Goal: Communication & Community: Answer question/provide support

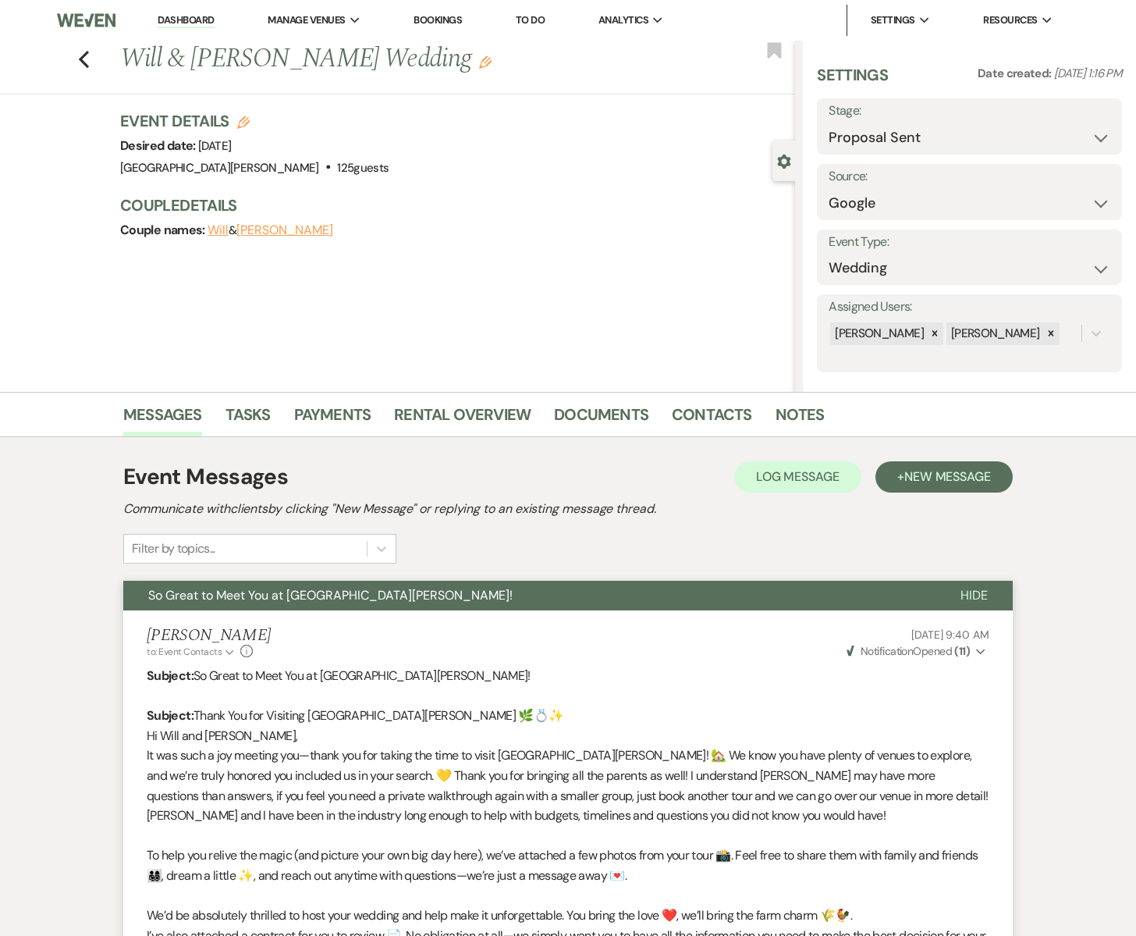
select select "6"
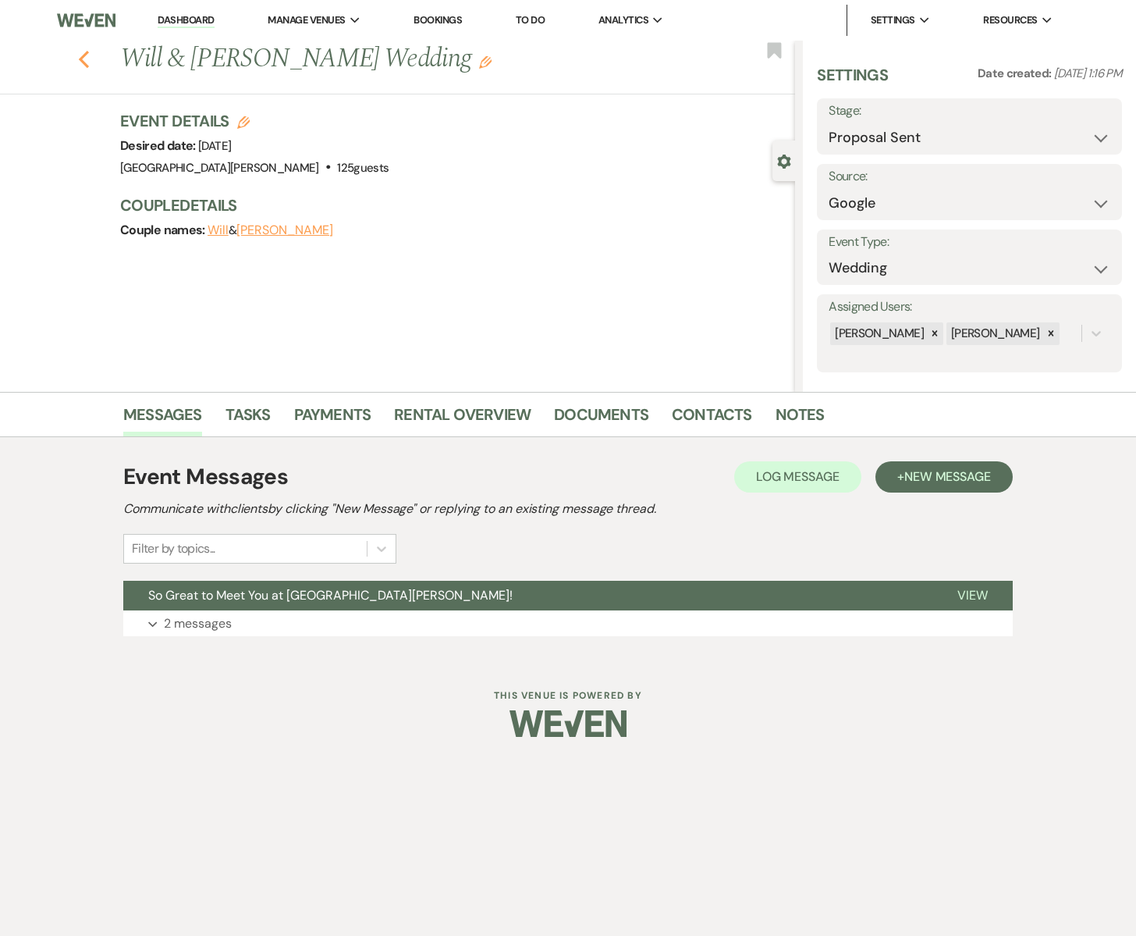
click at [87, 59] on icon "Previous" at bounding box center [84, 59] width 12 height 19
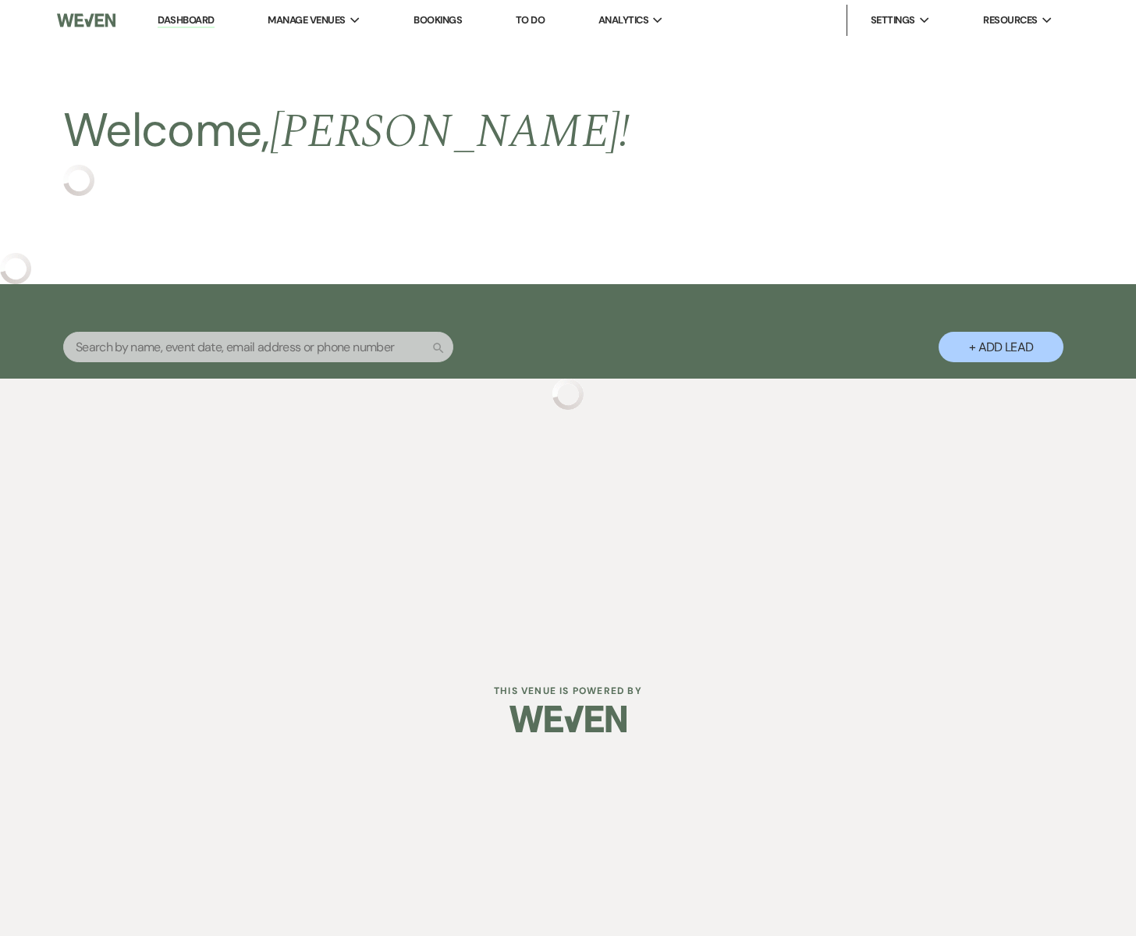
select select "6"
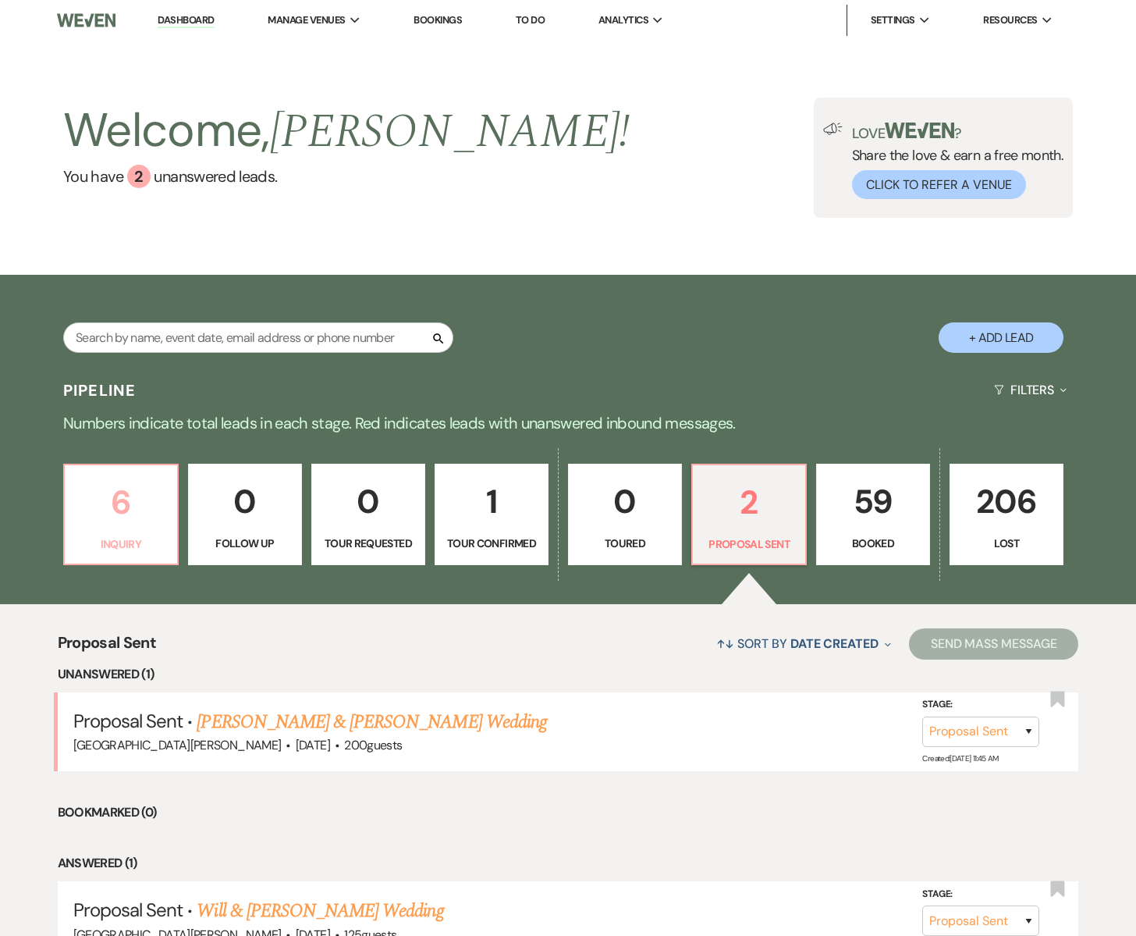
click at [113, 507] on p "6" at bounding box center [121, 502] width 94 height 52
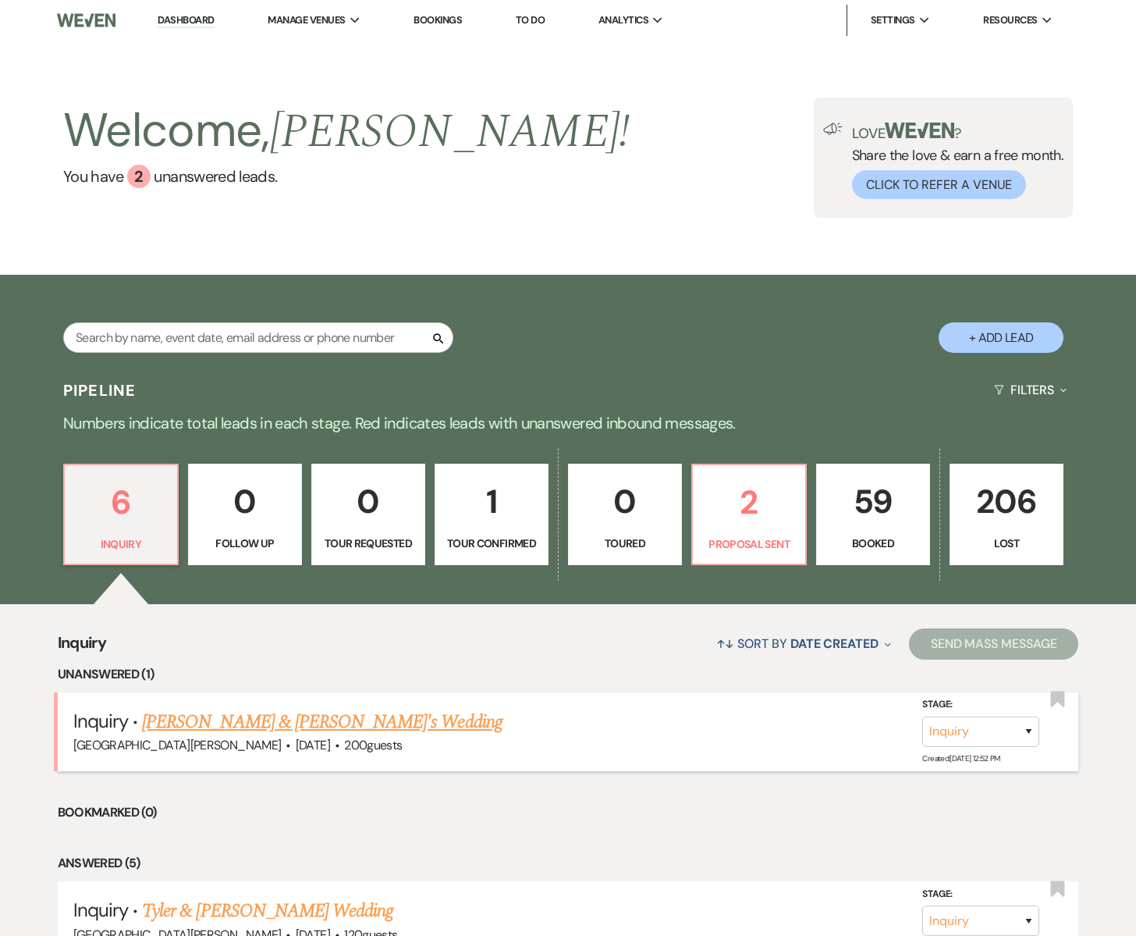
click at [224, 718] on link "[PERSON_NAME] & [PERSON_NAME]'s Wedding" at bounding box center [322, 722] width 361 height 28
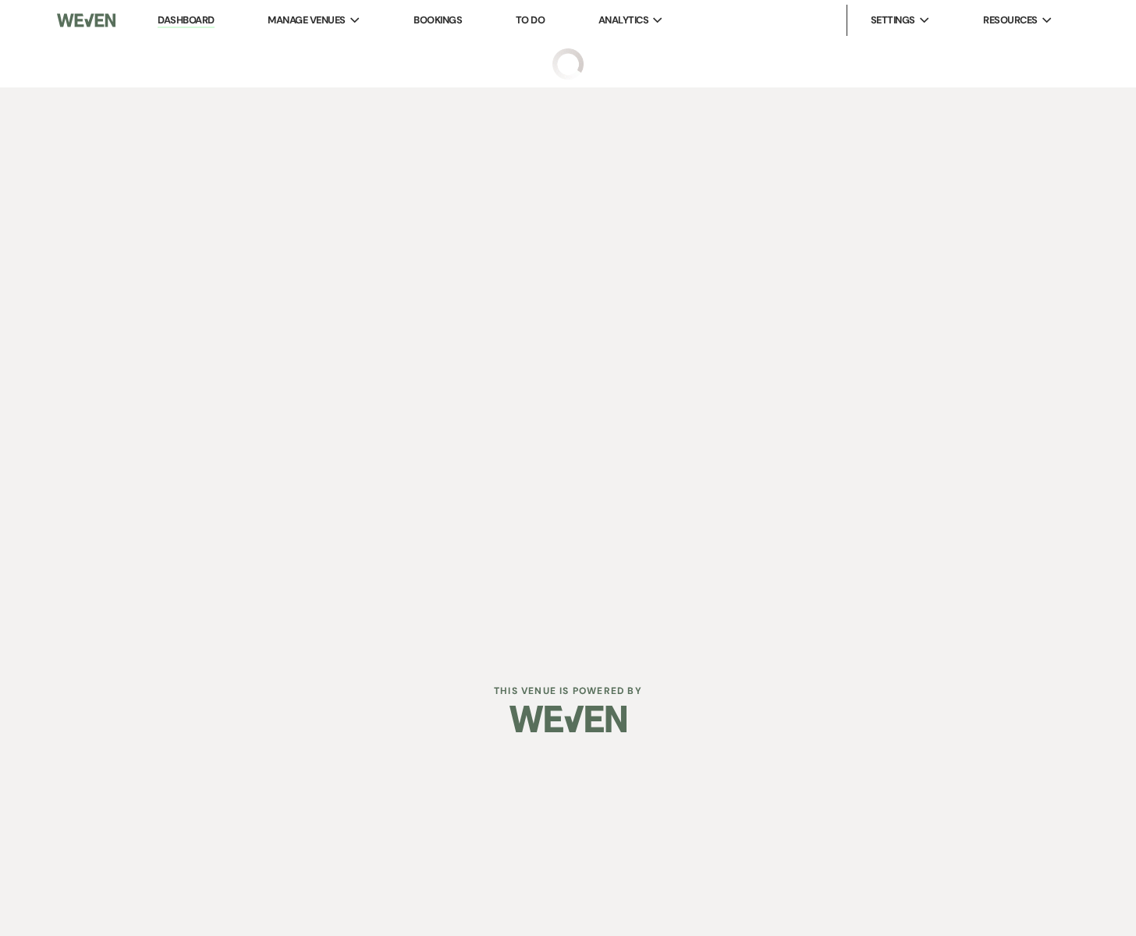
select select "5"
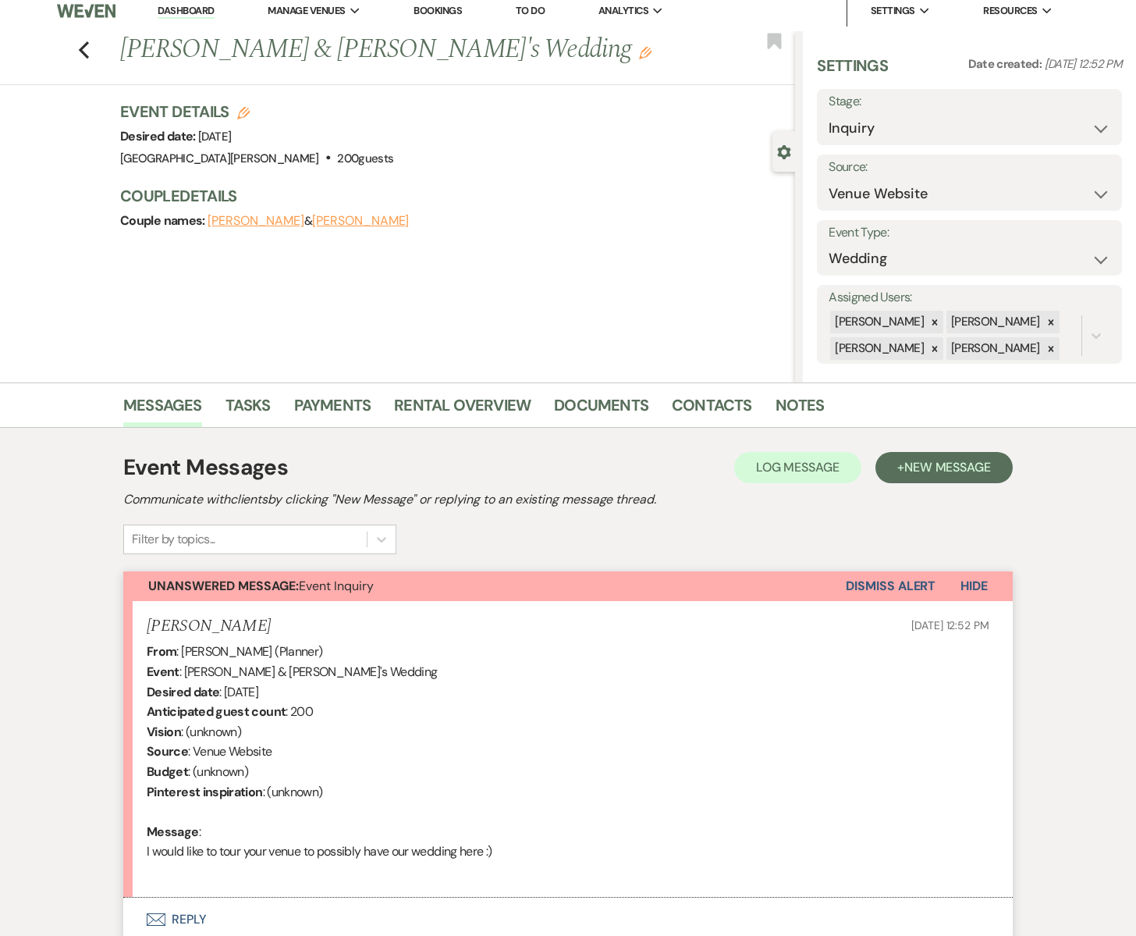
scroll to position [10, 0]
click at [228, 225] on button "[PERSON_NAME]" at bounding box center [256, 220] width 97 height 12
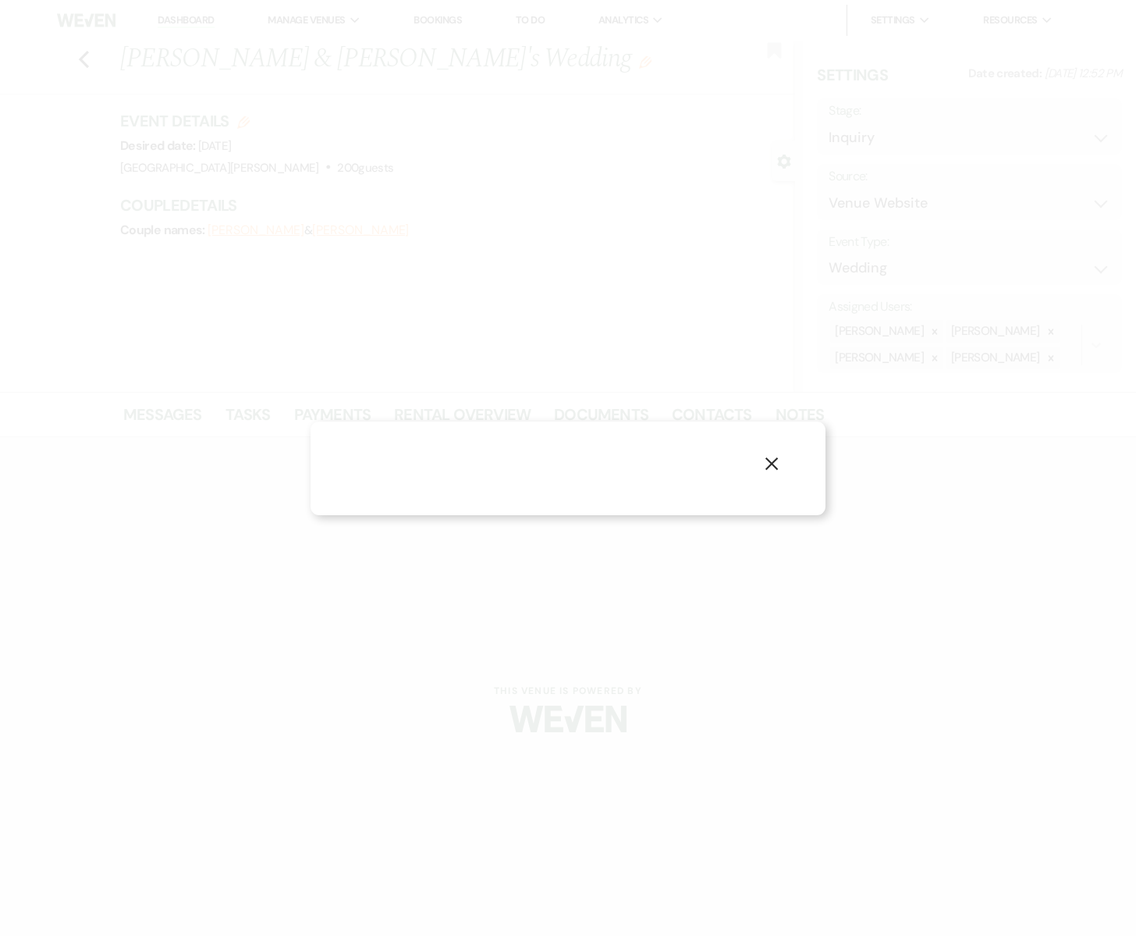
select select "1"
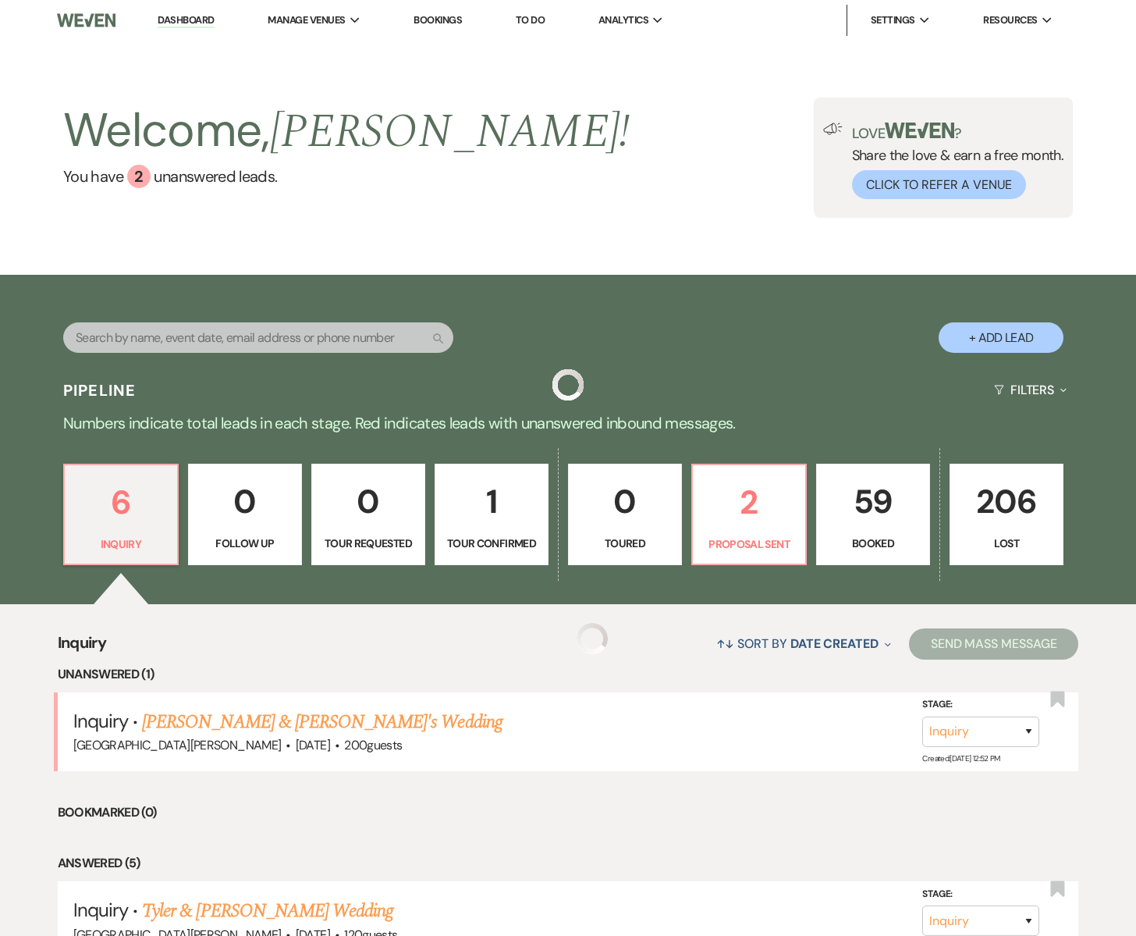
scroll to position [148, 0]
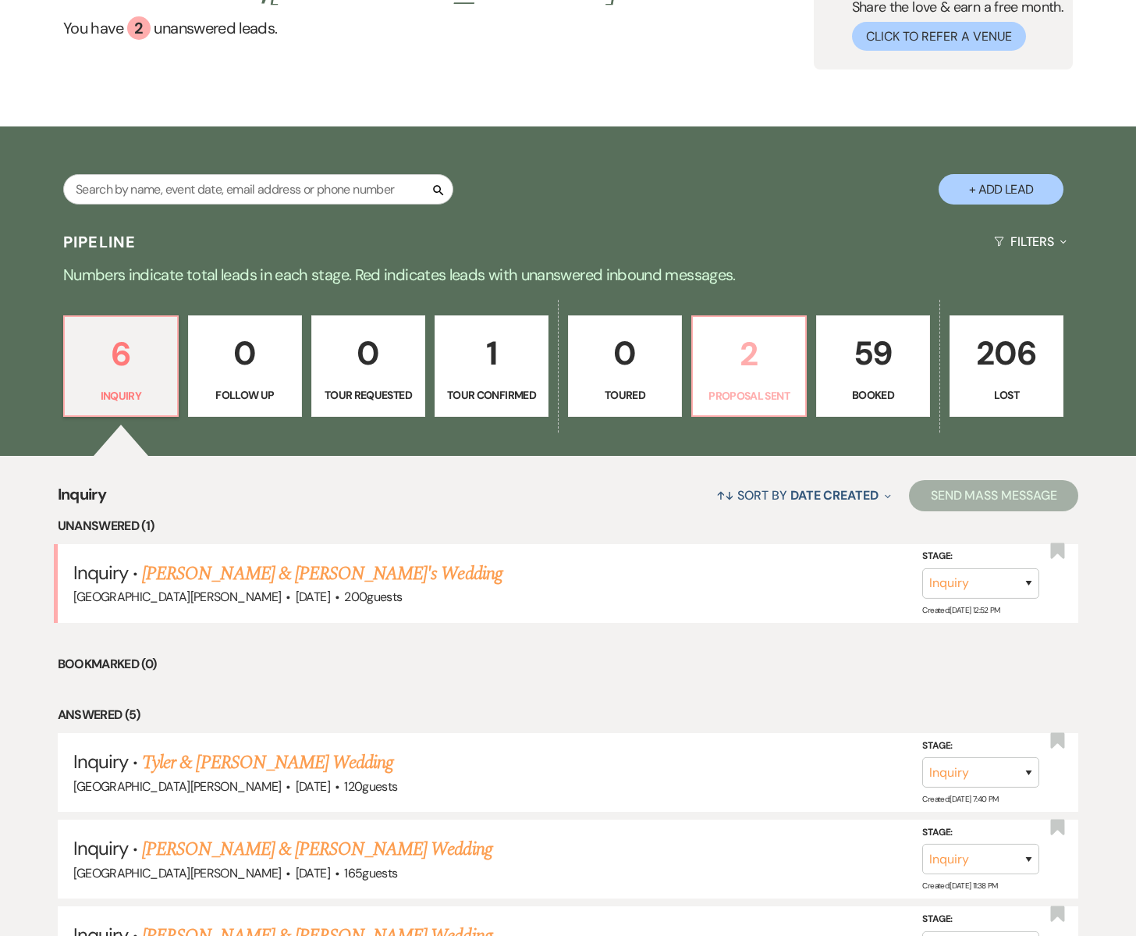
click at [752, 381] on link "2 Proposal Sent" at bounding box center [748, 365] width 115 height 101
select select "6"
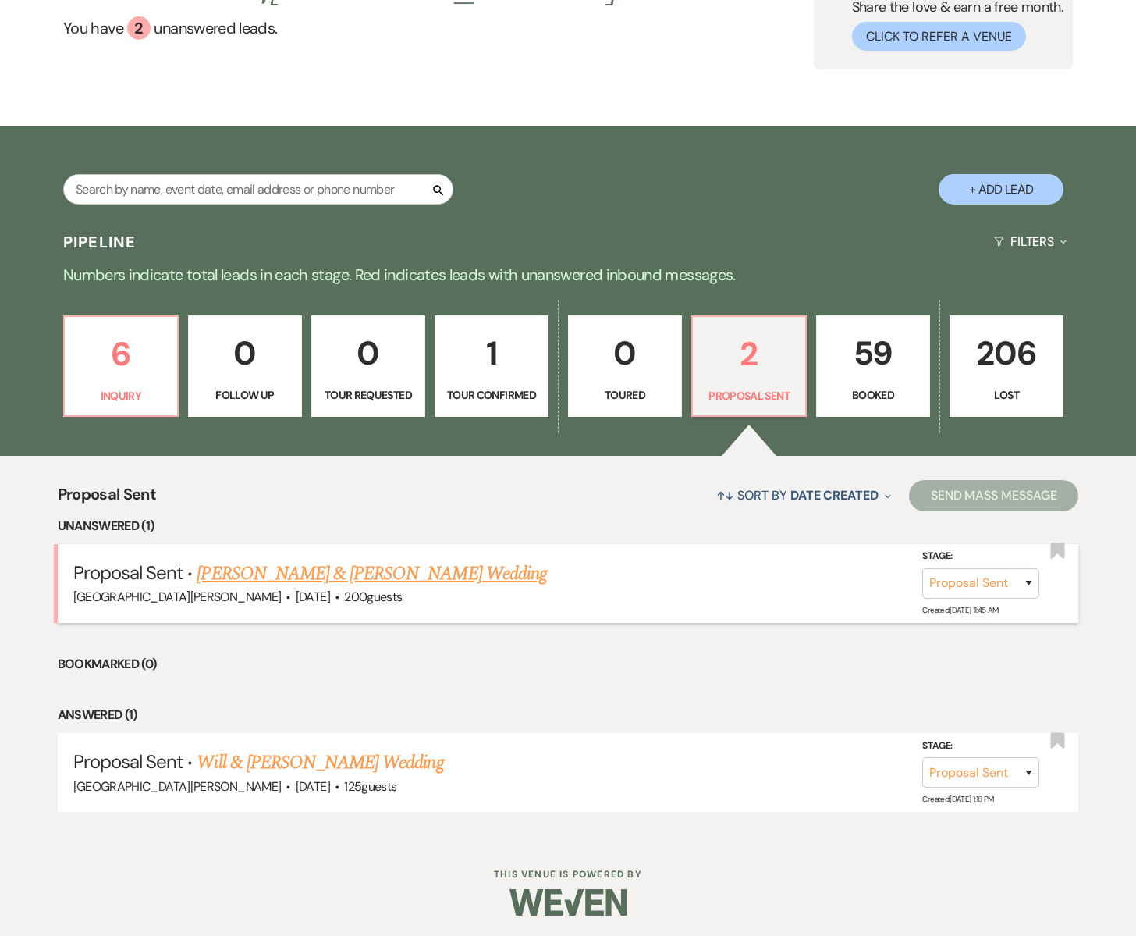
click at [334, 570] on link "[PERSON_NAME] & [PERSON_NAME] Wedding" at bounding box center [372, 574] width 350 height 28
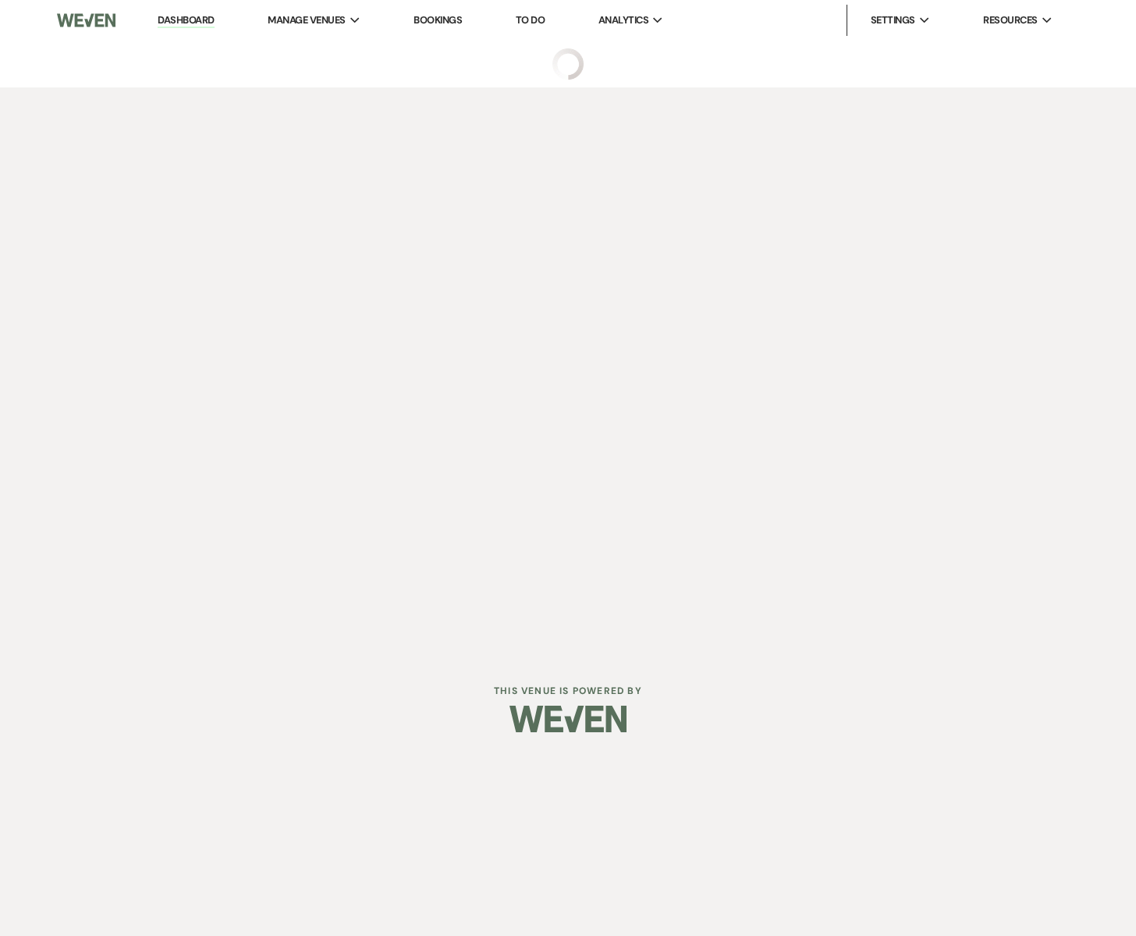
select select "6"
select select "5"
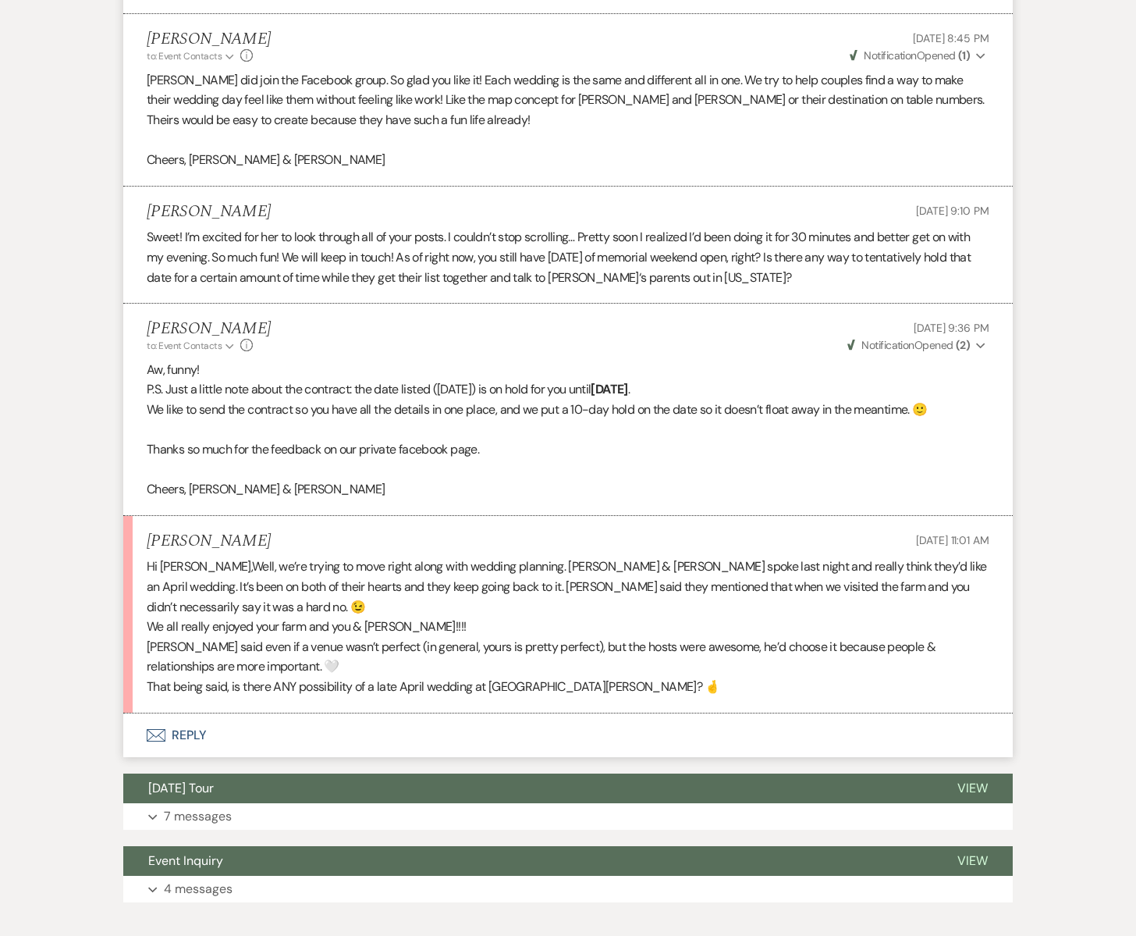
scroll to position [1533, 0]
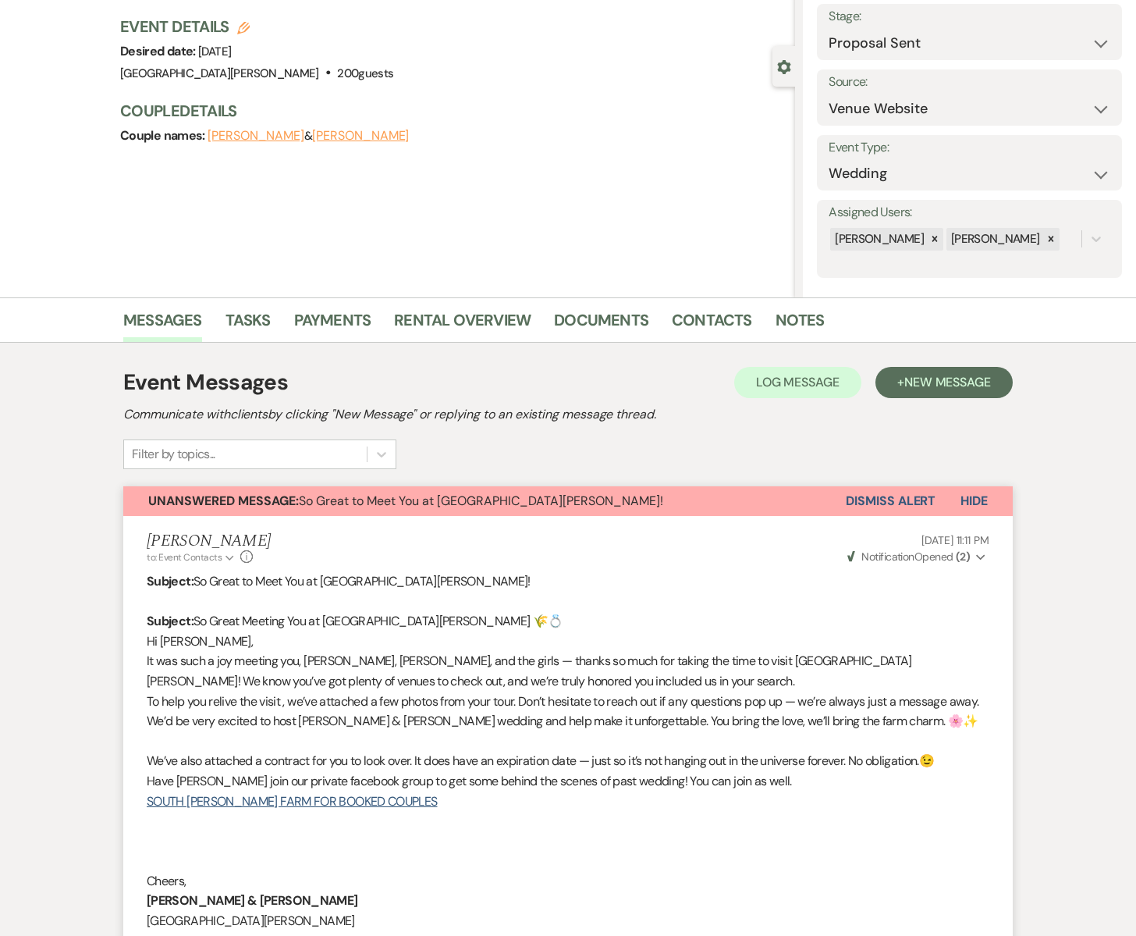
scroll to position [0, 0]
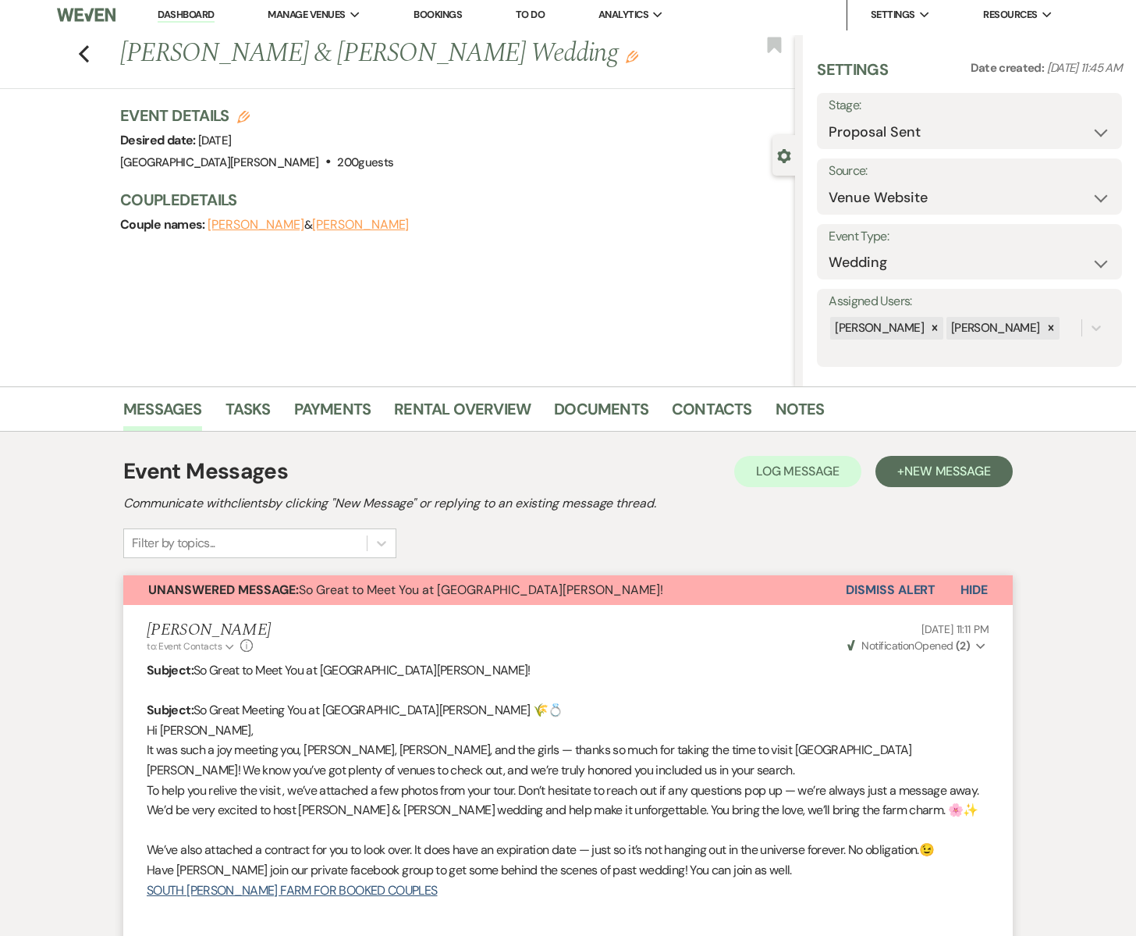
click at [90, 54] on div "Previous [PERSON_NAME] & [PERSON_NAME] Wedding Edit Bookmark" at bounding box center [393, 62] width 803 height 54
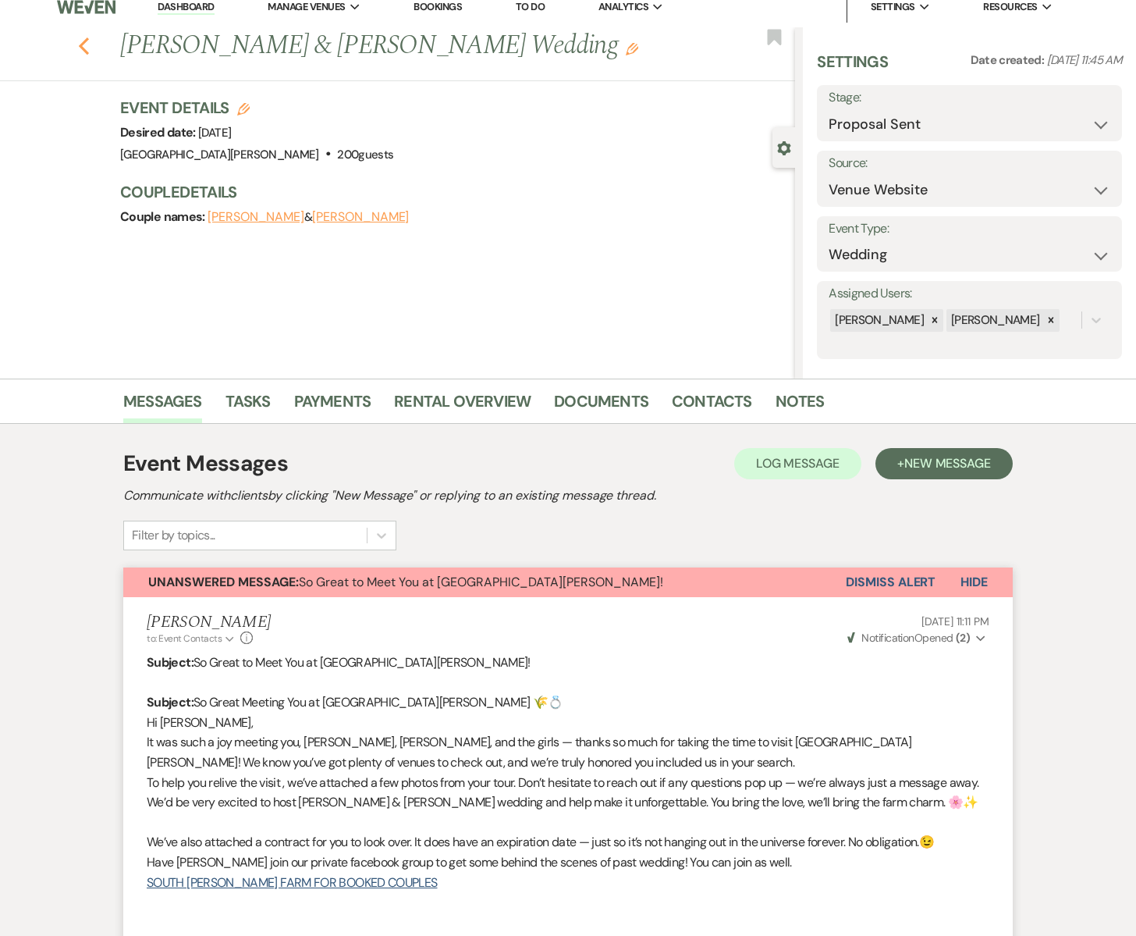
click at [81, 43] on icon "Previous" at bounding box center [84, 46] width 12 height 19
select select "6"
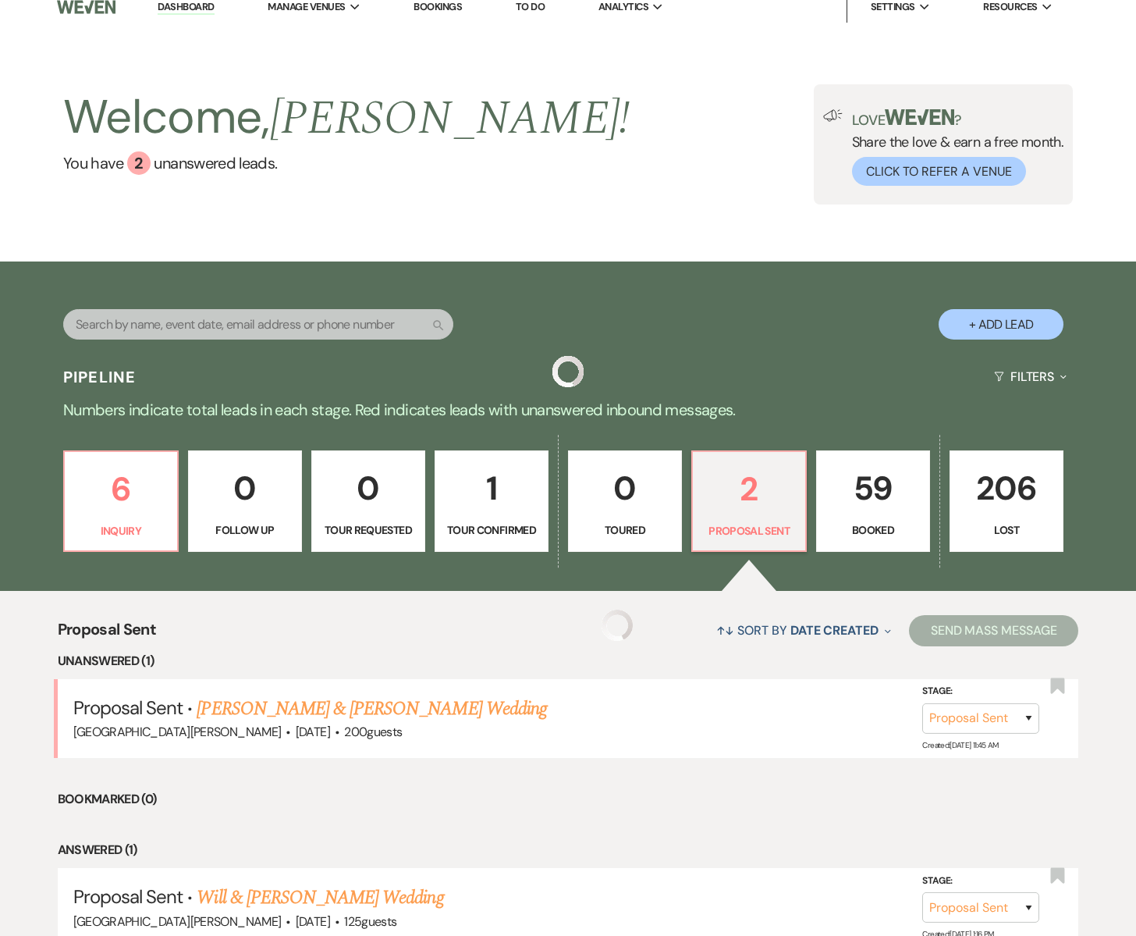
scroll to position [150, 0]
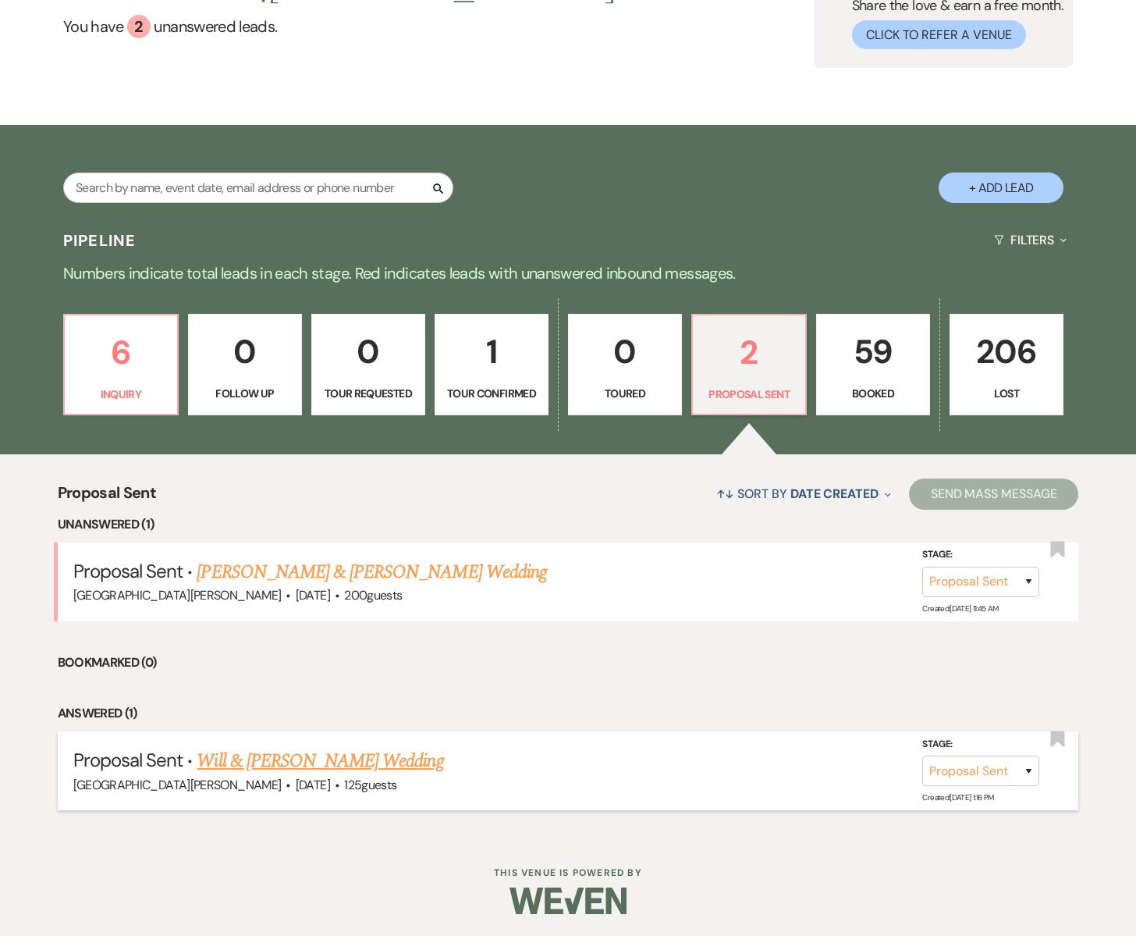
click at [282, 752] on link "Will & [PERSON_NAME] Wedding" at bounding box center [320, 761] width 247 height 28
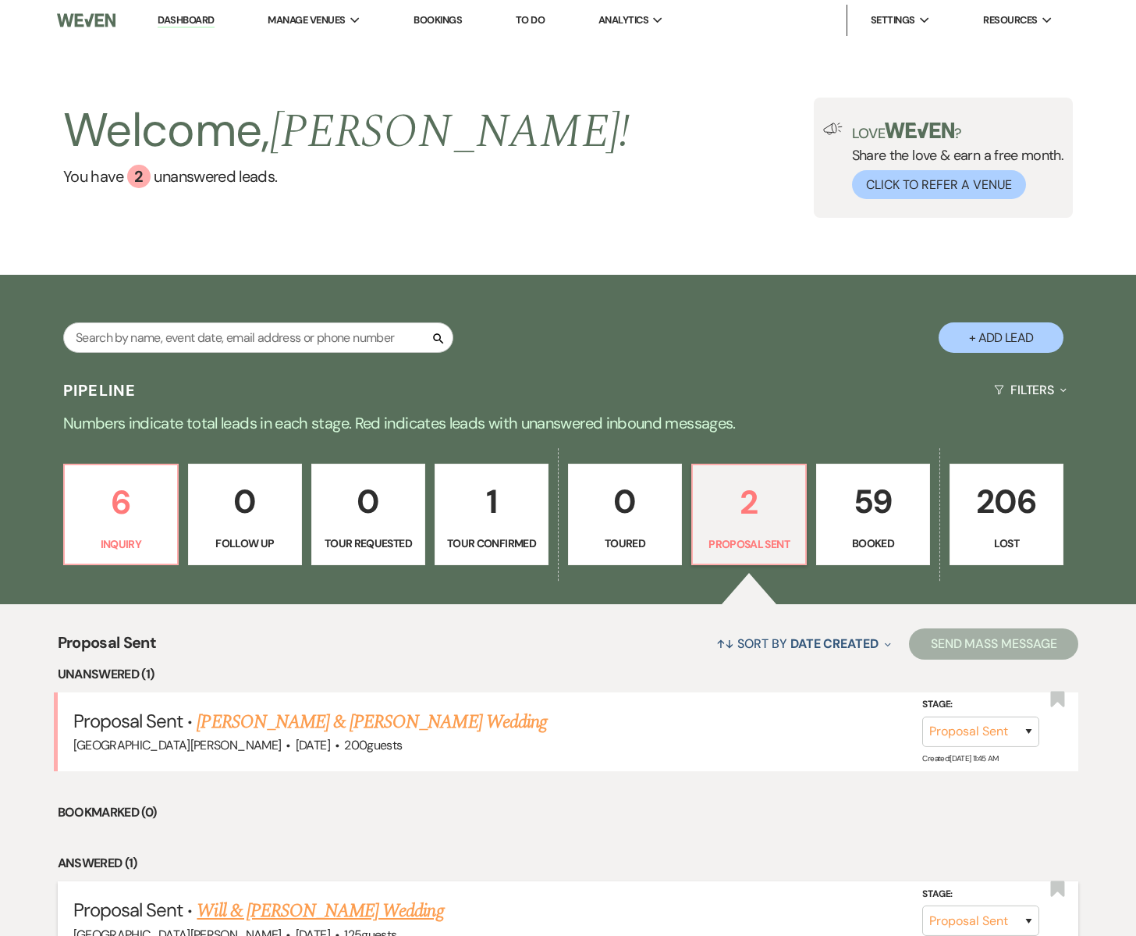
select select "6"
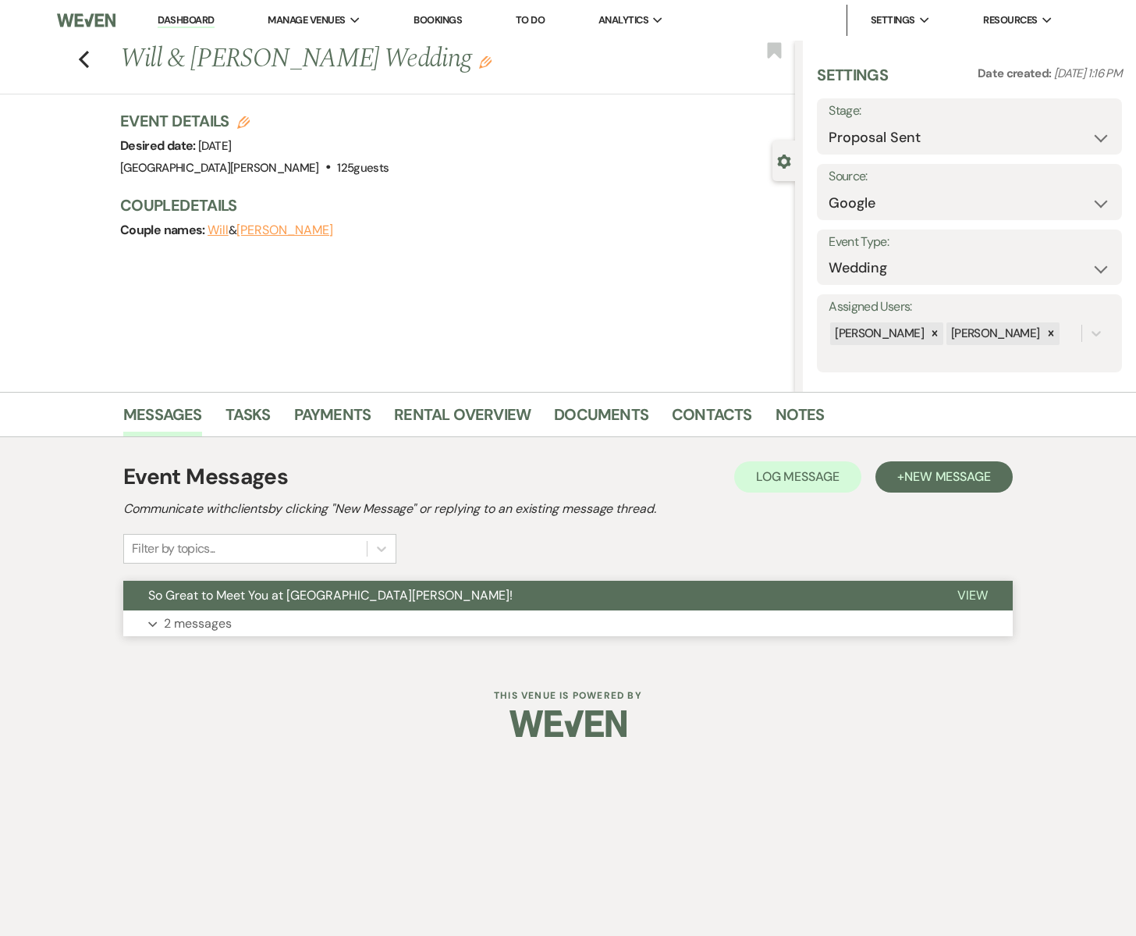
click at [251, 612] on button "Expand 2 messages" at bounding box center [568, 623] width 890 height 27
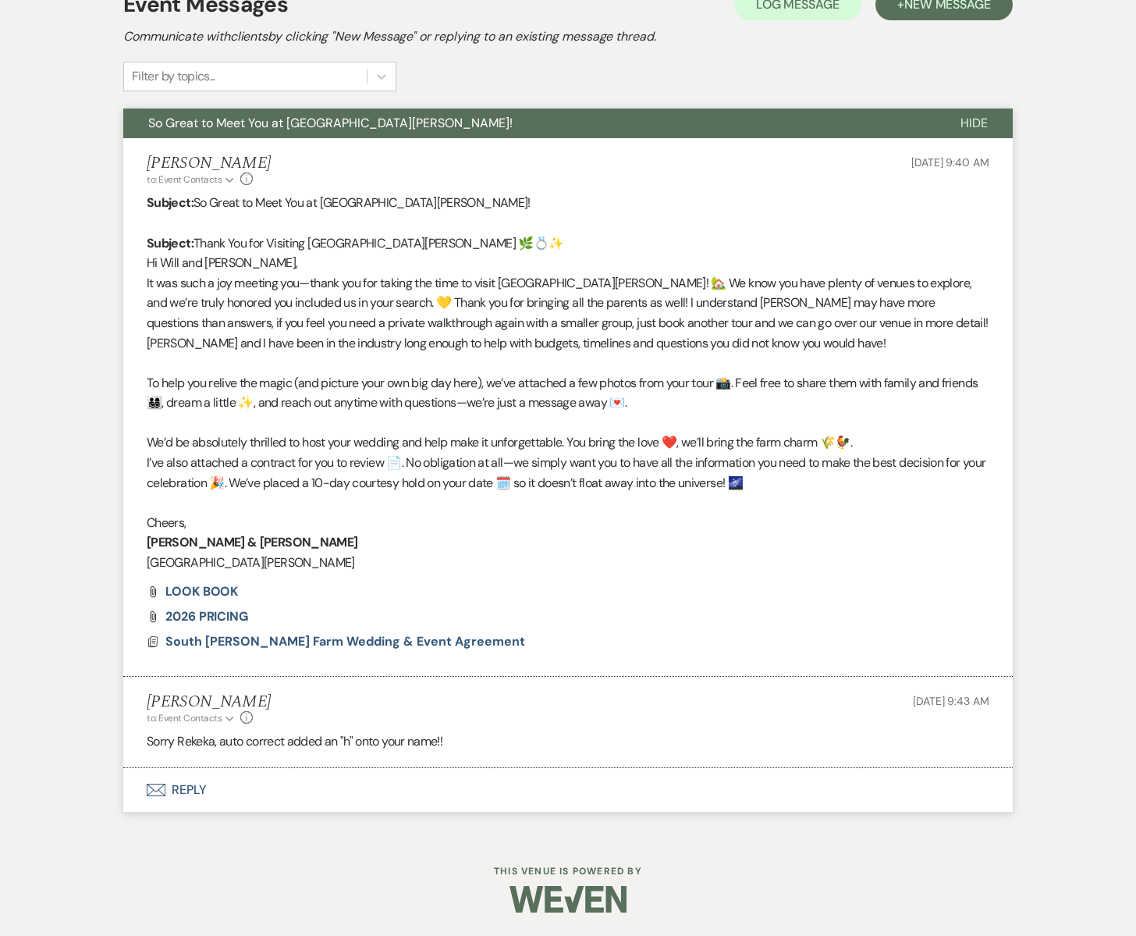
scroll to position [473, 0]
select select "6"
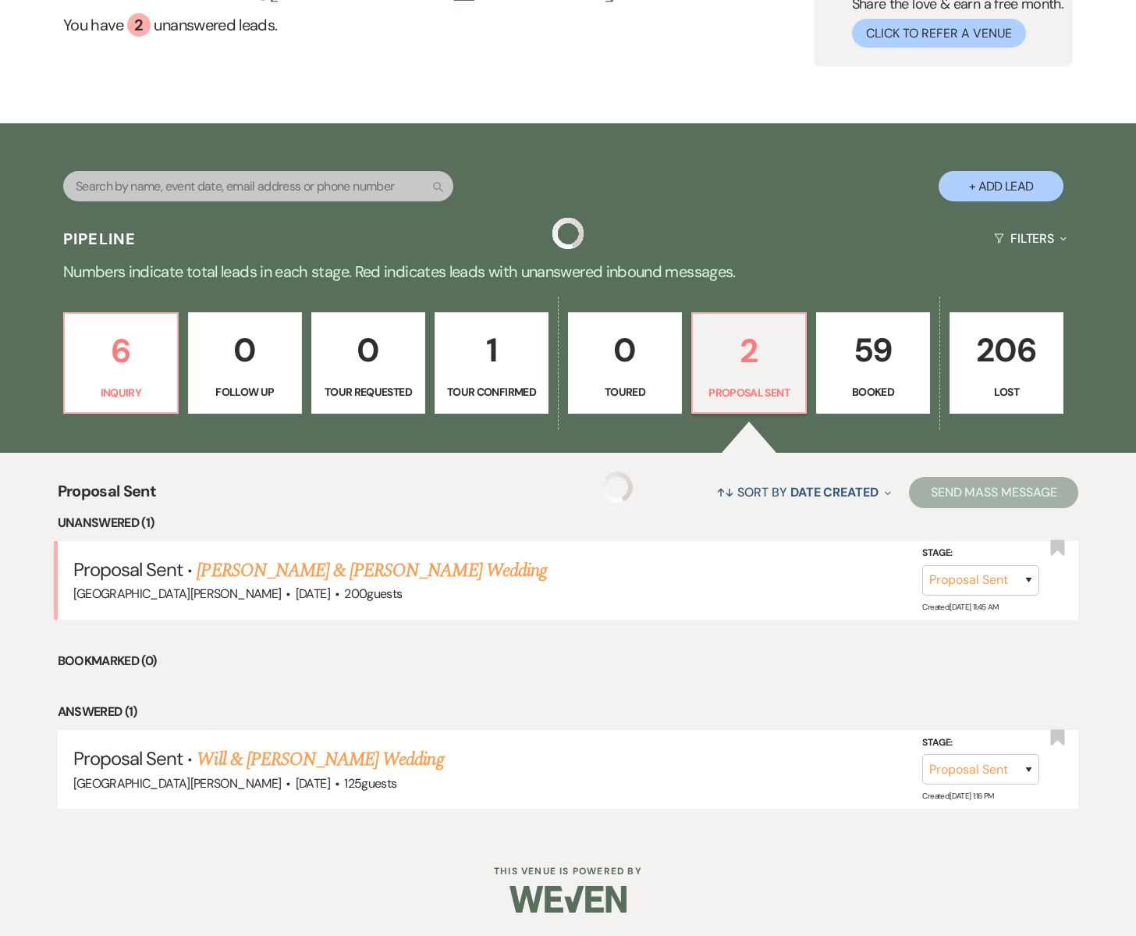
scroll to position [150, 0]
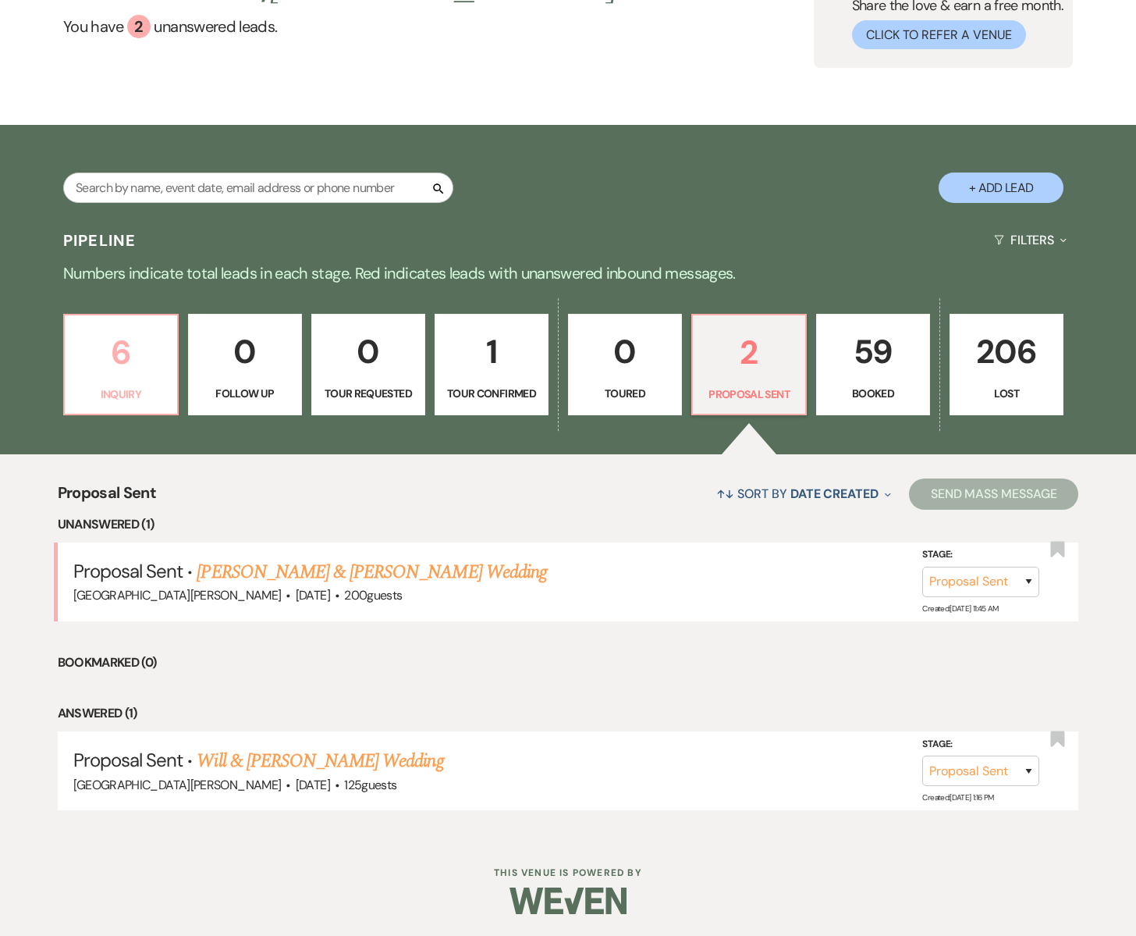
click at [97, 363] on p "6" at bounding box center [121, 352] width 94 height 52
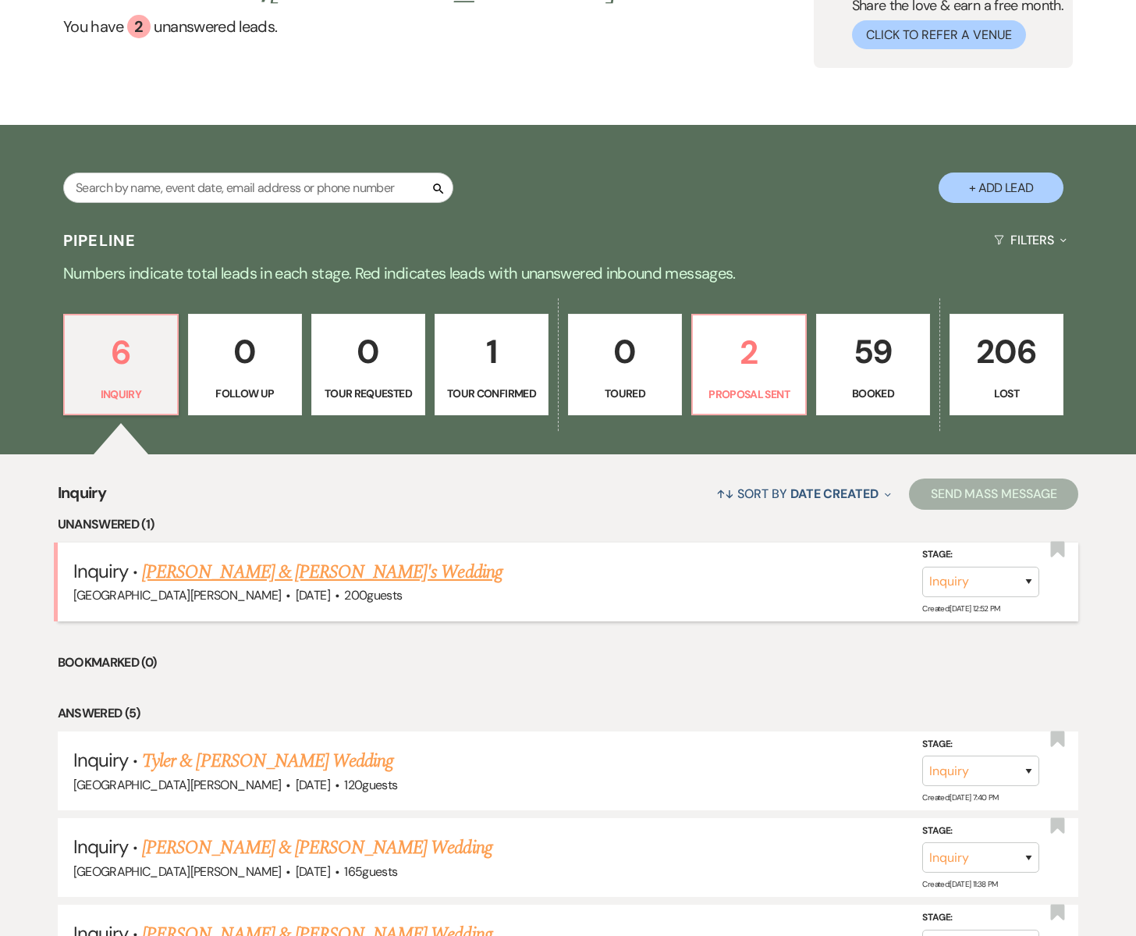
click at [197, 570] on link "[PERSON_NAME] & [PERSON_NAME]'s Wedding" at bounding box center [322, 572] width 361 height 28
select select "5"
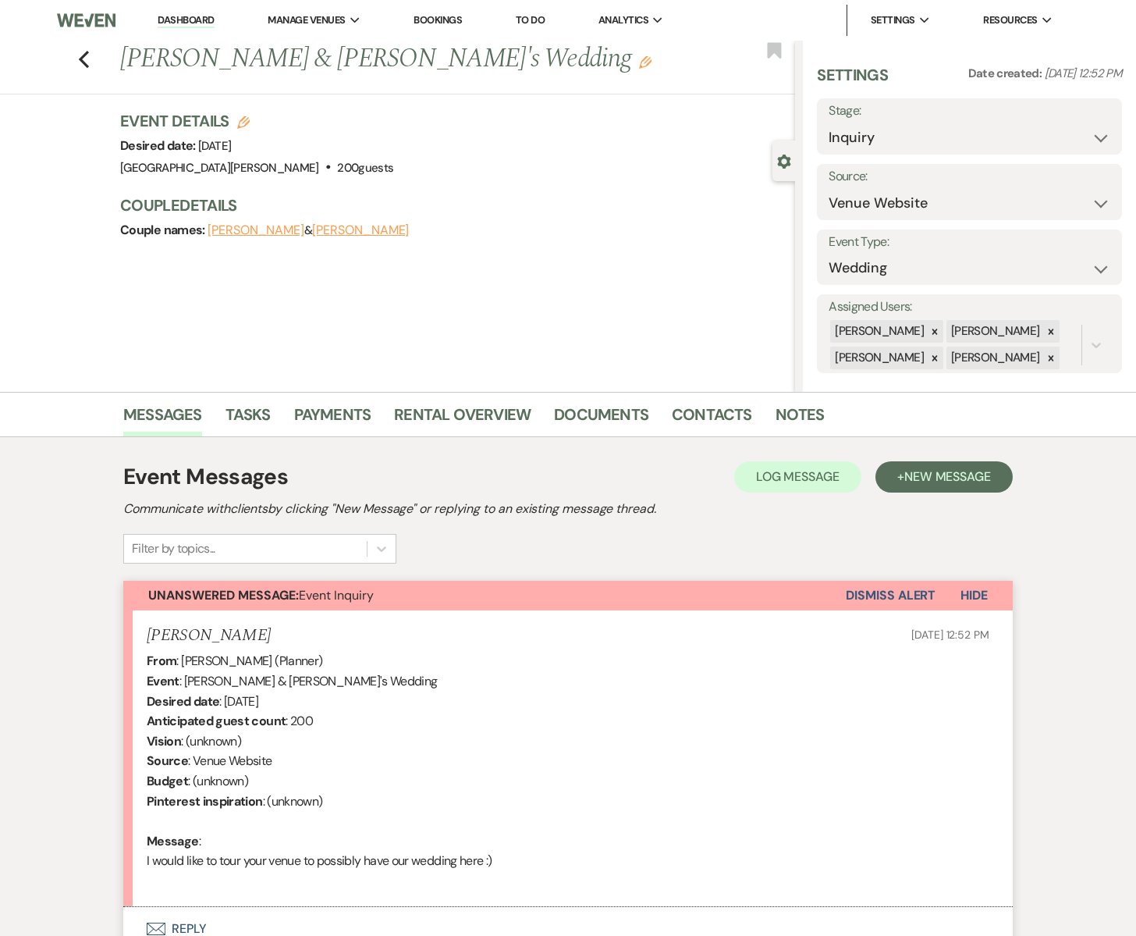
scroll to position [139, 0]
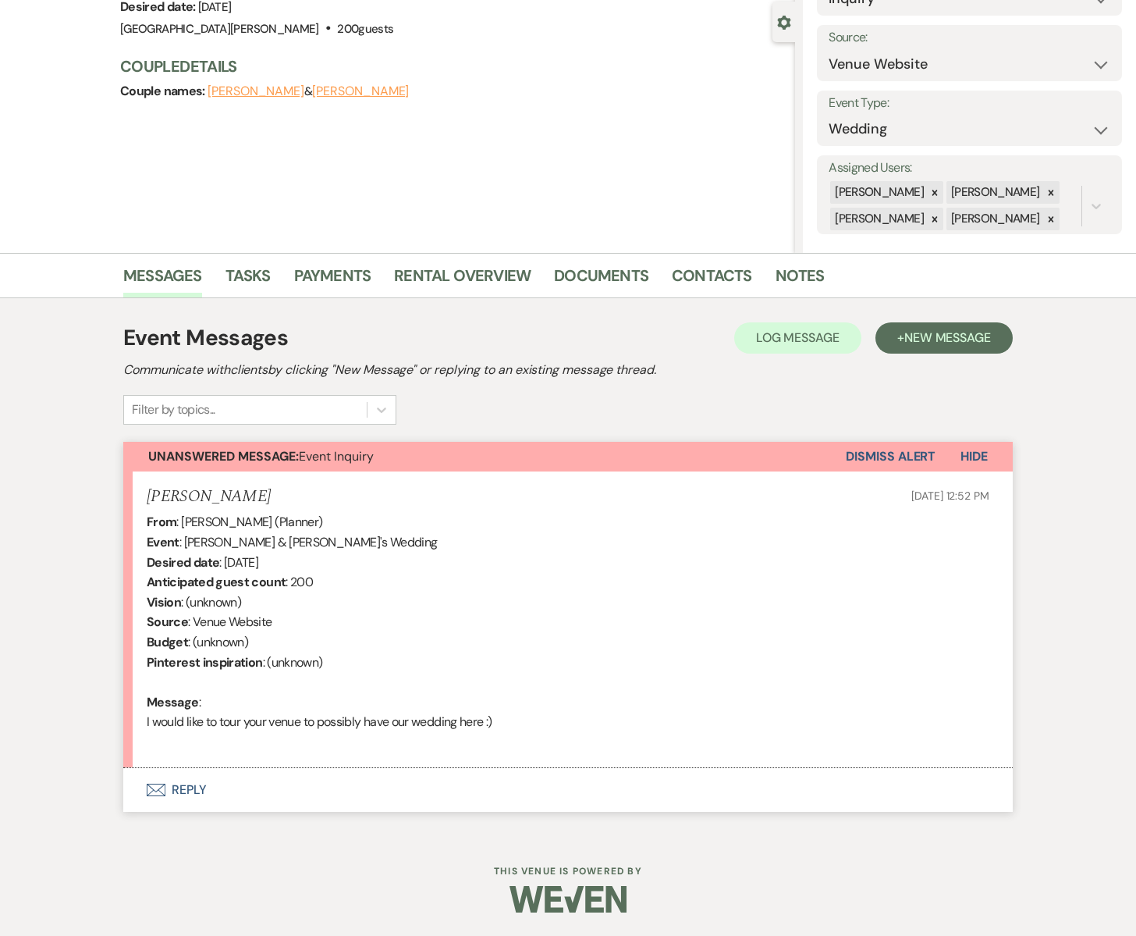
click at [159, 787] on icon "Envelope" at bounding box center [156, 789] width 19 height 12
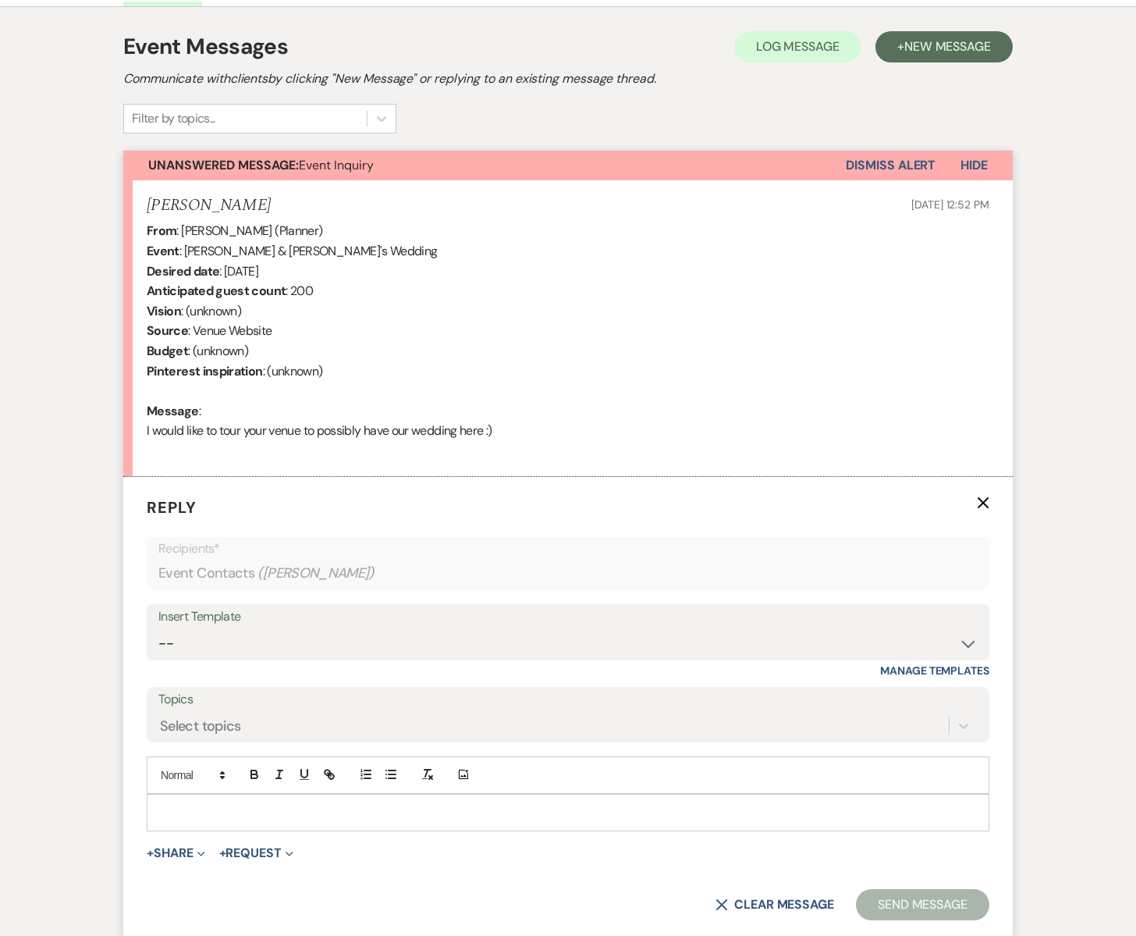
scroll to position [437, 0]
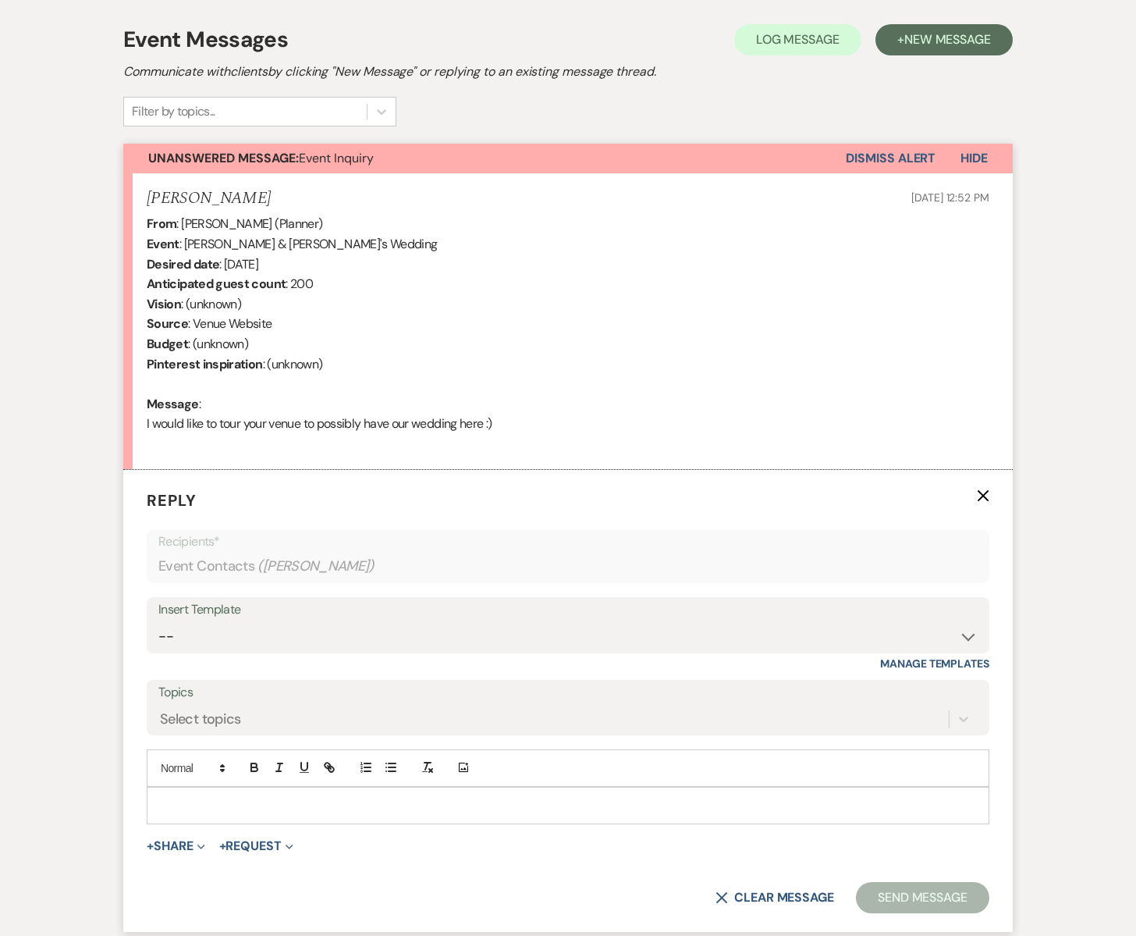
click at [219, 618] on div "Insert Template" at bounding box center [567, 610] width 819 height 23
click at [219, 624] on select "-- Subject: So Great to Meet You at [GEOGRAPHIC_DATA][PERSON_NAME]! Subject: 🎉 …" at bounding box center [567, 636] width 819 height 30
click at [193, 808] on p at bounding box center [568, 805] width 818 height 17
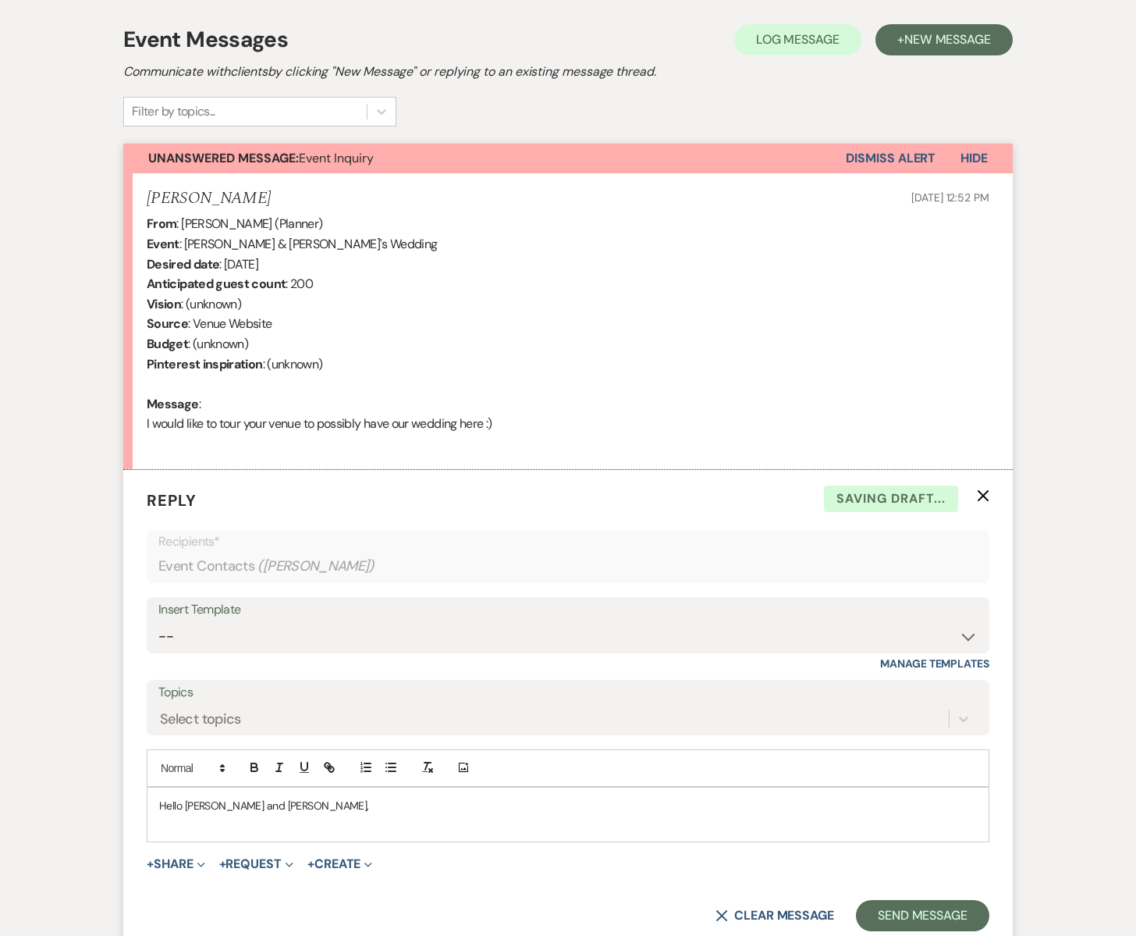
click at [194, 807] on p "Hello [PERSON_NAME] and [PERSON_NAME]," at bounding box center [568, 805] width 818 height 17
click at [275, 805] on p "Hello [PERSON_NAME] and [PERSON_NAME]," at bounding box center [568, 805] width 818 height 17
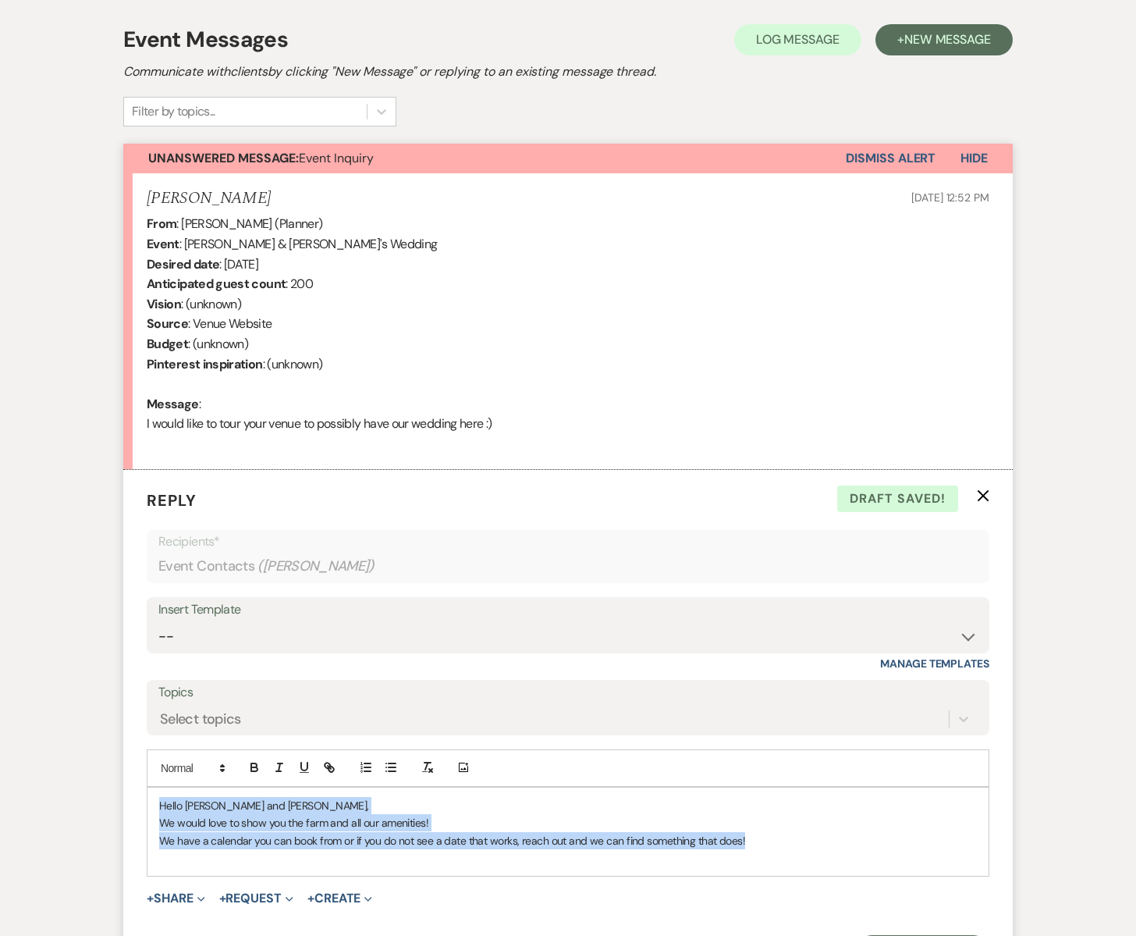
drag, startPoint x: 158, startPoint y: 803, endPoint x: 694, endPoint y: 827, distance: 536.7
click at [800, 833] on div "Hello [PERSON_NAME] and [PERSON_NAME], We would love to show you the farm and a…" at bounding box center [567, 831] width 841 height 89
copy div "Hello [PERSON_NAME] and [PERSON_NAME], We would love to show you the farm and a…"
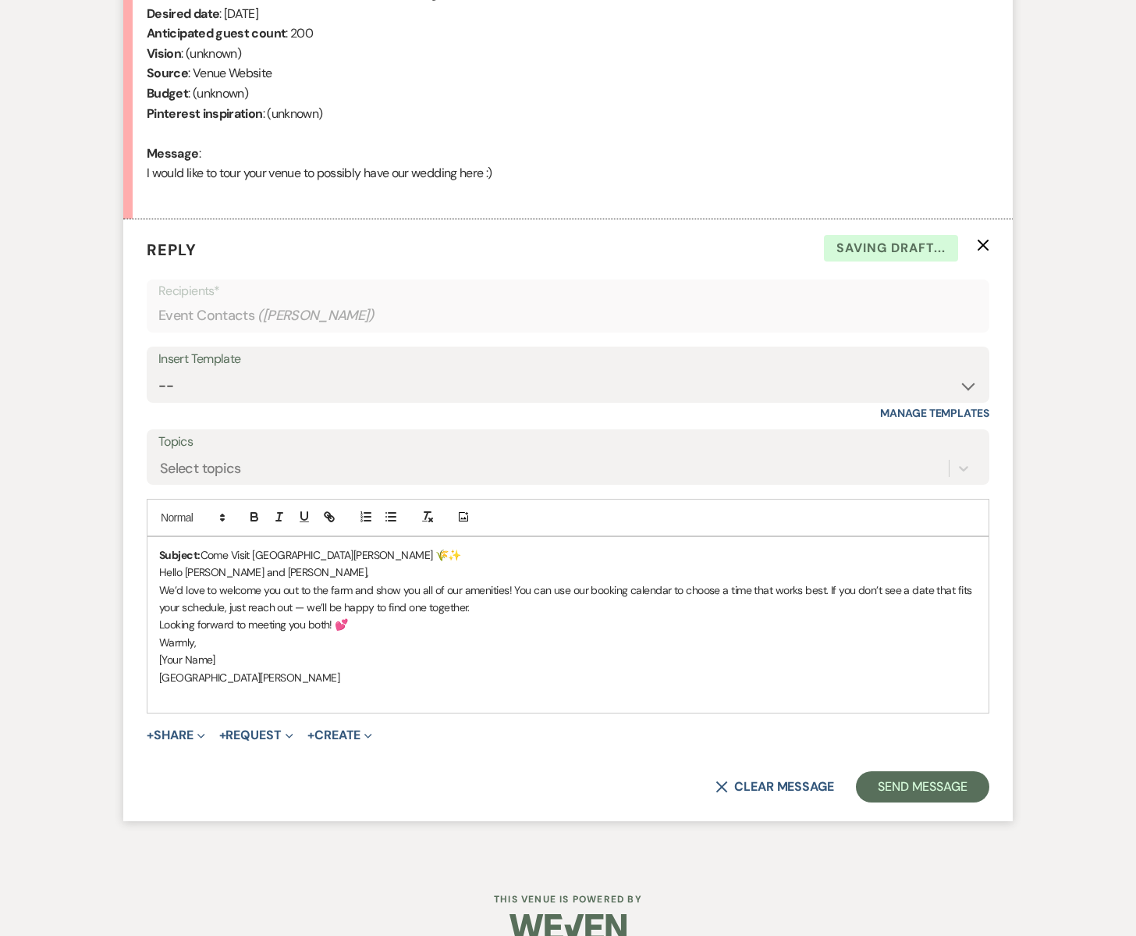
scroll to position [689, 0]
click at [372, 554] on p "Subject: Come Visit [GEOGRAPHIC_DATA][PERSON_NAME] 🌾✨" at bounding box center [568, 553] width 818 height 17
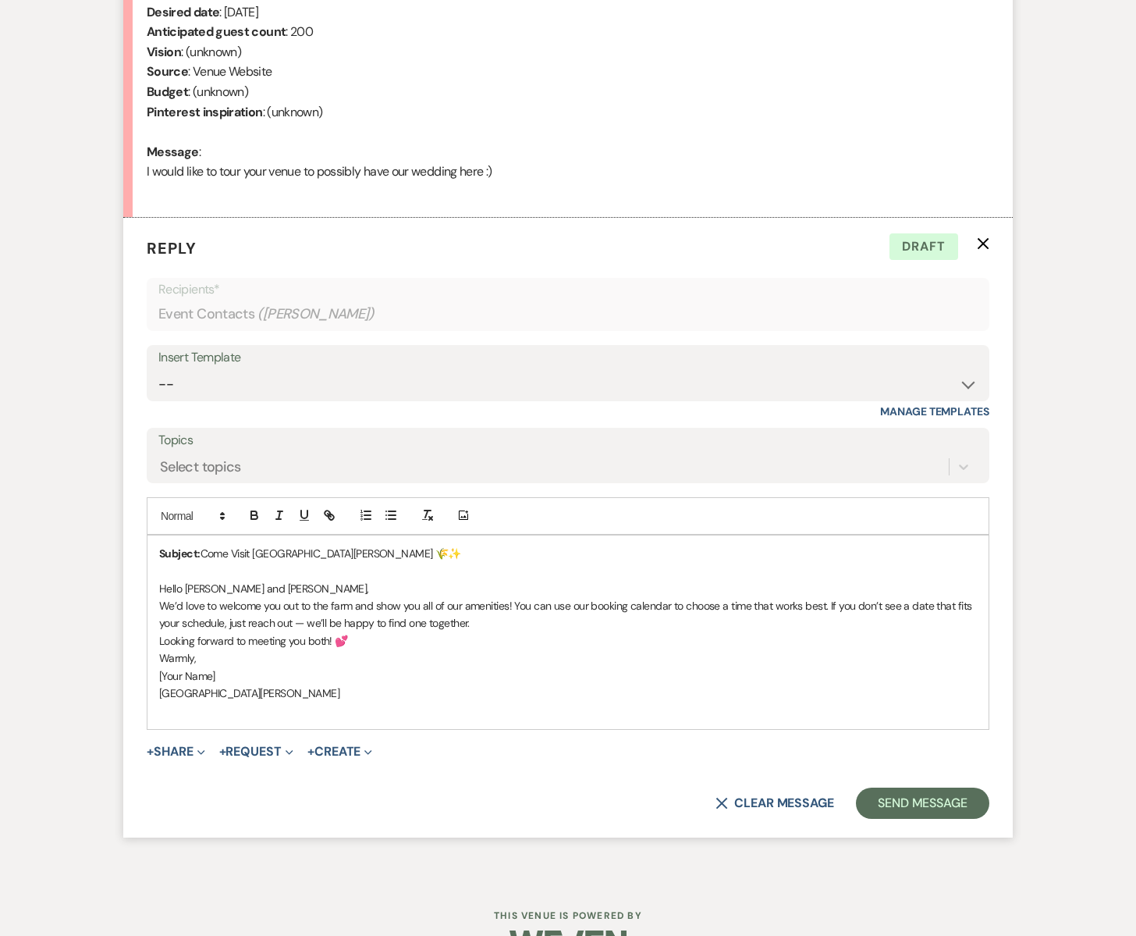
scroll to position [685, 0]
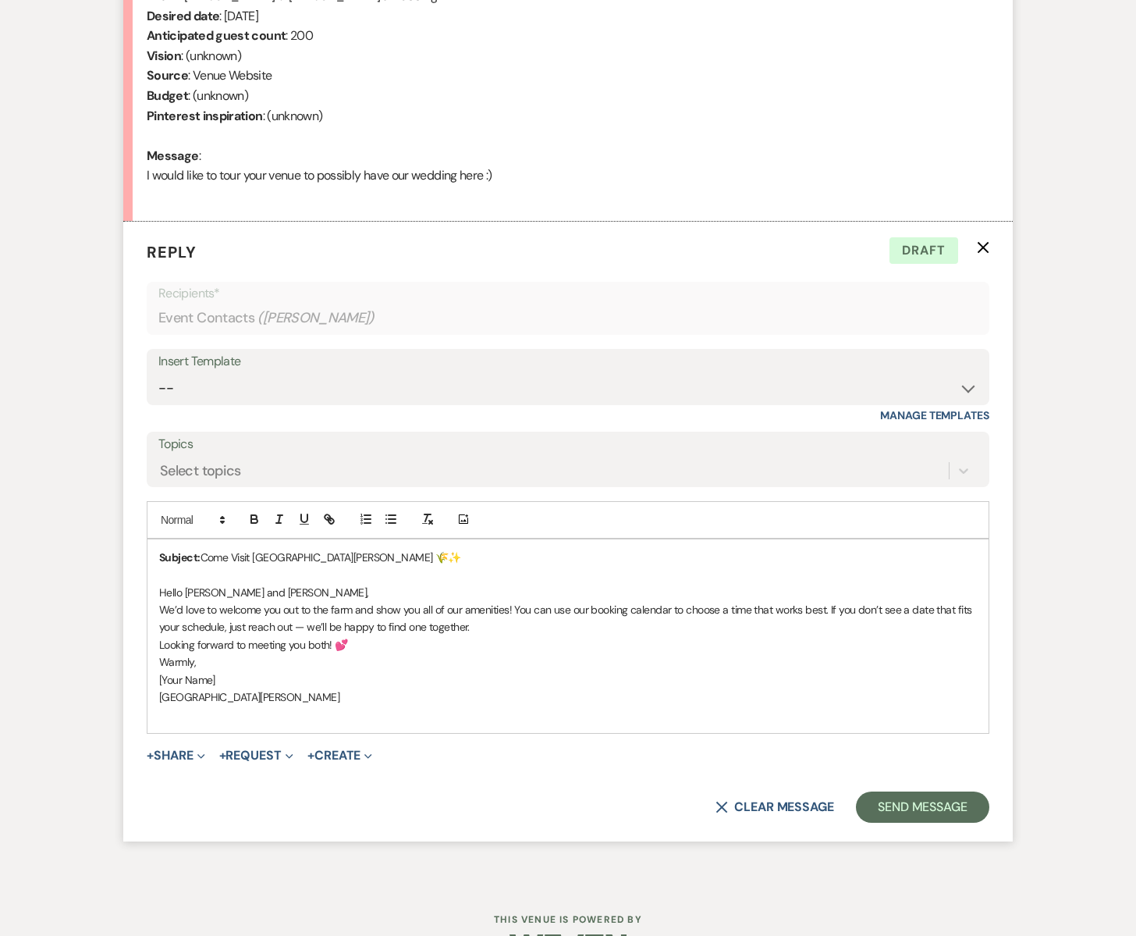
click at [515, 602] on p "We’d love to welcome you out to the farm and show you all of our amenities! You…" at bounding box center [568, 618] width 818 height 35
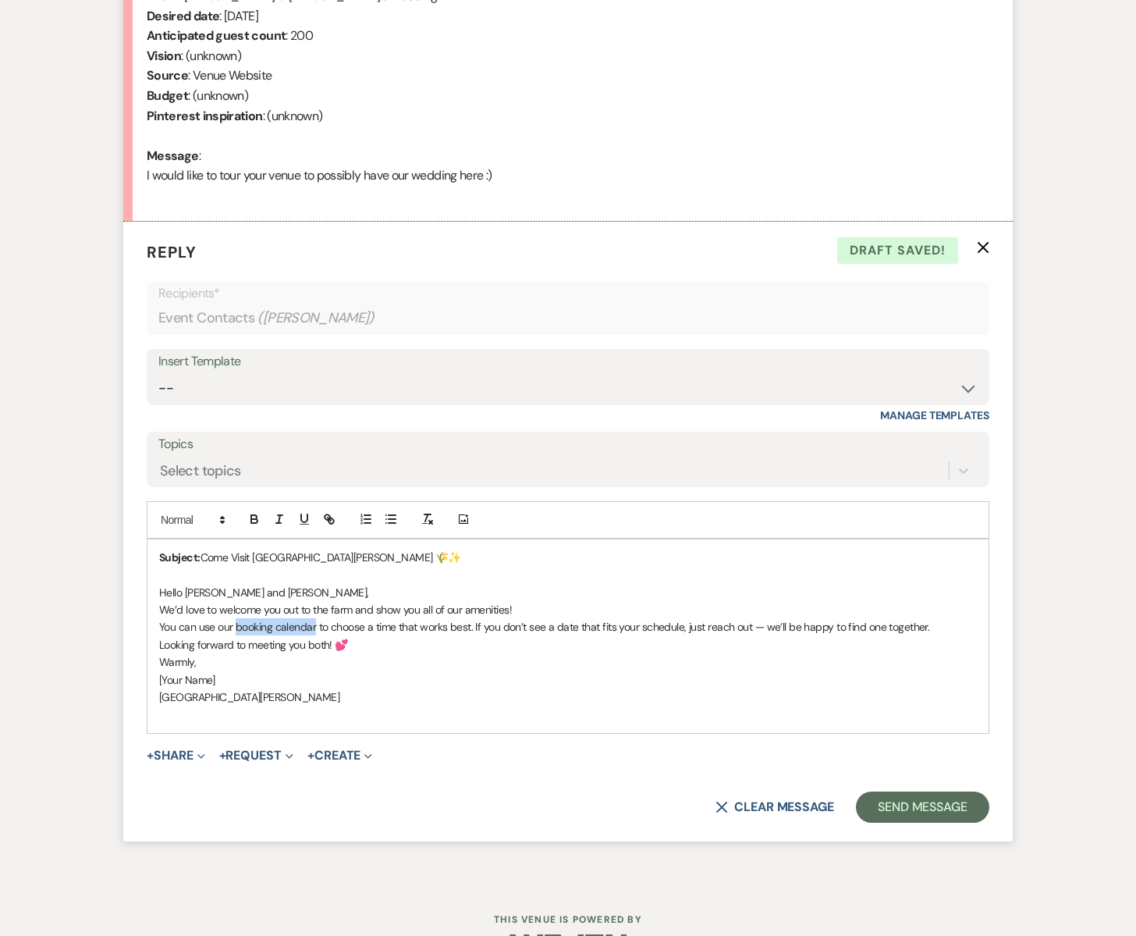
drag, startPoint x: 236, startPoint y: 628, endPoint x: 314, endPoint y: 621, distance: 78.4
click at [314, 621] on p "You can use our booking calendar to choose a time that works best. If you don’t…" at bounding box center [568, 626] width 818 height 17
click at [314, 624] on p "You can use our booking calendar to choose a time that works best. If you don’t…" at bounding box center [568, 626] width 818 height 17
click at [315, 626] on p "You can use our booking calendar to choose a time that works best. If you don’t…" at bounding box center [568, 626] width 818 height 17
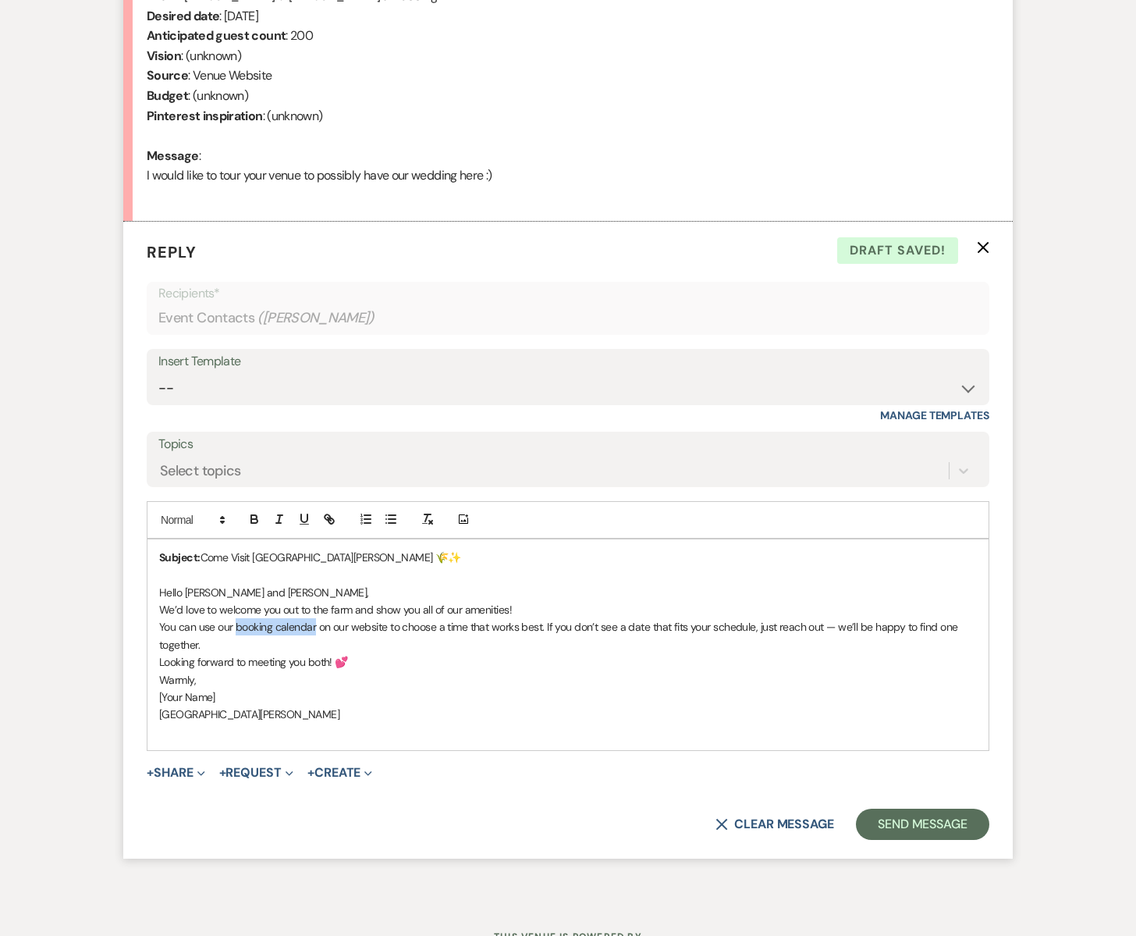
drag, startPoint x: 236, startPoint y: 625, endPoint x: 315, endPoint y: 629, distance: 78.9
click at [315, 629] on p "You can use our booking calendar on our website to choose a time that works bes…" at bounding box center [568, 635] width 818 height 35
click at [329, 509] on div at bounding box center [292, 519] width 100 height 23
click at [328, 517] on line "button" at bounding box center [329, 518] width 3 height 3
paste input "[URL][DOMAIN_NAME]"
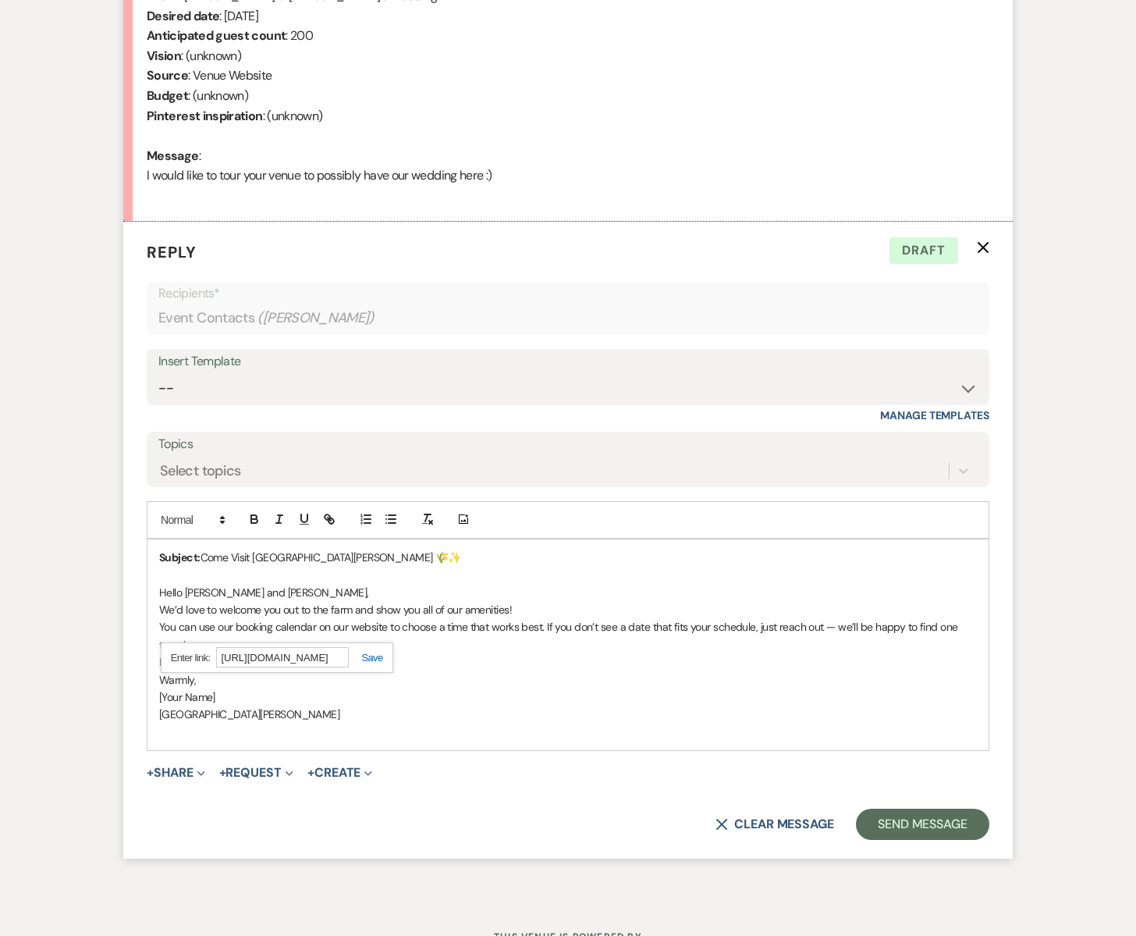
scroll to position [0, 44]
type input "[URL][DOMAIN_NAME]"
click at [368, 658] on link at bounding box center [366, 658] width 34 height 12
click at [388, 663] on p "Looking forward to meeting you both! 💕" at bounding box center [568, 661] width 818 height 17
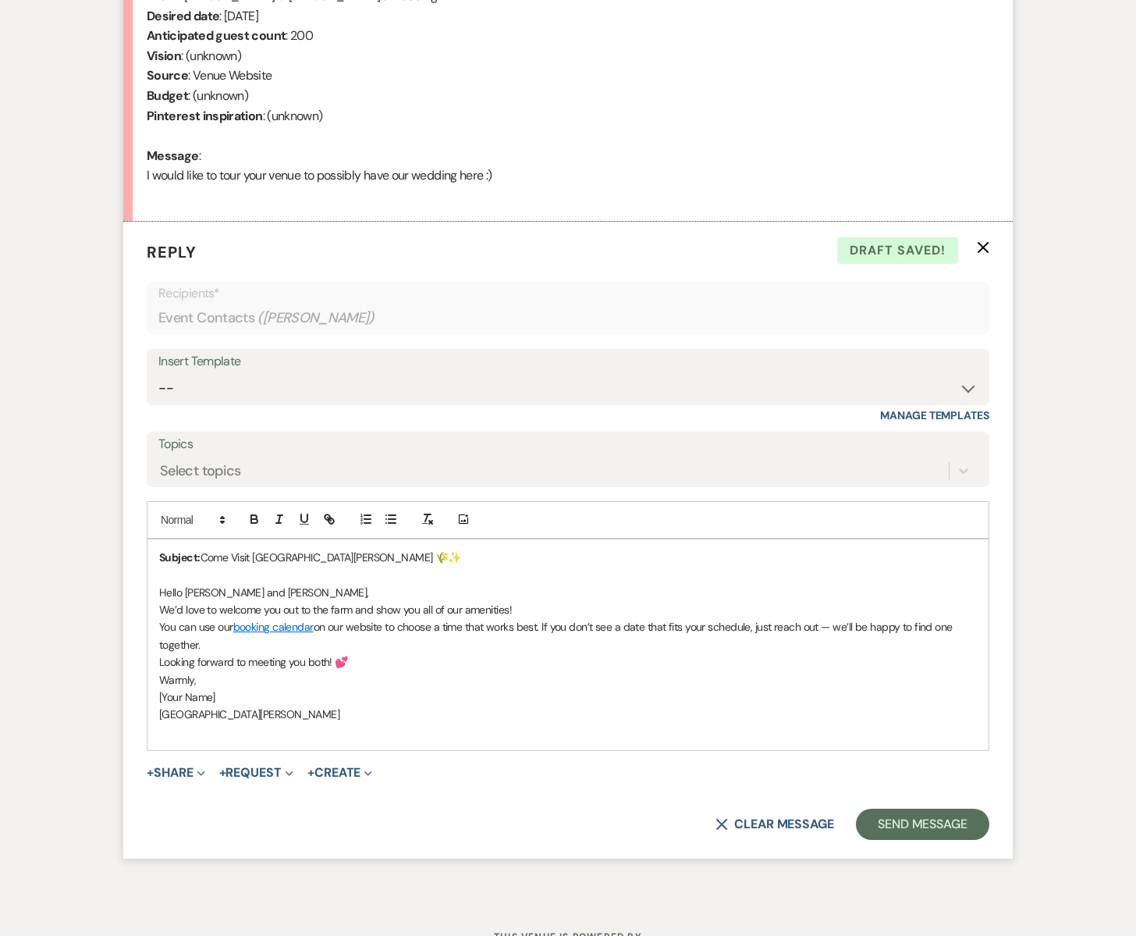
click at [545, 625] on p "You can use our booking calendar on our website to choose a time that works bes…" at bounding box center [568, 635] width 818 height 35
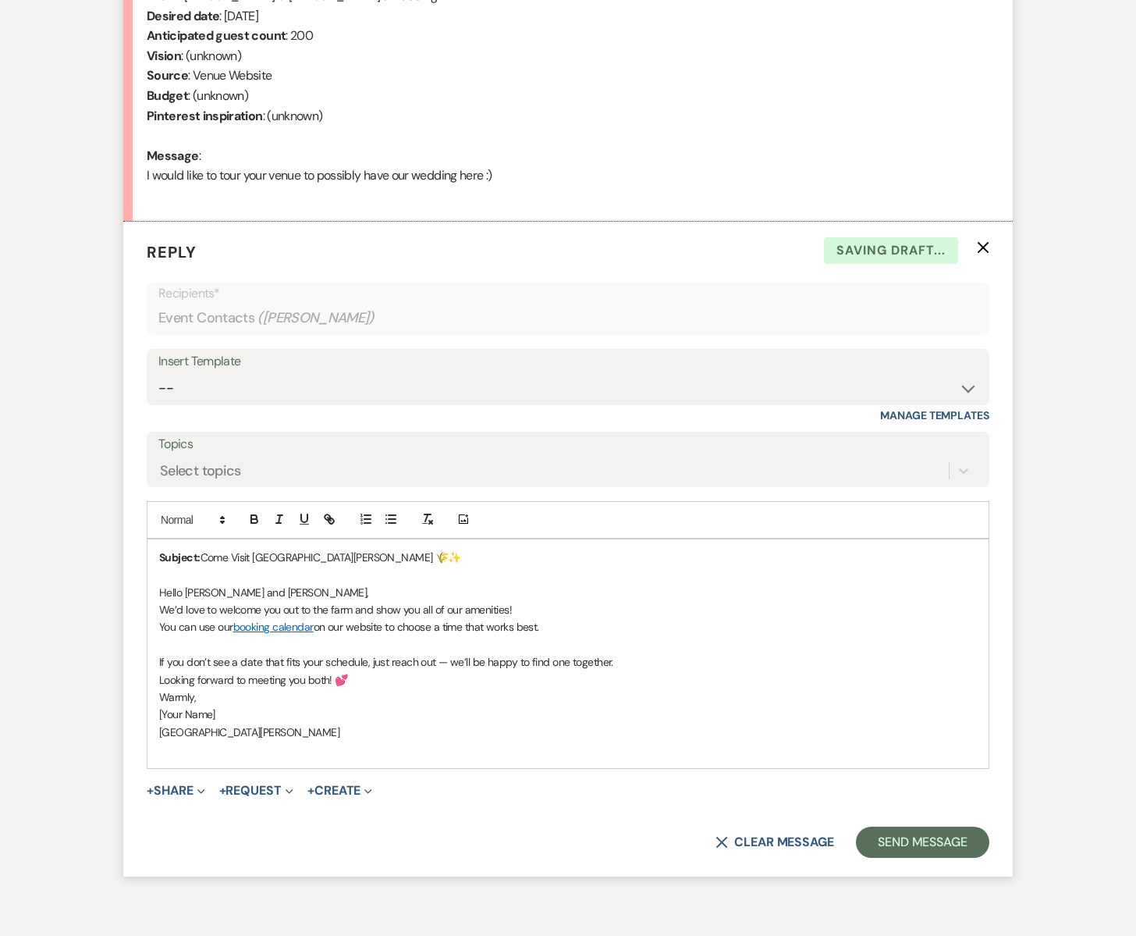
click at [617, 663] on p "If you don’t see a date that fits your schedule, just reach out — we’ll be happ…" at bounding box center [568, 661] width 818 height 17
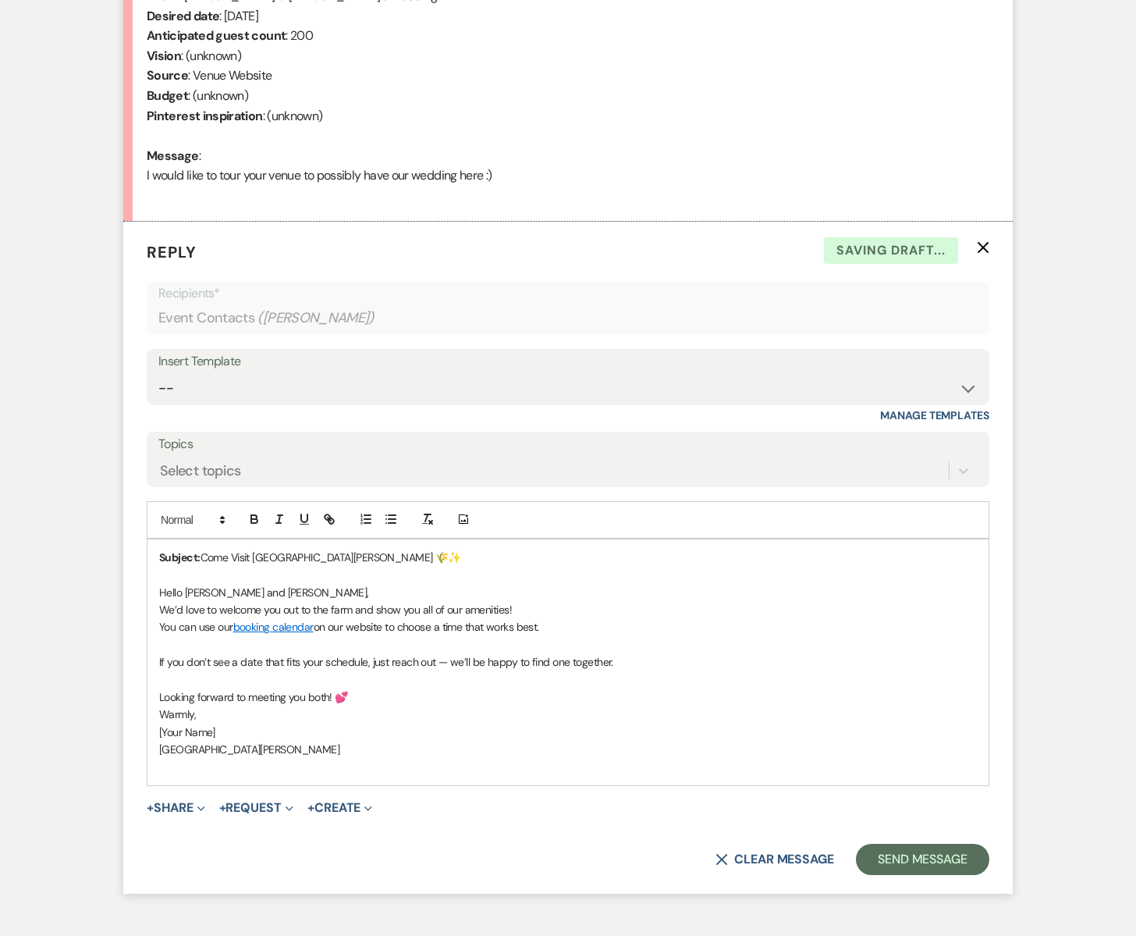
drag, startPoint x: 219, startPoint y: 730, endPoint x: 151, endPoint y: 730, distance: 67.9
click at [151, 730] on div "Subject: Come Visit [GEOGRAPHIC_DATA][PERSON_NAME] 🌾✨ Hello [PERSON_NAME] and […" at bounding box center [567, 662] width 841 height 246
click at [162, 752] on p "[GEOGRAPHIC_DATA][PERSON_NAME]" at bounding box center [568, 749] width 818 height 17
drag, startPoint x: 364, startPoint y: 554, endPoint x: 146, endPoint y: 545, distance: 217.9
click at [142, 545] on form "Reply X Draft saved! Recipients* Event Contacts ( [PERSON_NAME] ) Insert Templa…" at bounding box center [568, 558] width 890 height 672
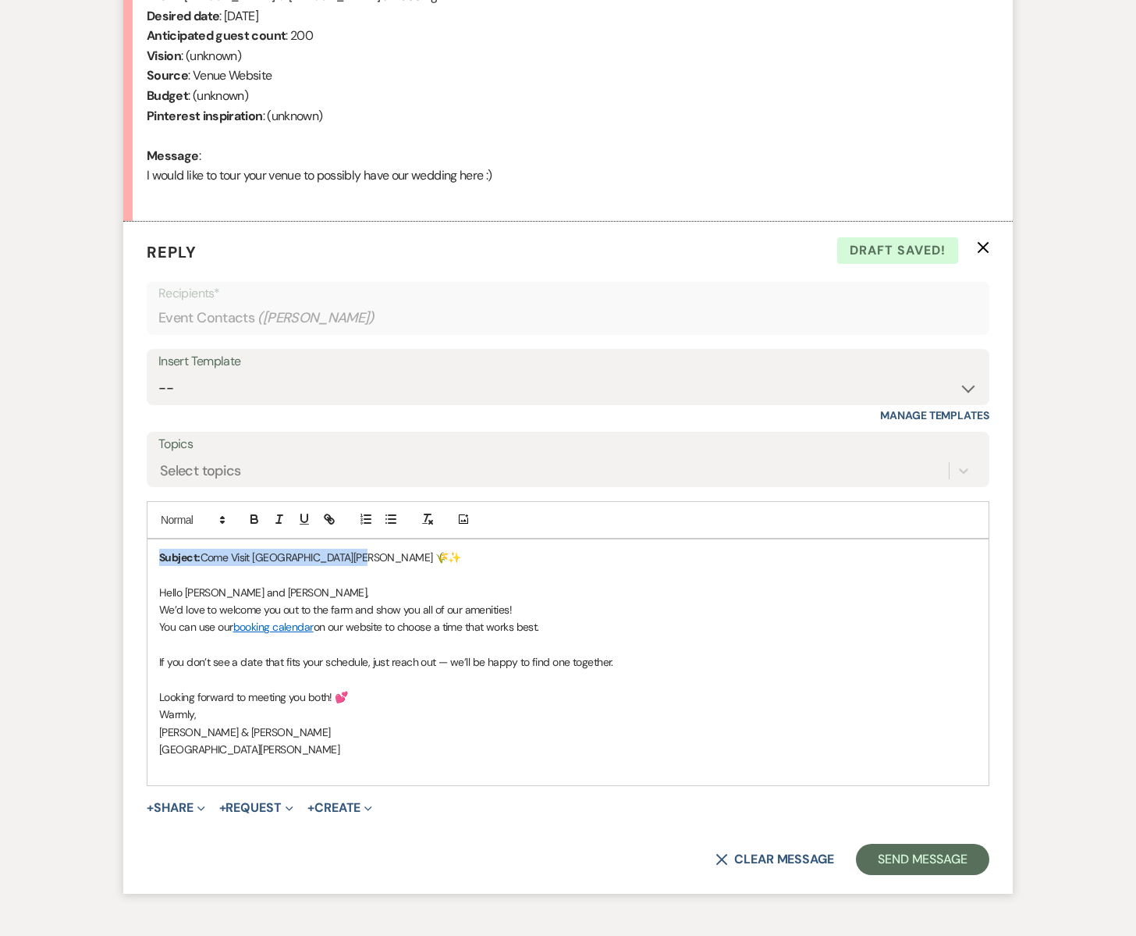
copy p "Subject: Come Visit [GEOGRAPHIC_DATA][PERSON_NAME] 🌾✨"
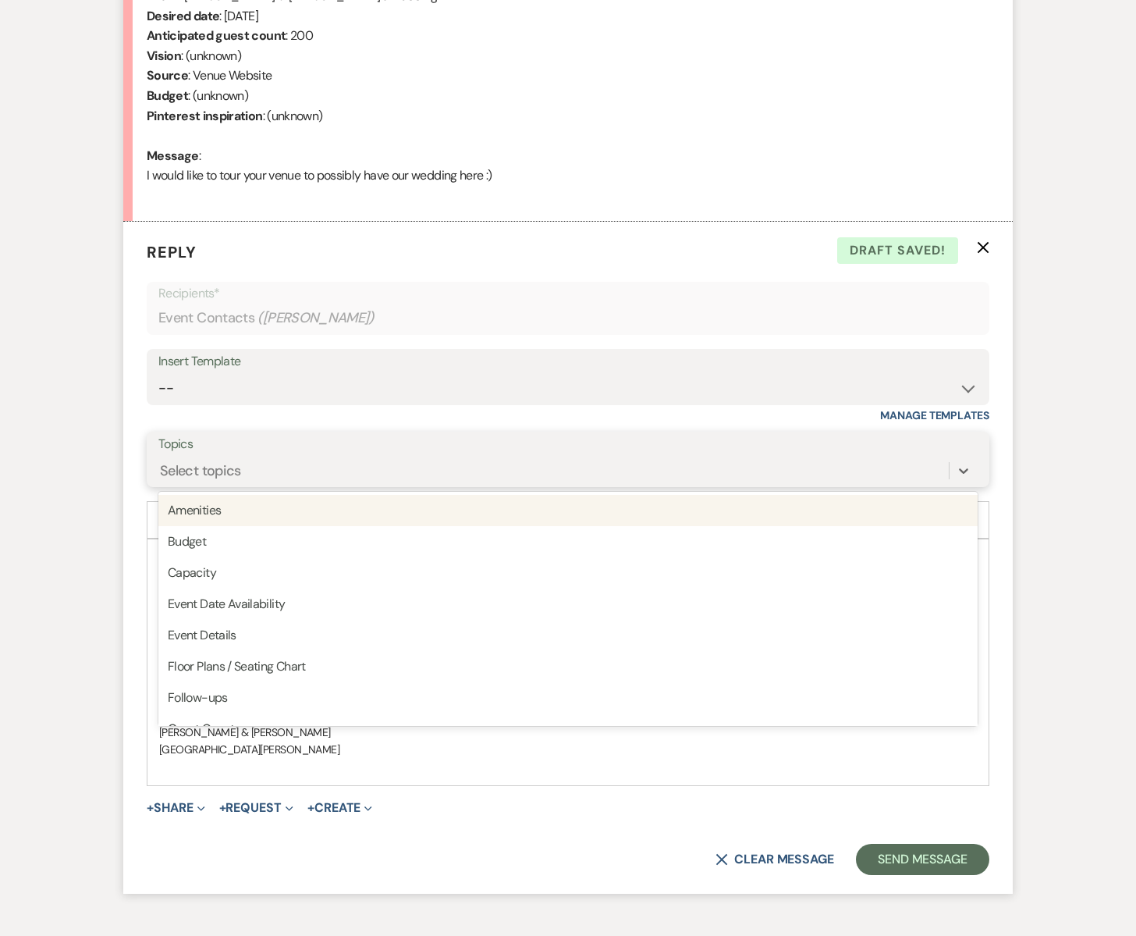
click at [226, 460] on div "Select topics" at bounding box center [200, 470] width 81 height 21
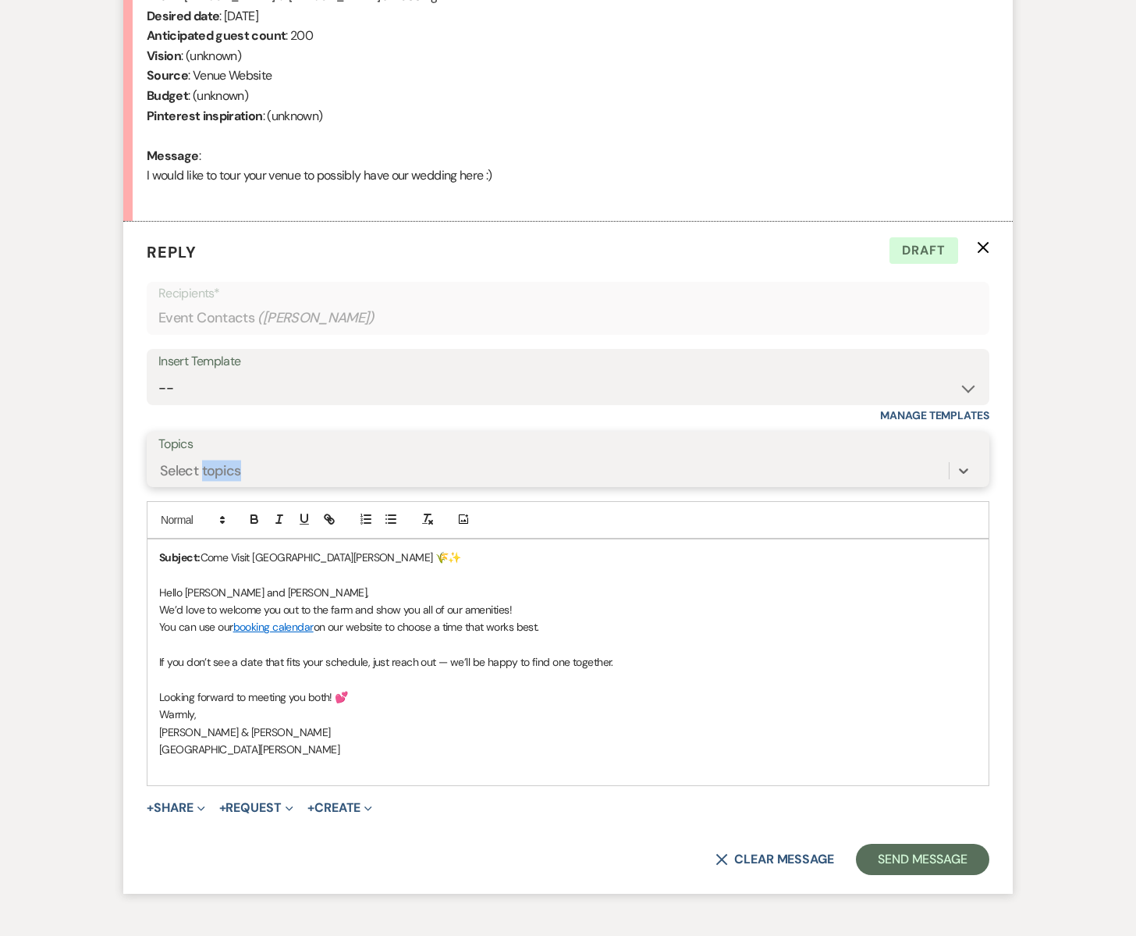
click at [190, 465] on div "Select topics" at bounding box center [200, 470] width 81 height 21
click at [273, 460] on div "Select topics" at bounding box center [553, 470] width 791 height 27
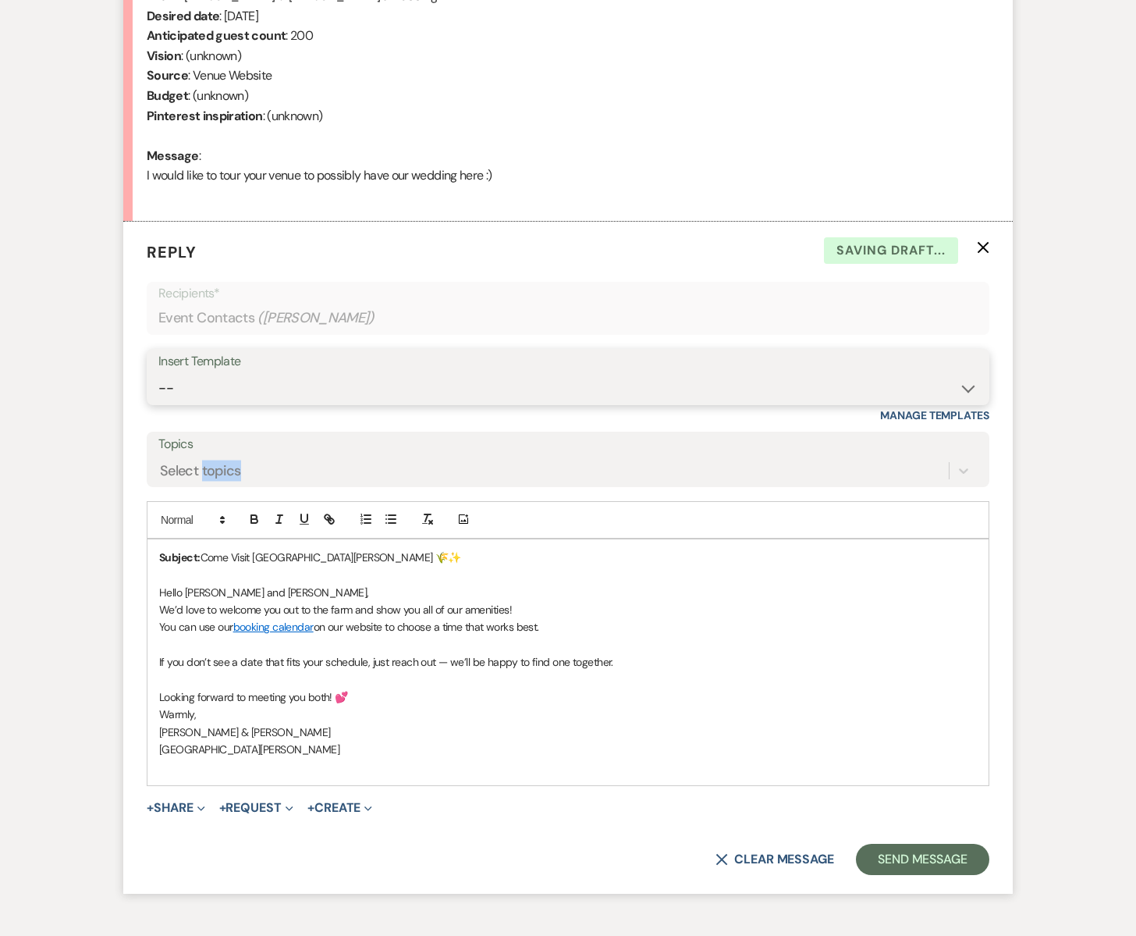
click at [220, 389] on select "-- Subject: So Great to Meet You at [GEOGRAPHIC_DATA][PERSON_NAME]! Subject: 🎉 …" at bounding box center [567, 388] width 819 height 30
click at [272, 366] on div "Insert Template" at bounding box center [567, 361] width 819 height 23
click at [228, 387] on select "-- Subject: So Great to Meet You at [GEOGRAPHIC_DATA][PERSON_NAME]! Subject: 🎉 …" at bounding box center [567, 388] width 819 height 30
click at [552, 628] on p "You can use our booking calendar on our website to choose a time that works bes…" at bounding box center [568, 626] width 818 height 17
click at [563, 624] on p "You can use our booking calendar on our website to choose a time that works bes…" at bounding box center [568, 626] width 818 height 17
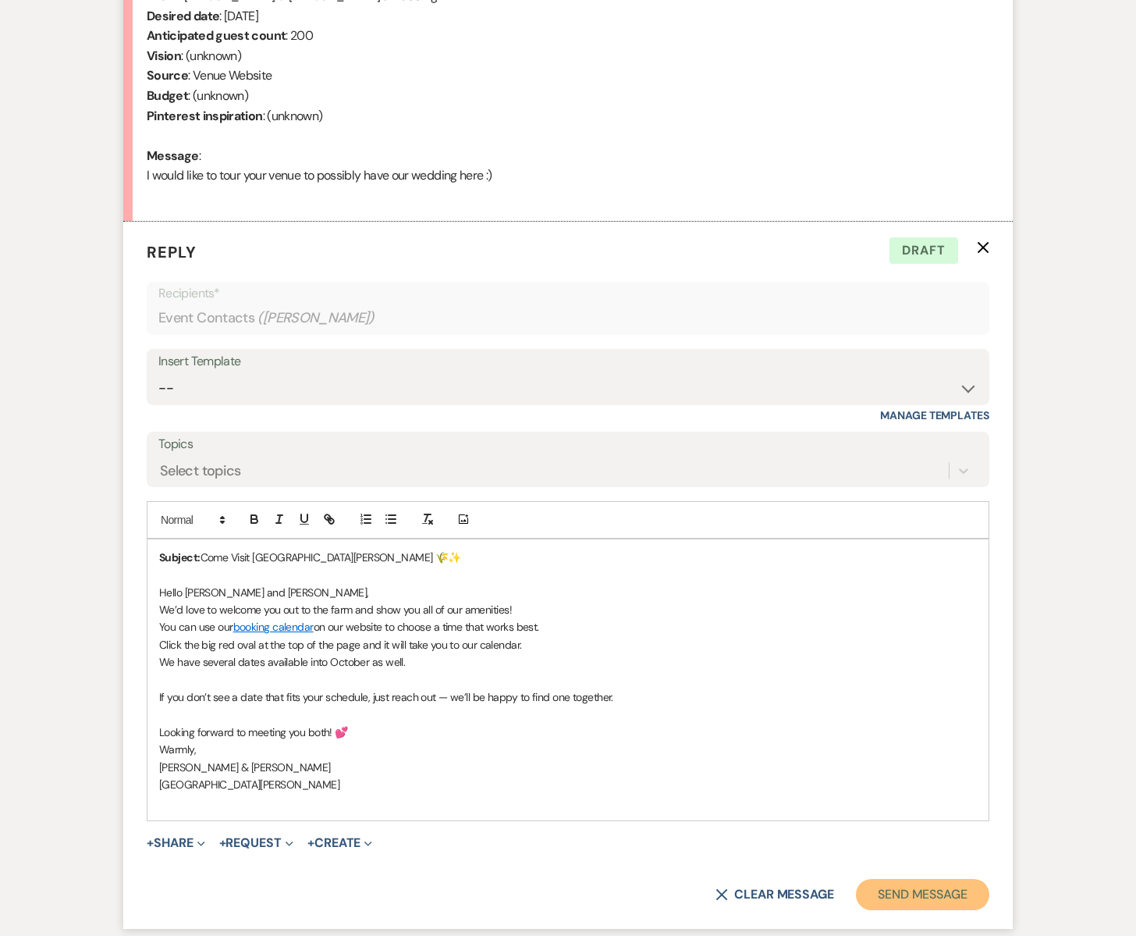
click at [942, 900] on button "Send Message" at bounding box center [922, 894] width 133 height 31
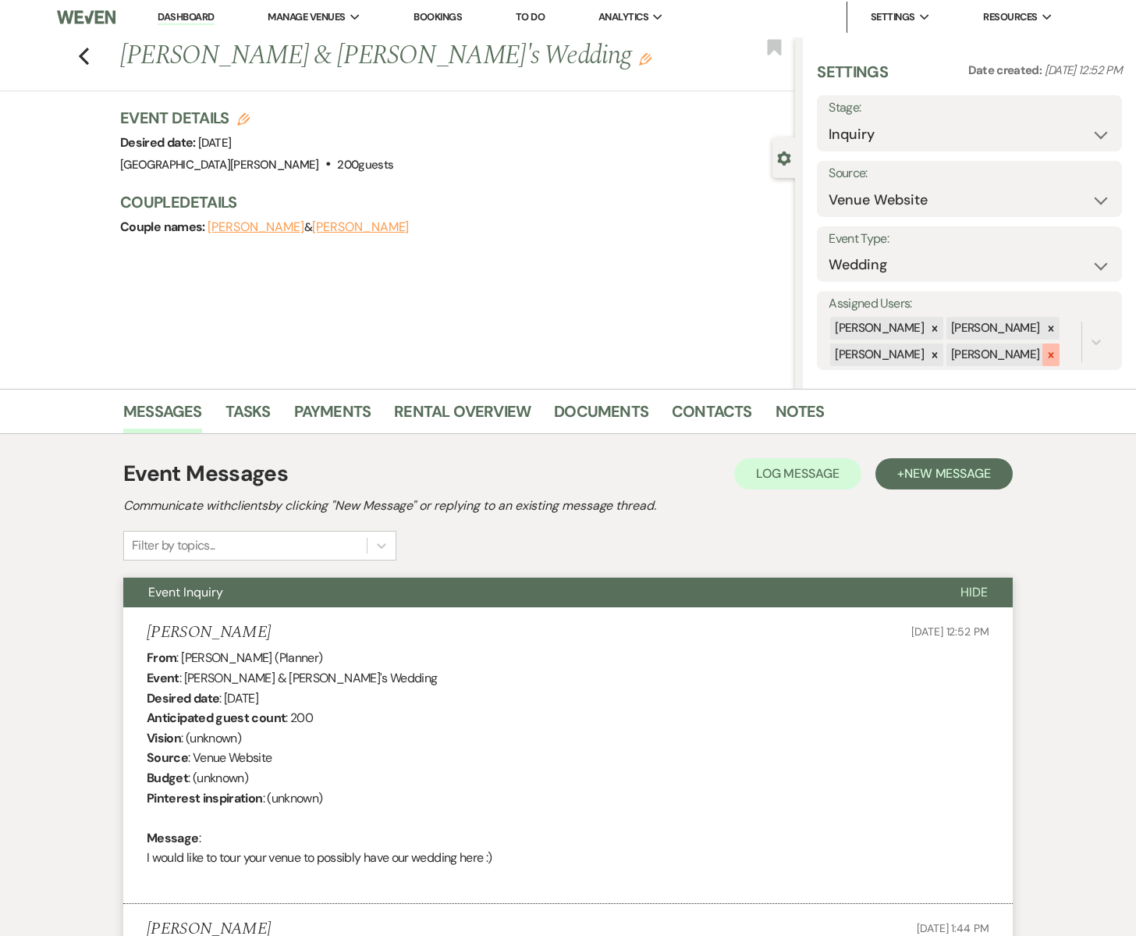
scroll to position [1, 0]
click at [1046, 350] on icon at bounding box center [1051, 354] width 11 height 11
click at [926, 373] on div at bounding box center [934, 379] width 17 height 23
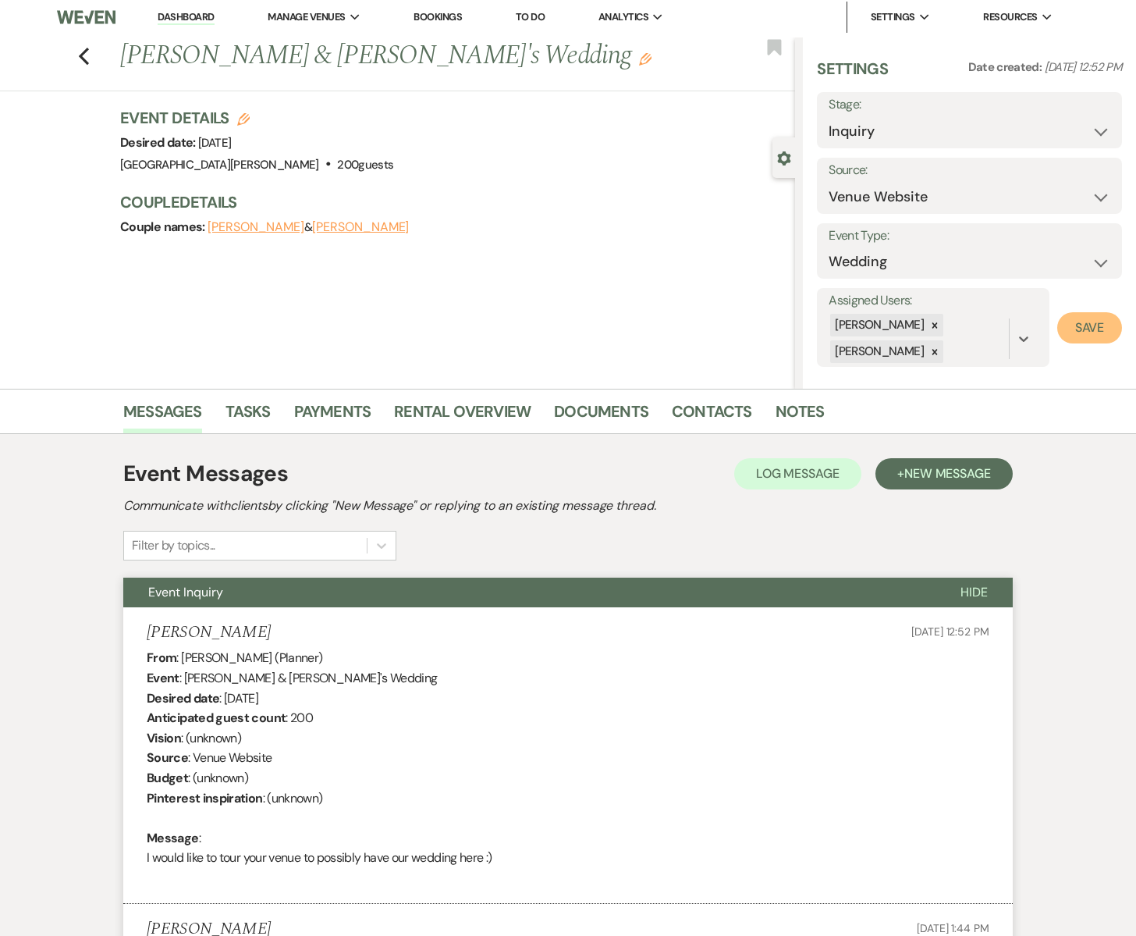
click at [1075, 329] on button "Save" at bounding box center [1089, 327] width 65 height 31
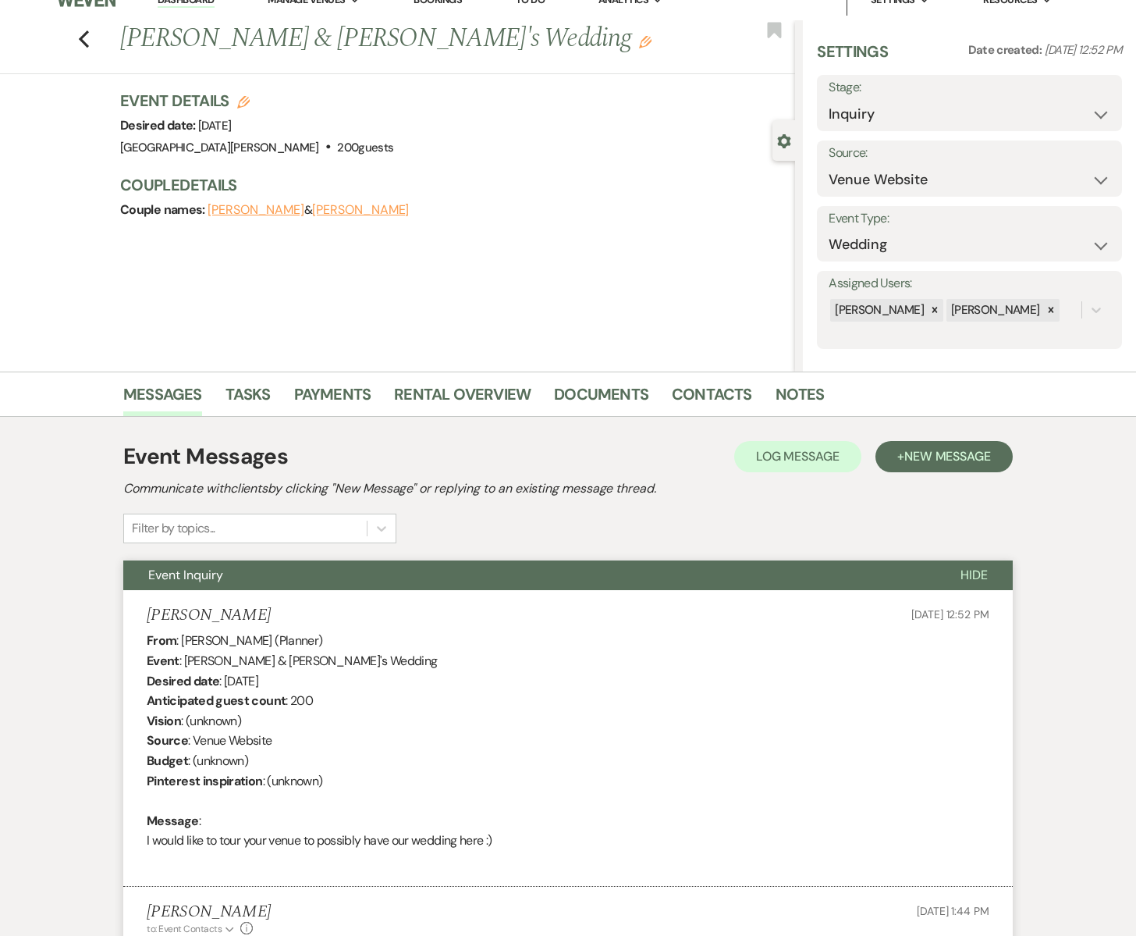
scroll to position [0, 0]
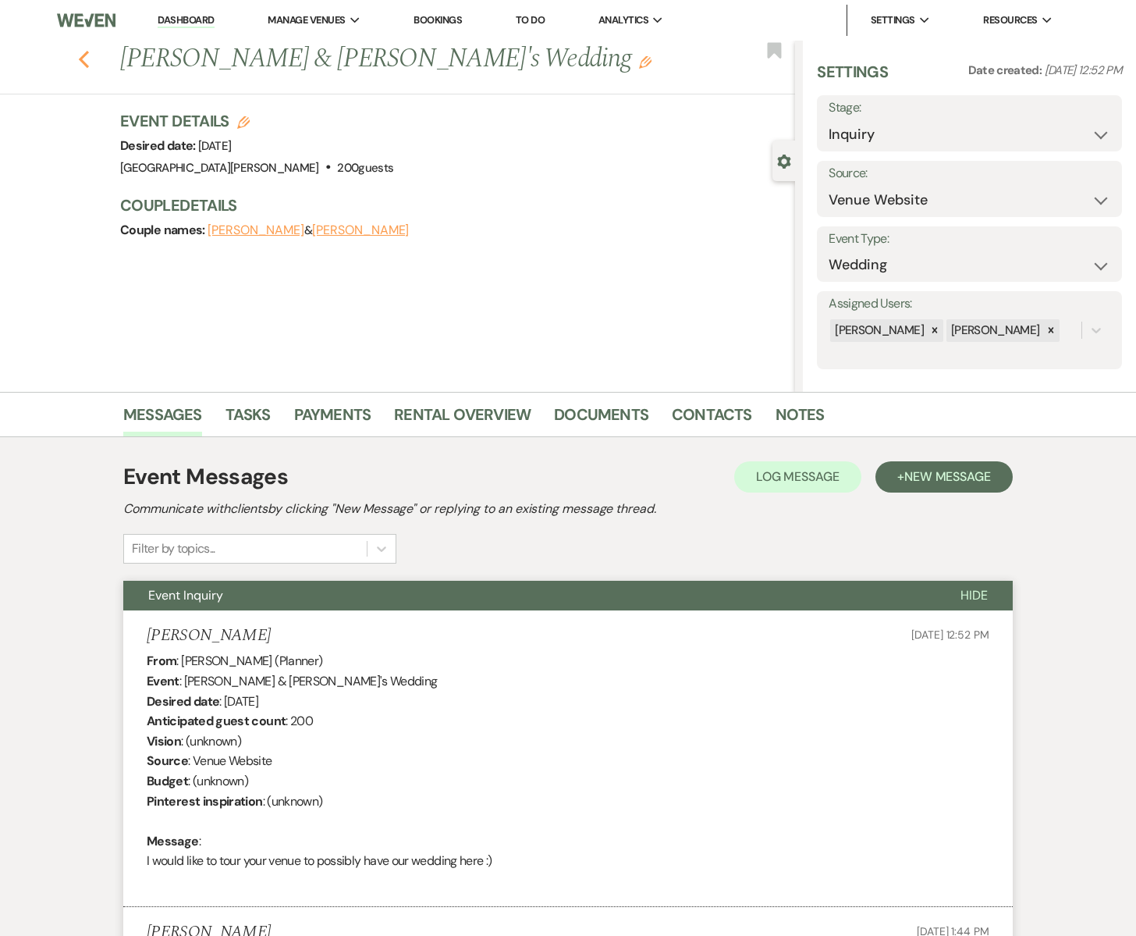
click at [83, 52] on icon "Previous" at bounding box center [84, 59] width 12 height 19
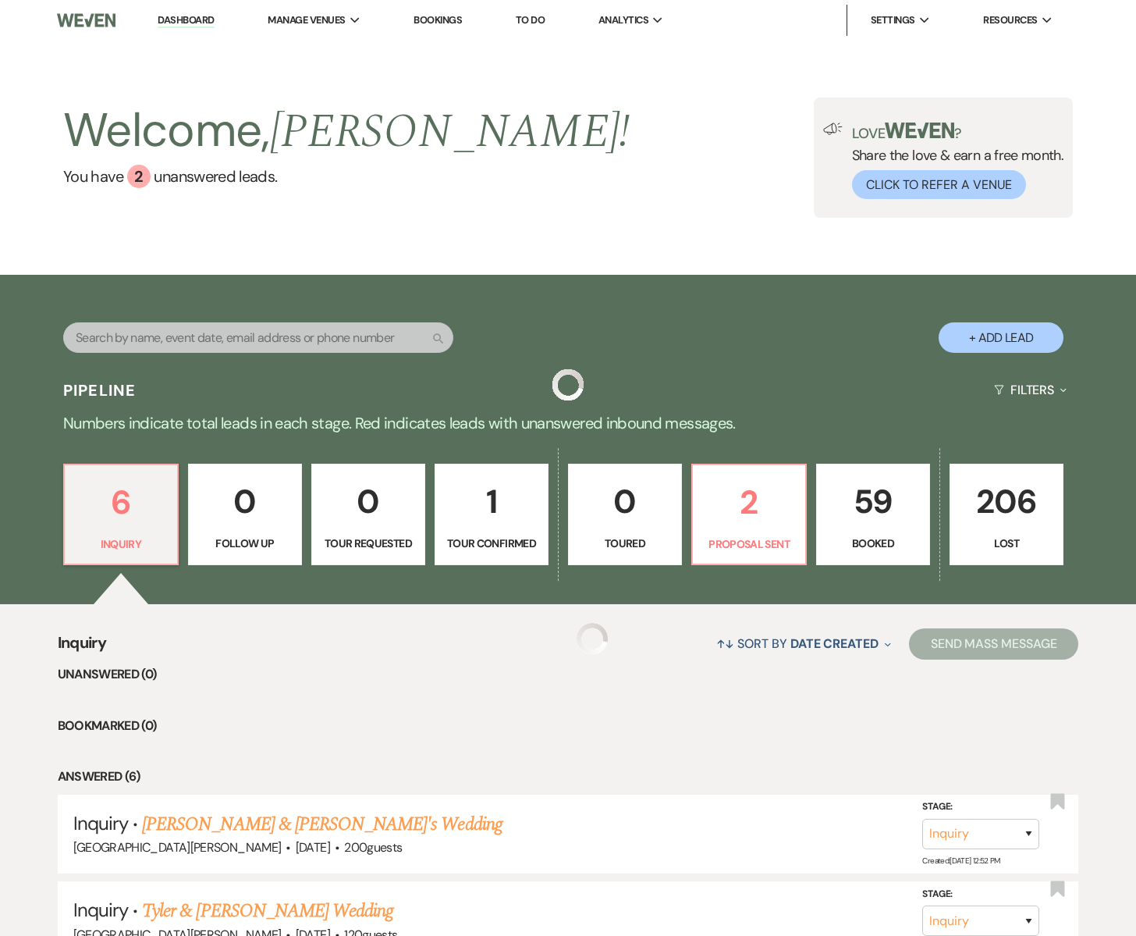
scroll to position [150, 0]
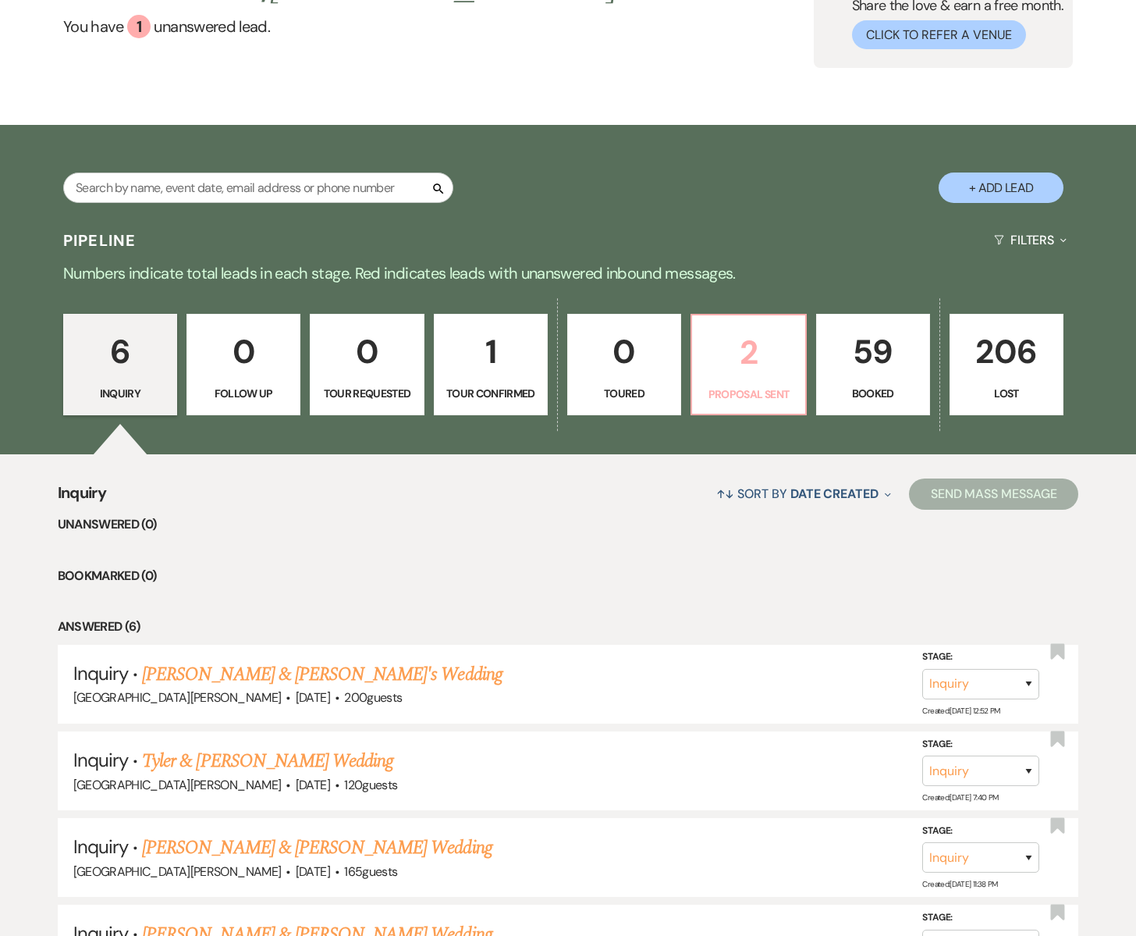
click at [763, 378] on p "2" at bounding box center [749, 352] width 94 height 52
select select "6"
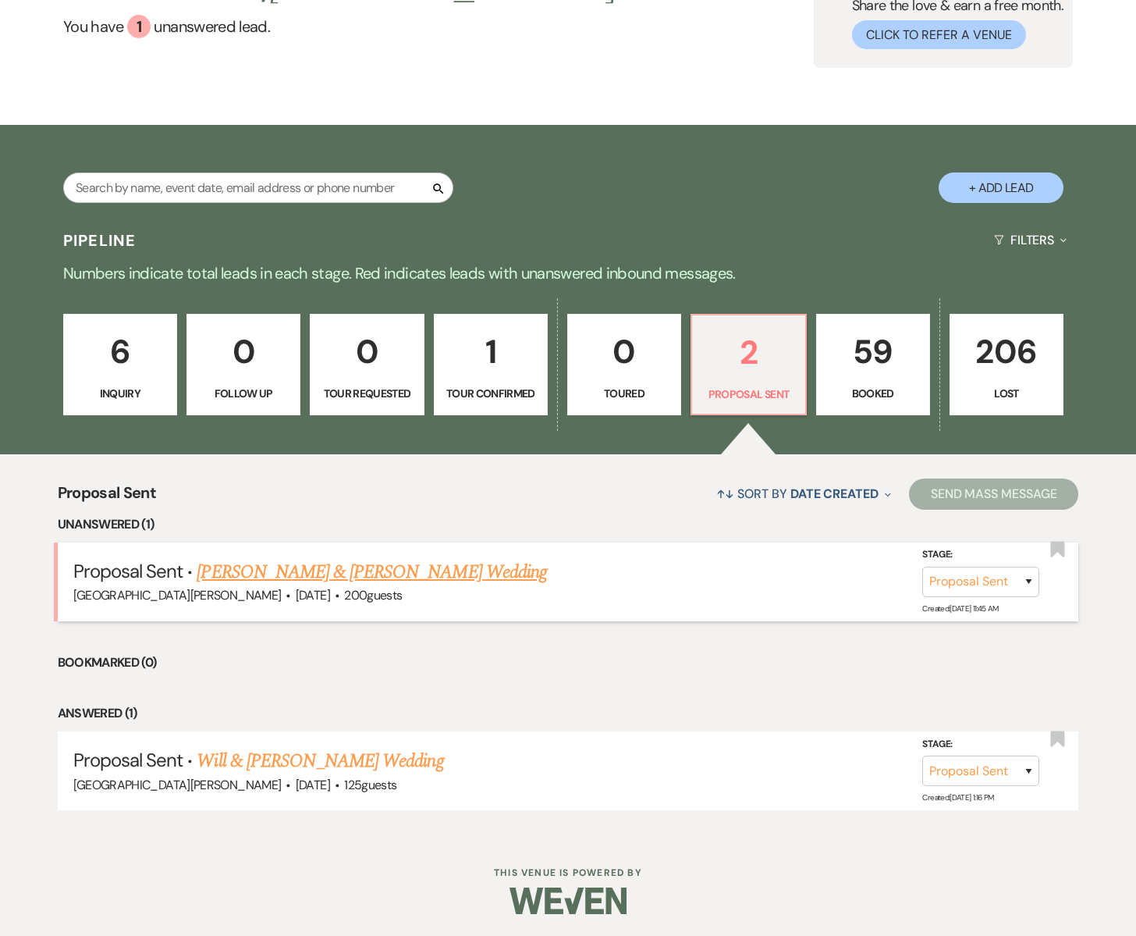
click at [349, 567] on link "[PERSON_NAME] & [PERSON_NAME] Wedding" at bounding box center [372, 572] width 350 height 28
select select "6"
select select "5"
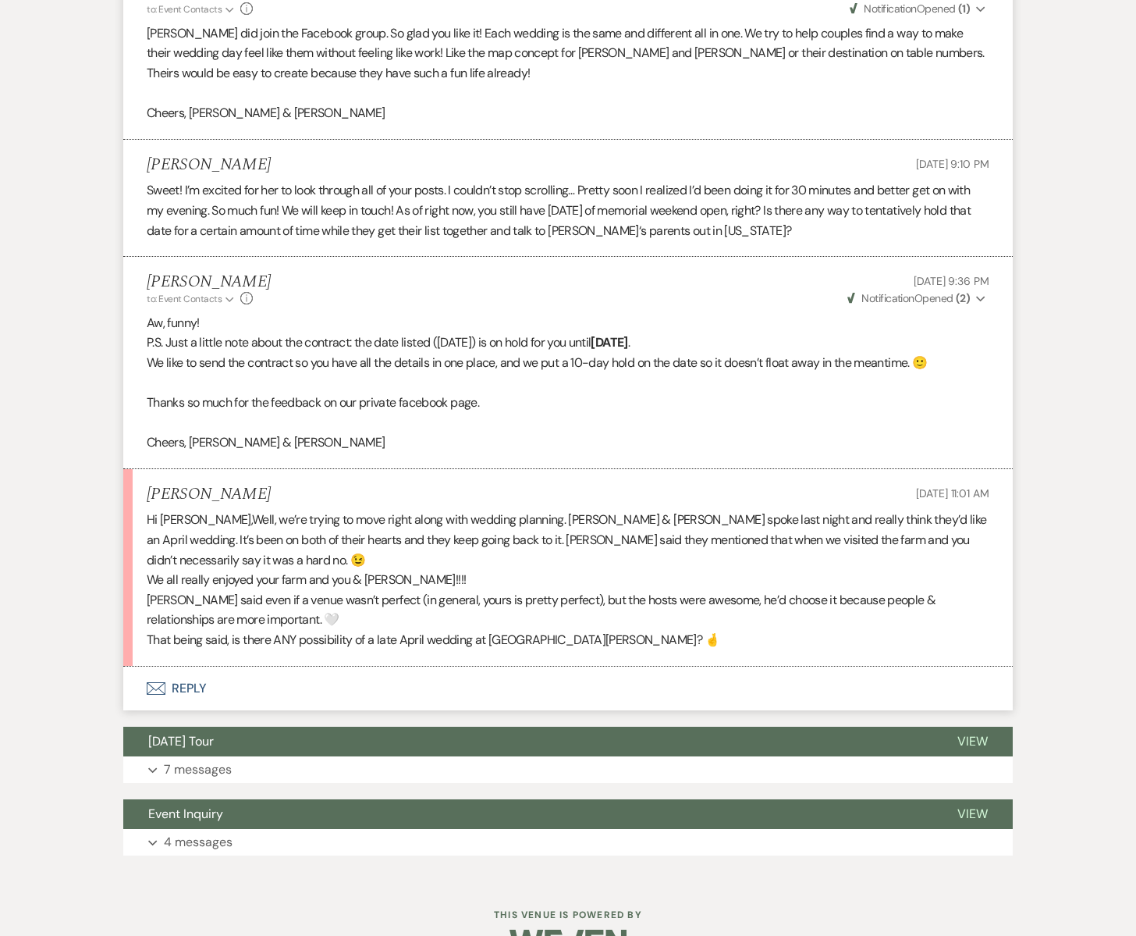
scroll to position [1587, 0]
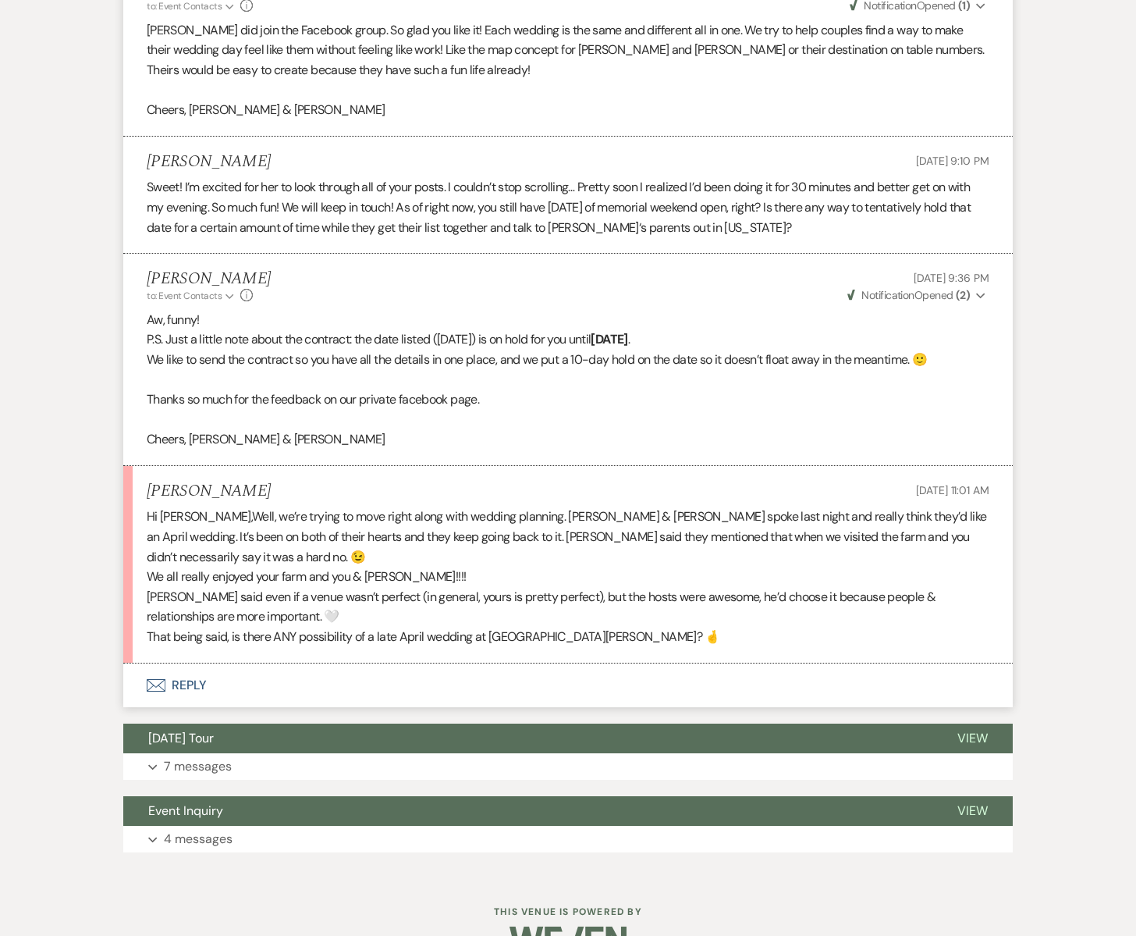
click at [162, 679] on icon "Envelope" at bounding box center [156, 685] width 19 height 12
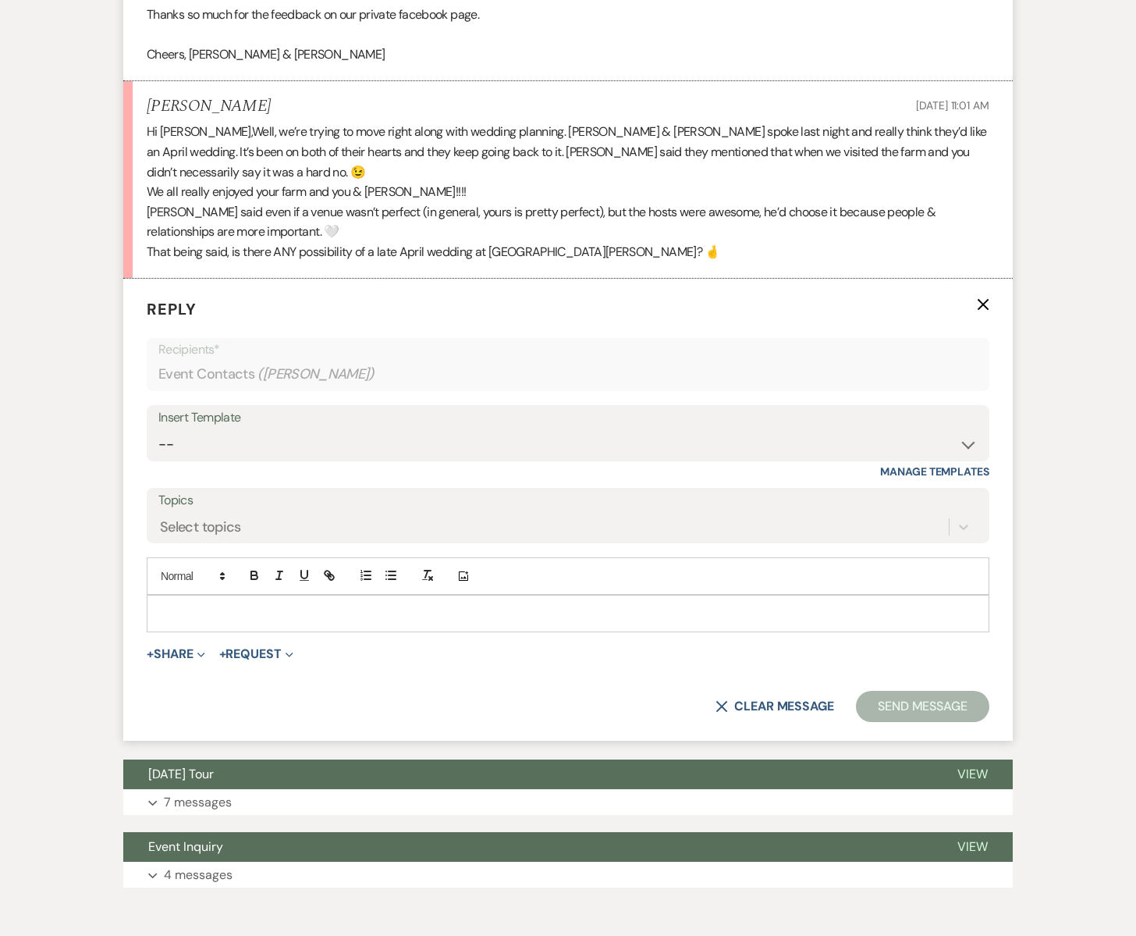
scroll to position [1973, 0]
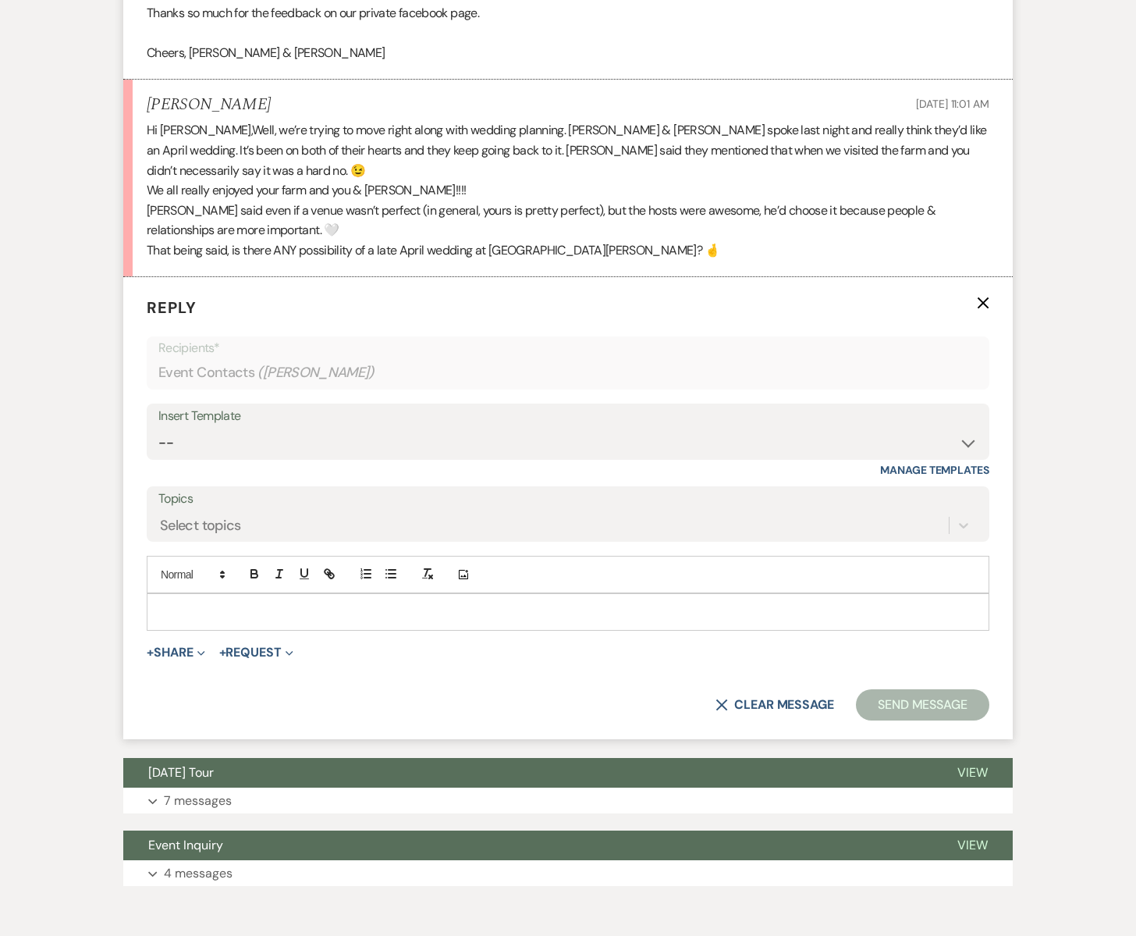
click at [201, 603] on p at bounding box center [568, 611] width 818 height 17
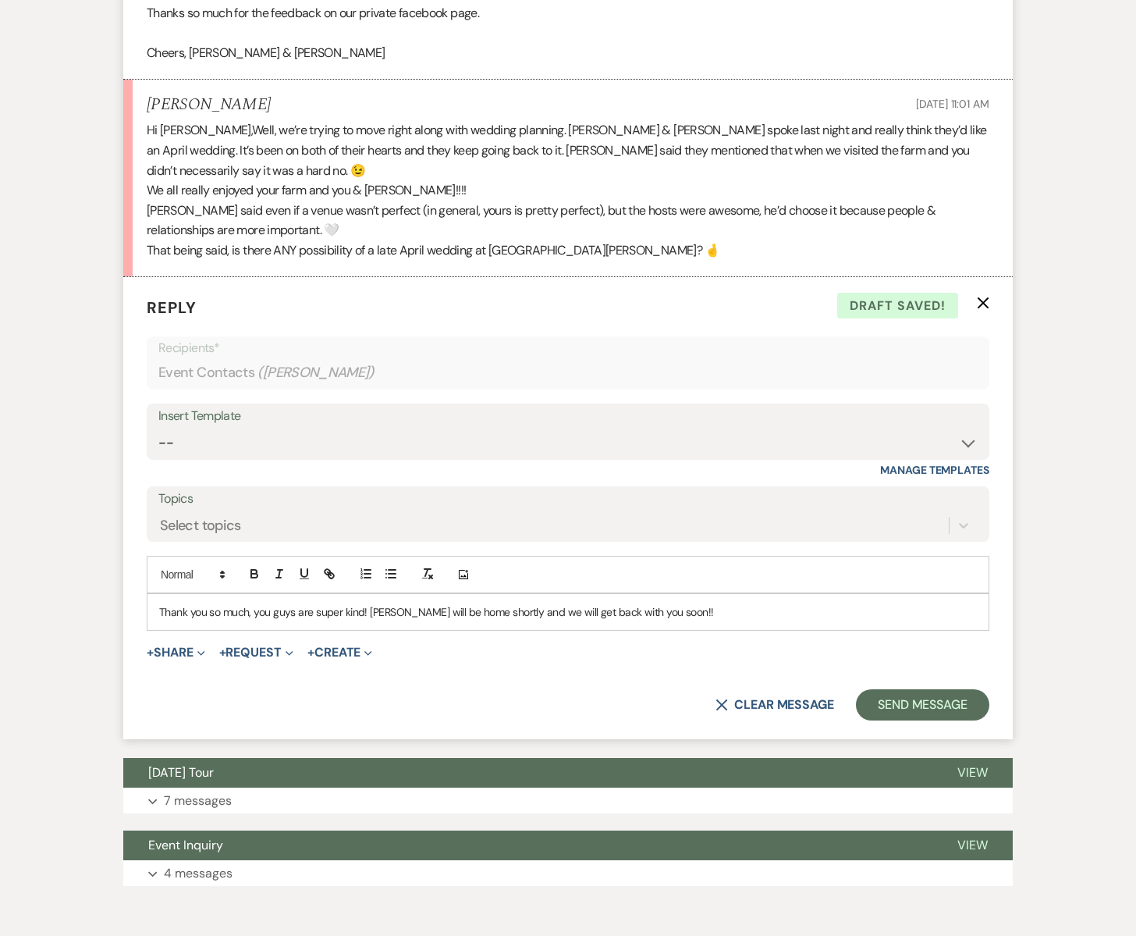
click at [489, 603] on p "Thank you so much, you guys are super kind! [PERSON_NAME] will be home shortly …" at bounding box center [568, 611] width 818 height 17
click at [812, 603] on p "Thank you so much, you guys are super kind! [PERSON_NAME] will be home shortly …" at bounding box center [568, 611] width 818 height 17
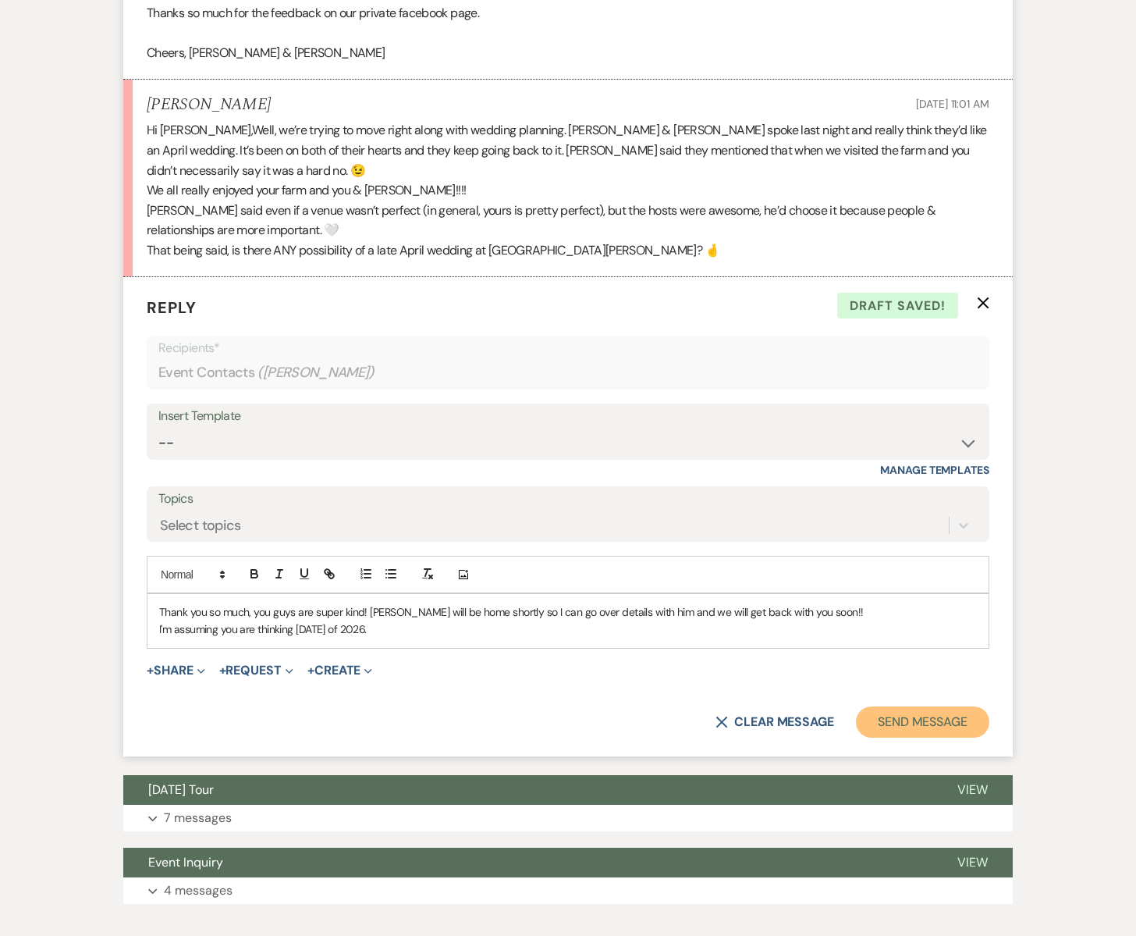
click at [919, 706] on button "Send Message" at bounding box center [922, 721] width 133 height 31
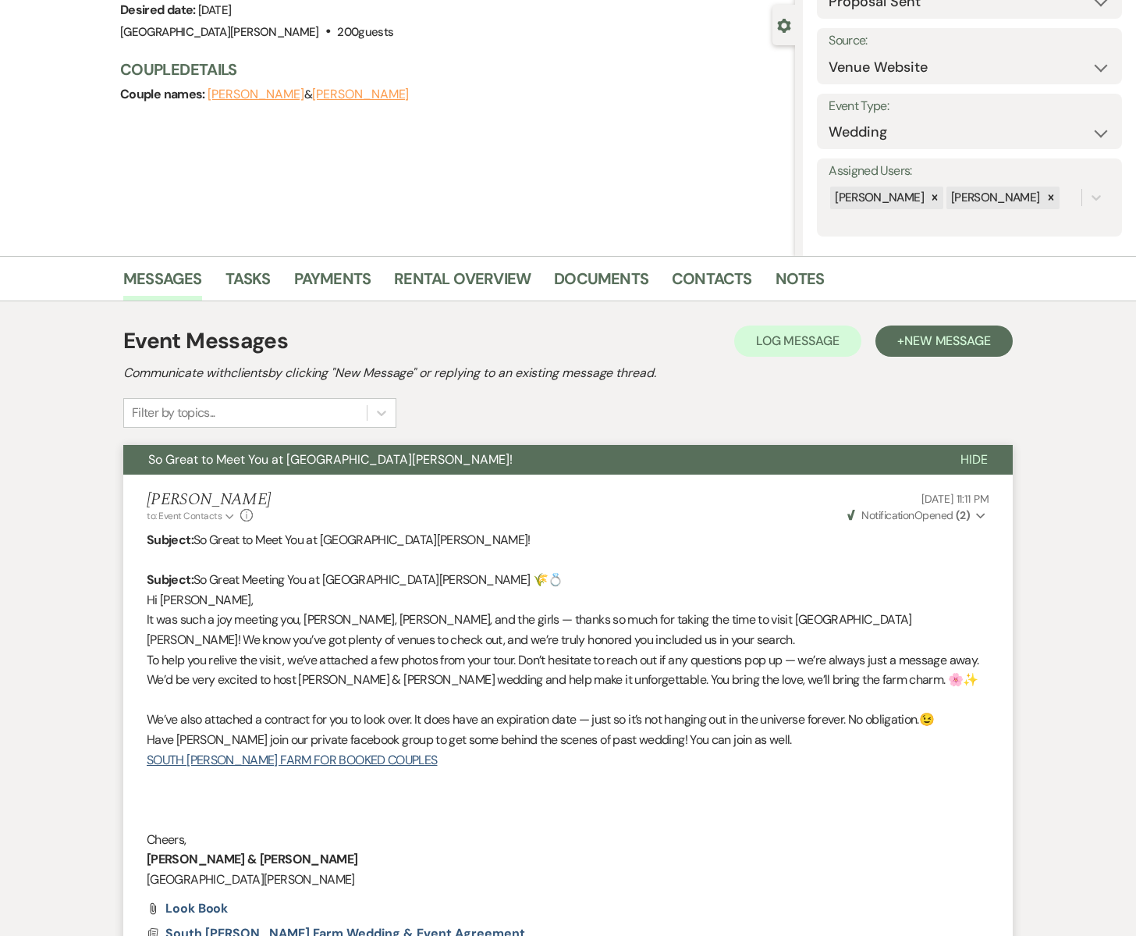
scroll to position [0, 0]
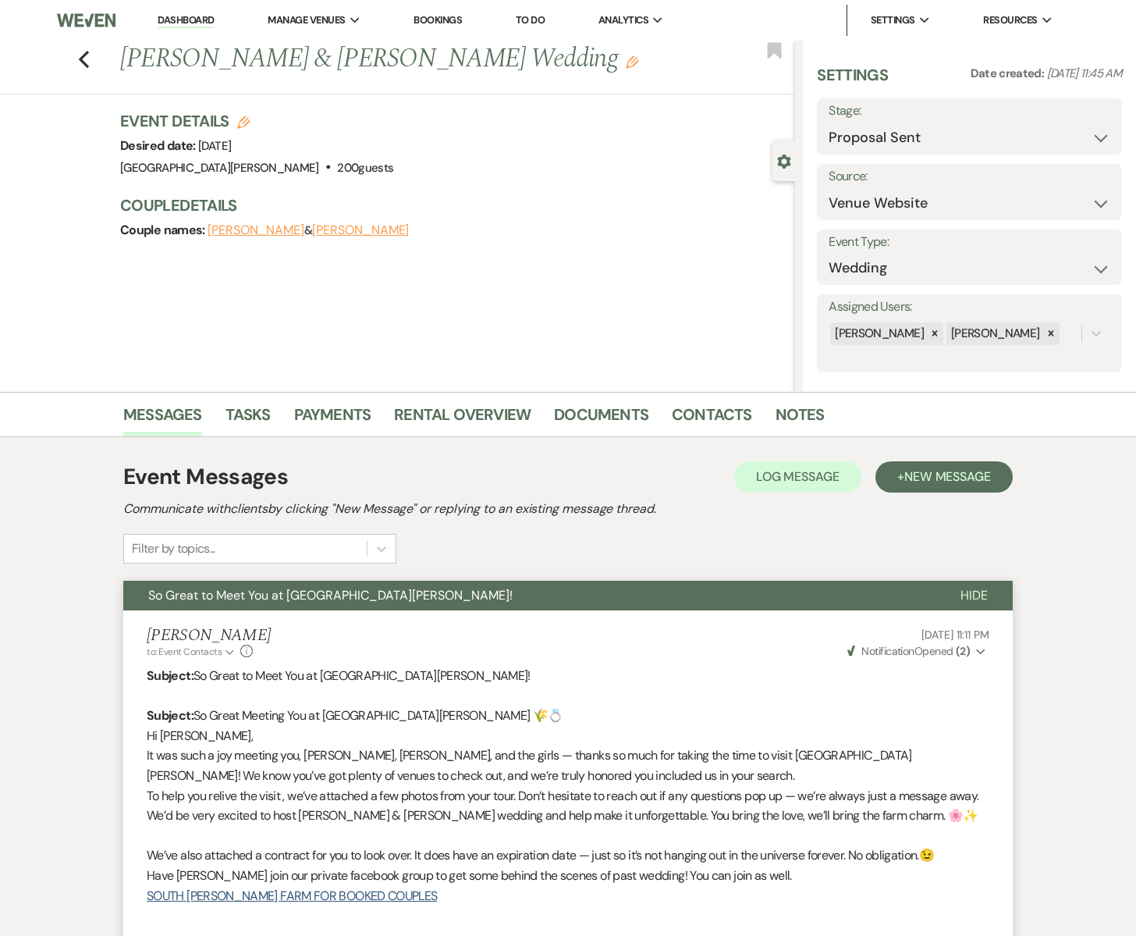
click at [29, 37] on nav "Dashboard Manage Venues Expand [GEOGRAPHIC_DATA][PERSON_NAME] Bookings To Do An…" at bounding box center [568, 20] width 1136 height 41
click at [81, 158] on div "Previous [PERSON_NAME] & [PERSON_NAME] Wedding Edit Bookmark Gear Settings Sett…" at bounding box center [397, 215] width 795 height 351
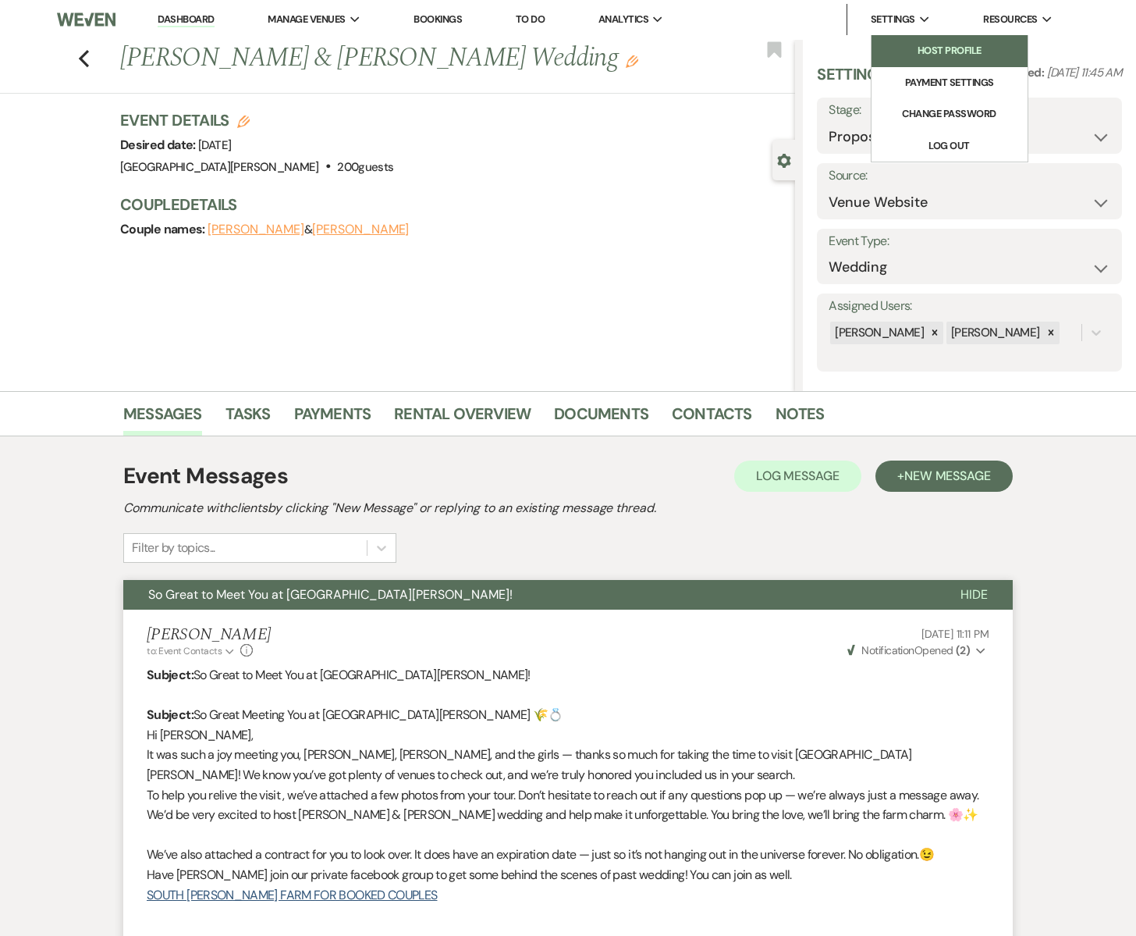
click at [933, 48] on li "Host Profile" at bounding box center [949, 51] width 140 height 16
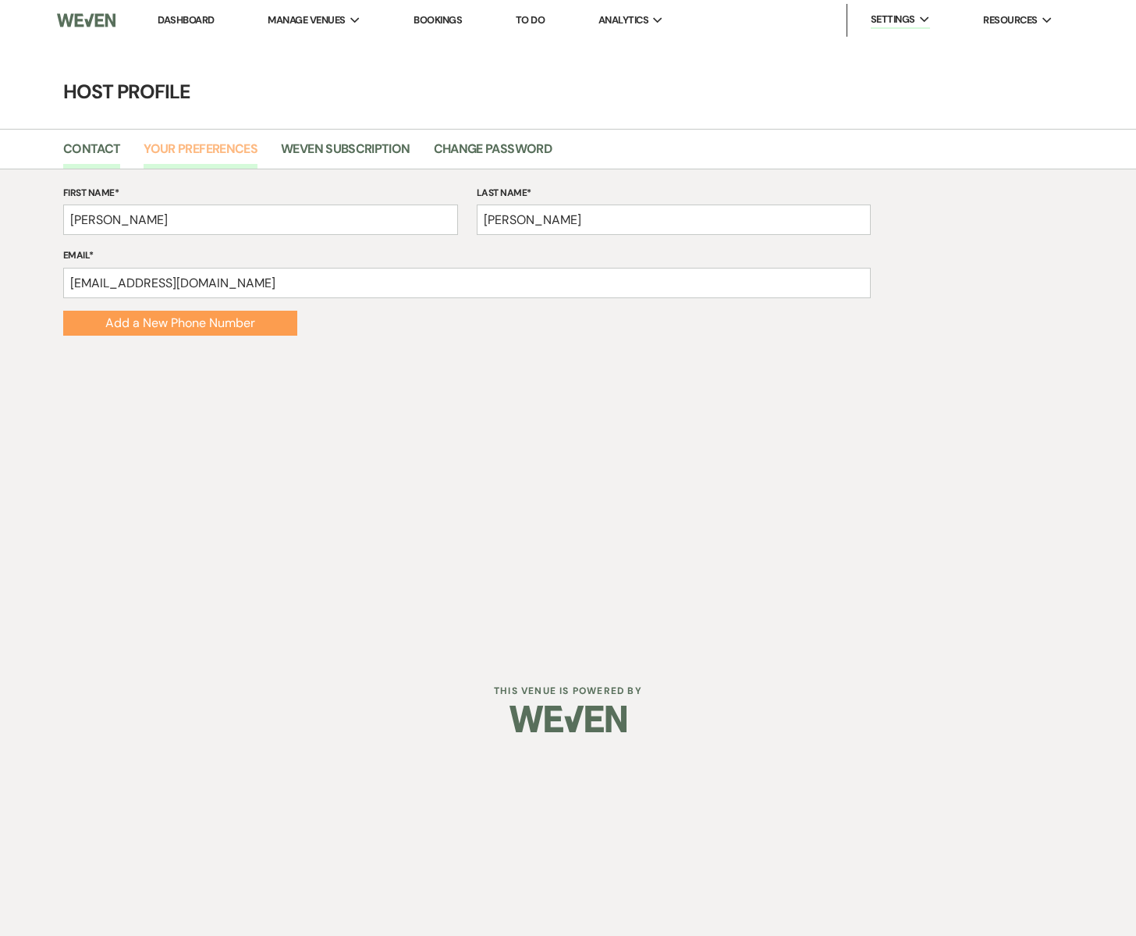
click at [223, 152] on link "Your Preferences" at bounding box center [201, 154] width 114 height 30
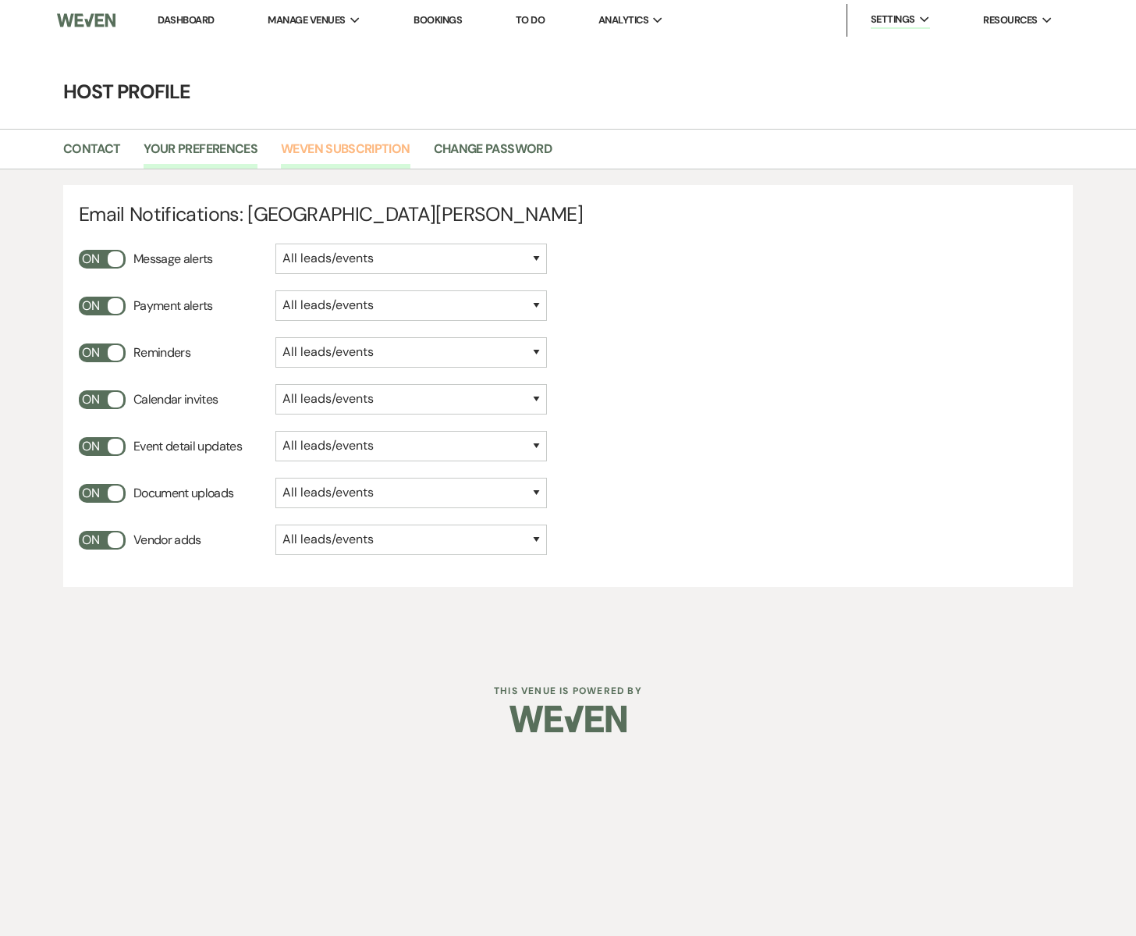
click at [322, 147] on link "Weven Subscription" at bounding box center [345, 154] width 129 height 30
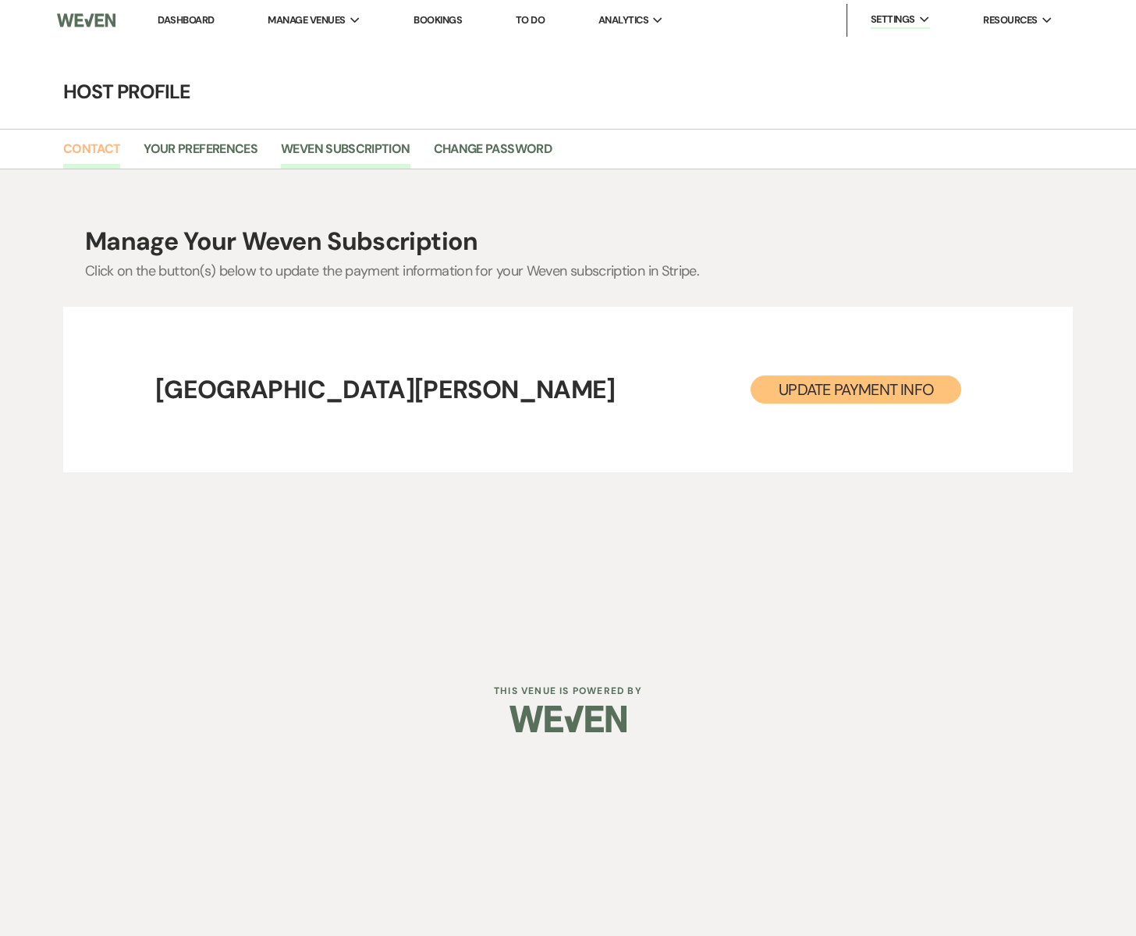
click at [93, 152] on link "Contact" at bounding box center [92, 154] width 58 height 30
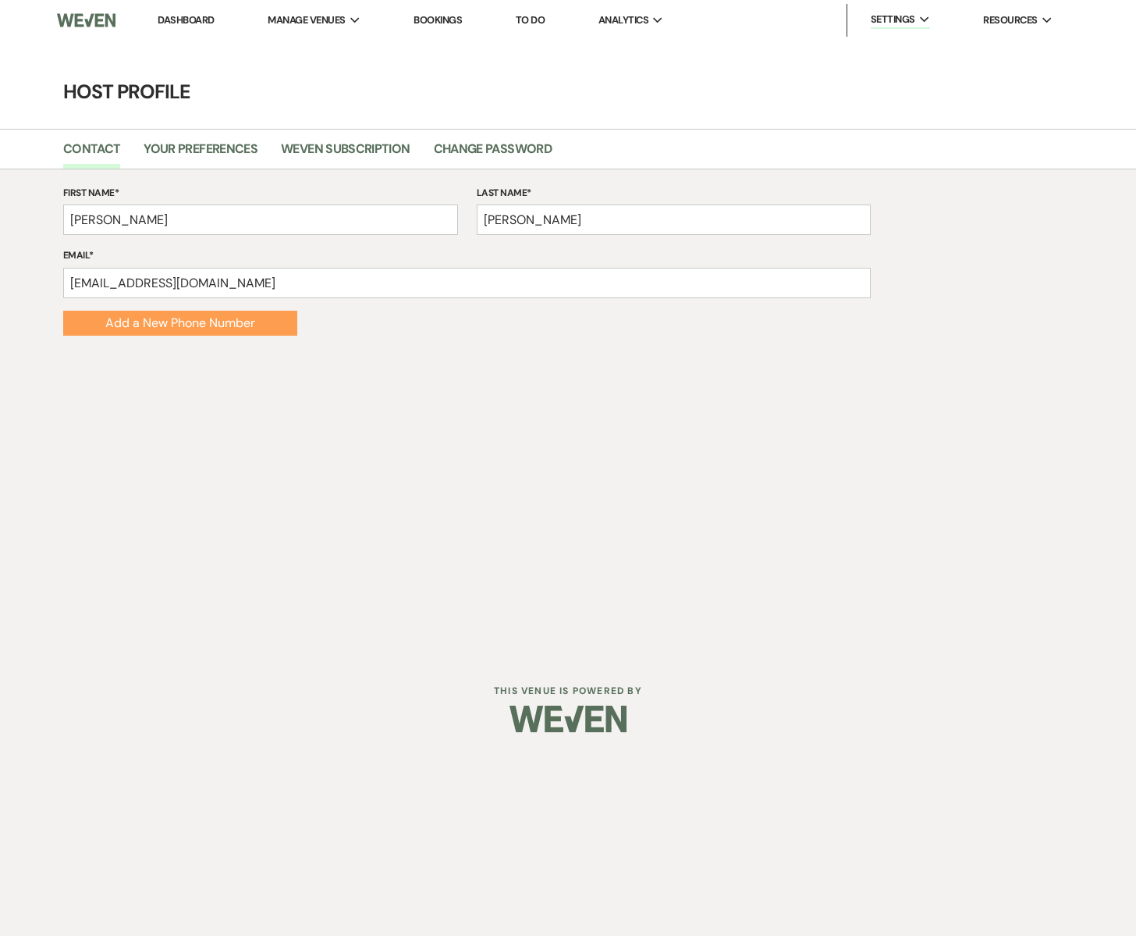
click at [183, 13] on link "Dashboard" at bounding box center [186, 19] width 56 height 13
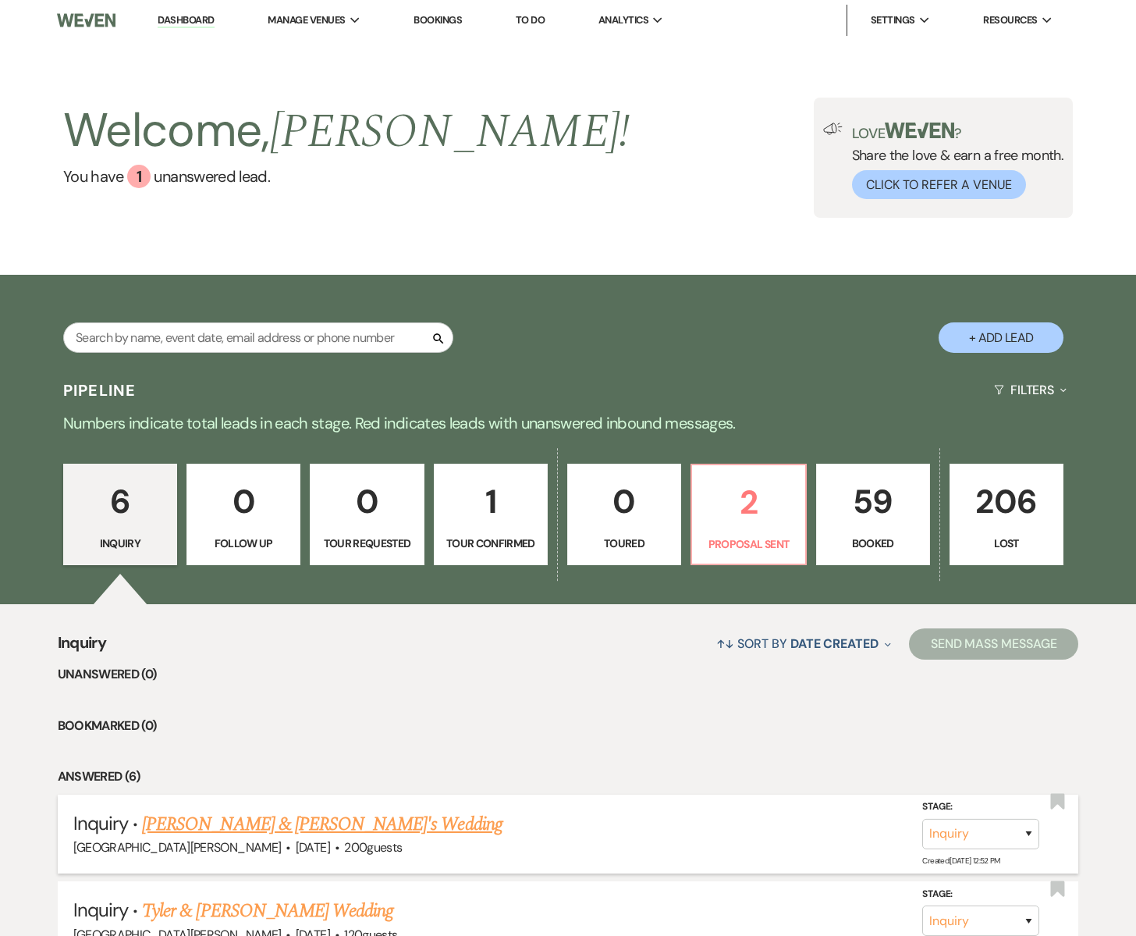
click at [176, 822] on link "[PERSON_NAME] & [PERSON_NAME]'s Wedding" at bounding box center [322, 824] width 361 height 28
select select "5"
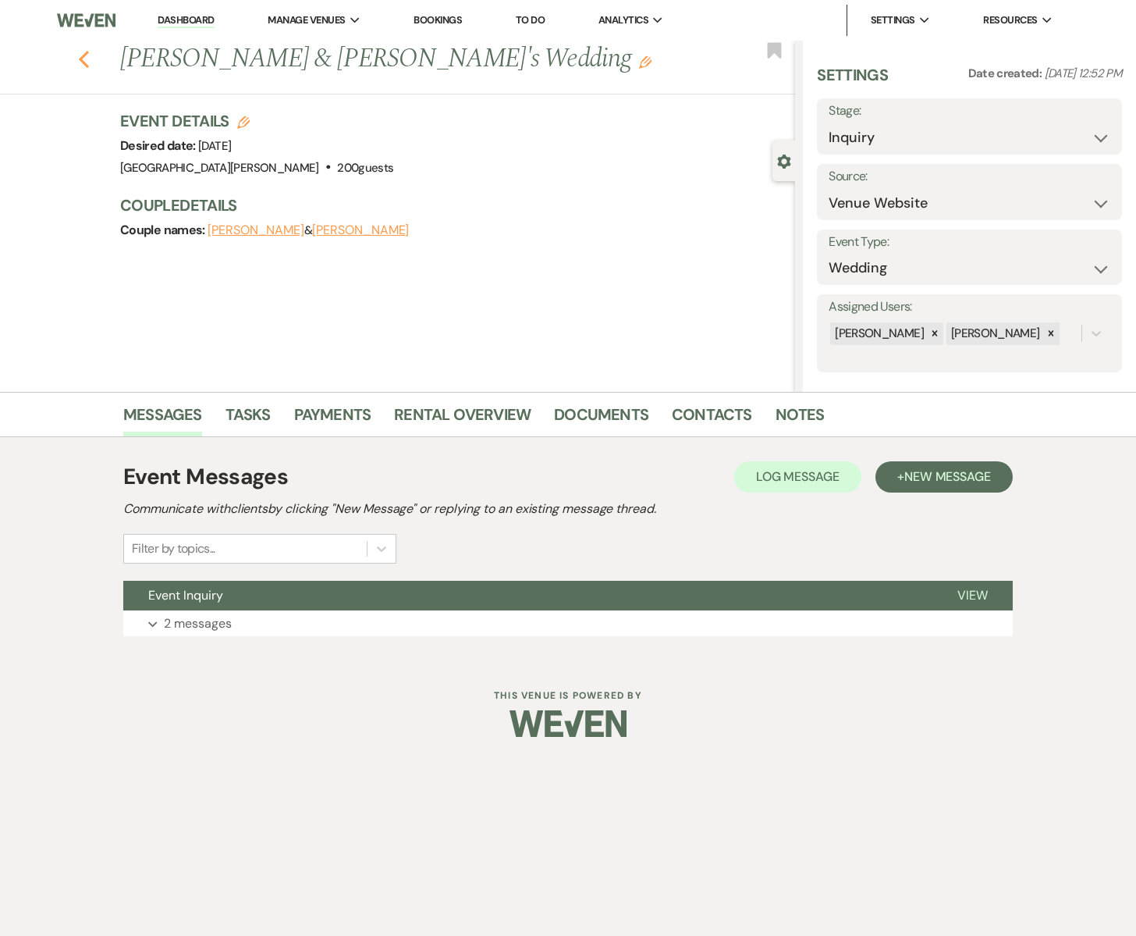
click at [80, 55] on icon "Previous" at bounding box center [84, 59] width 12 height 19
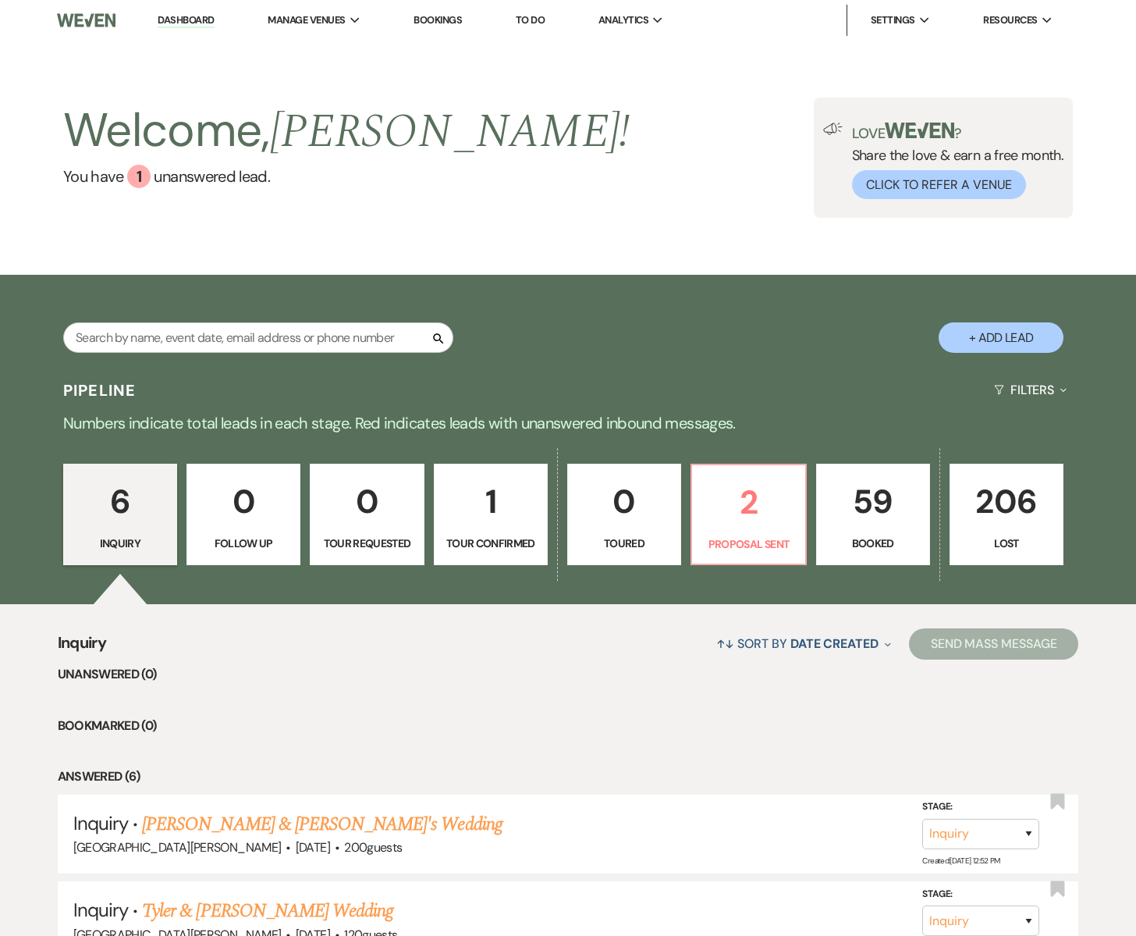
click at [851, 524] on p "59" at bounding box center [873, 501] width 94 height 52
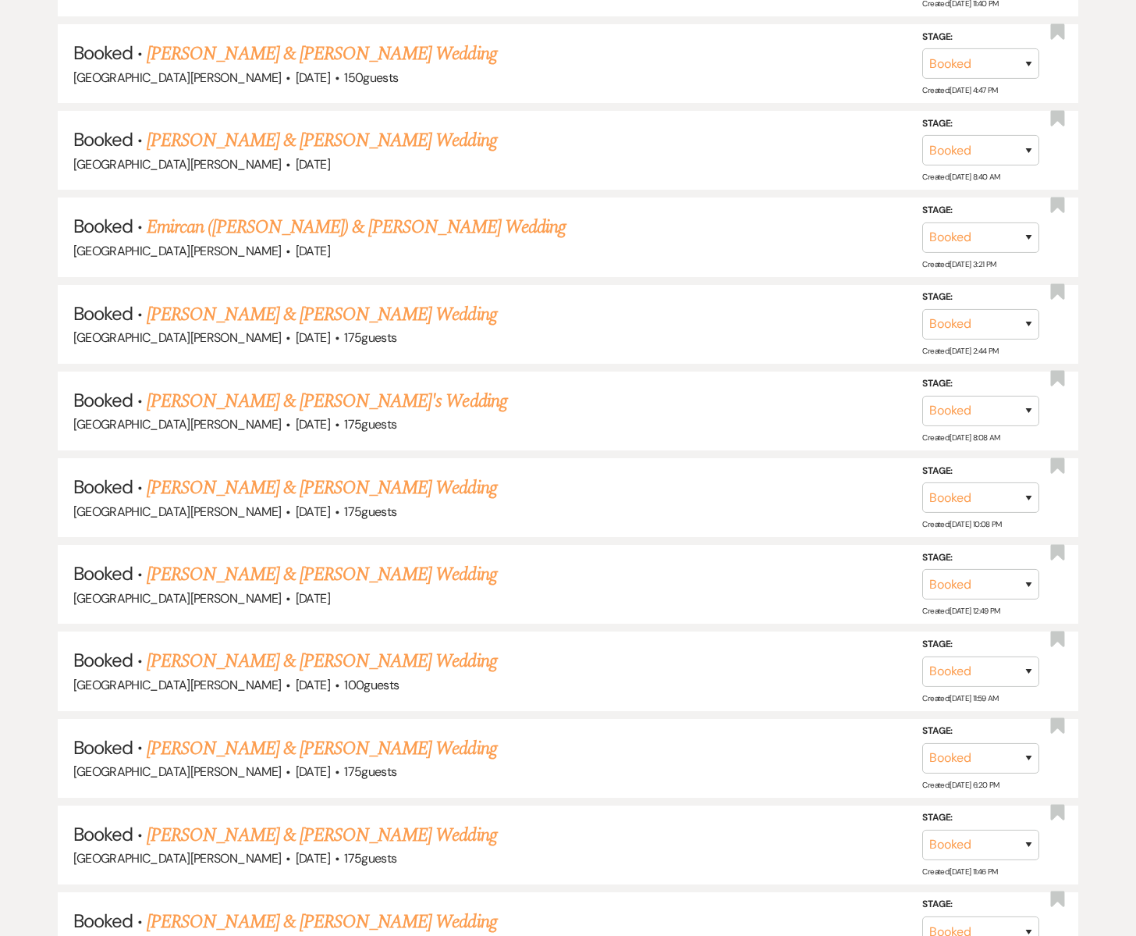
scroll to position [1610, 0]
